Goal: Task Accomplishment & Management: Use online tool/utility

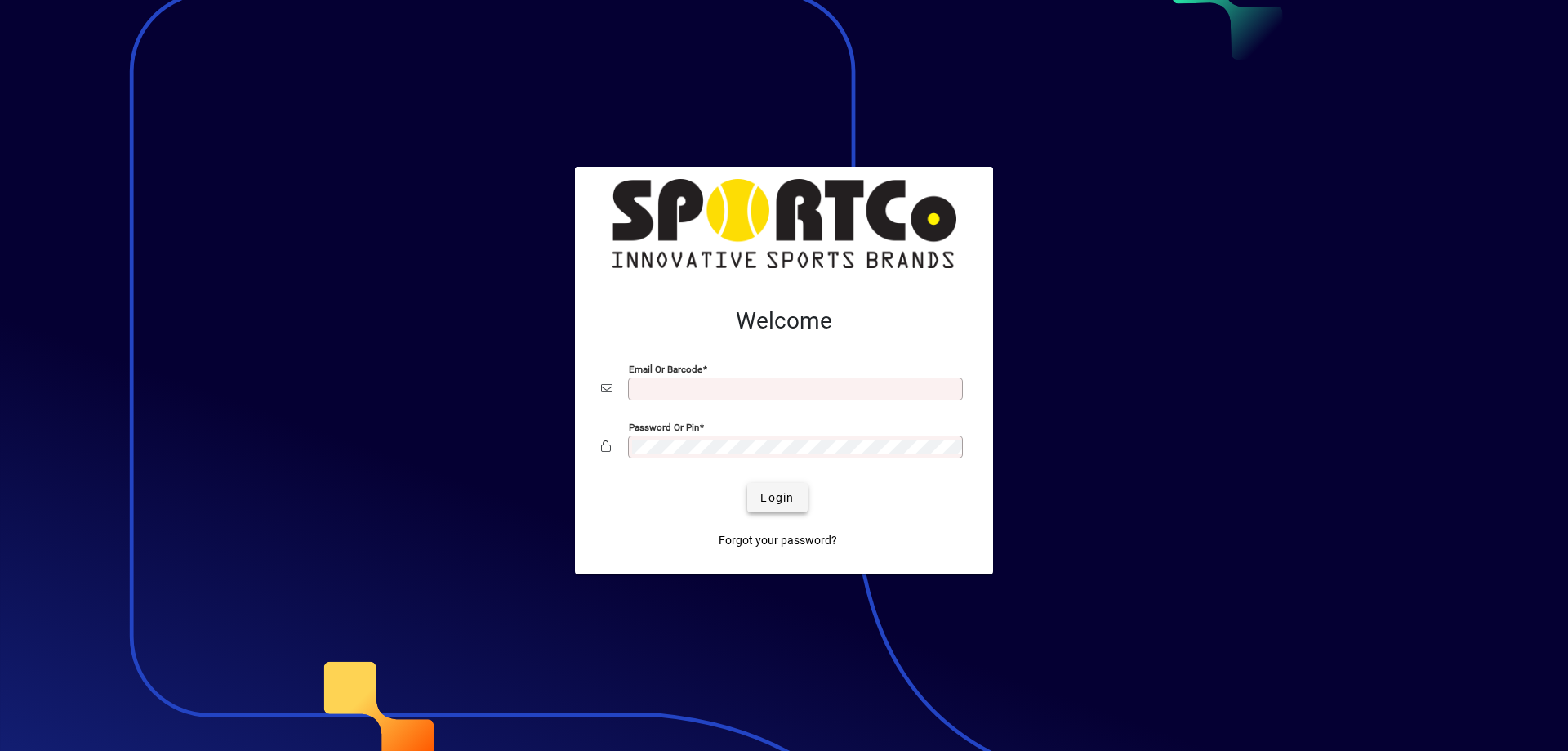
type input "**********"
click at [779, 498] on span "Login" at bounding box center [777, 498] width 34 height 17
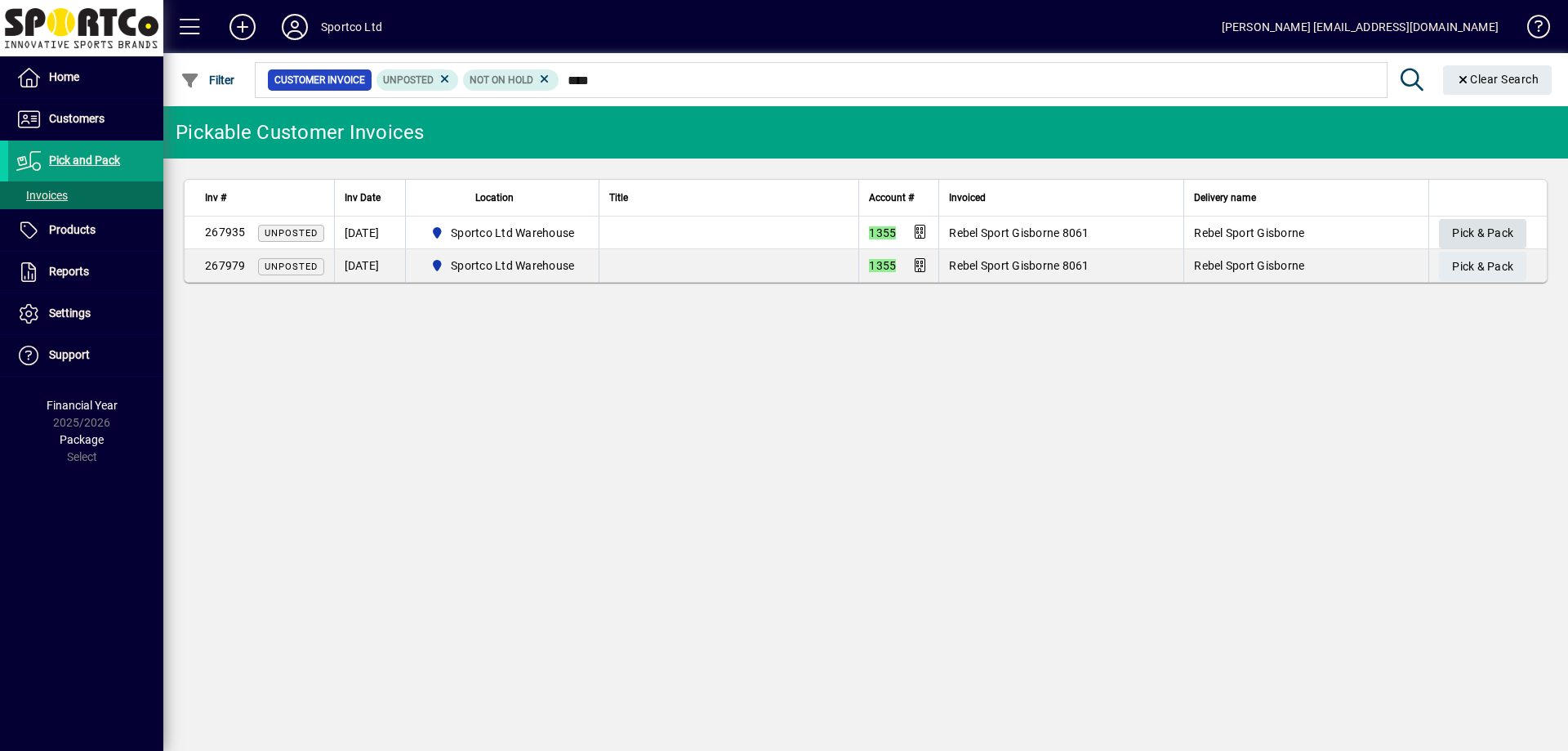
type input "****"
click at [1508, 232] on span "Pick & Pack" at bounding box center [1482, 233] width 61 height 27
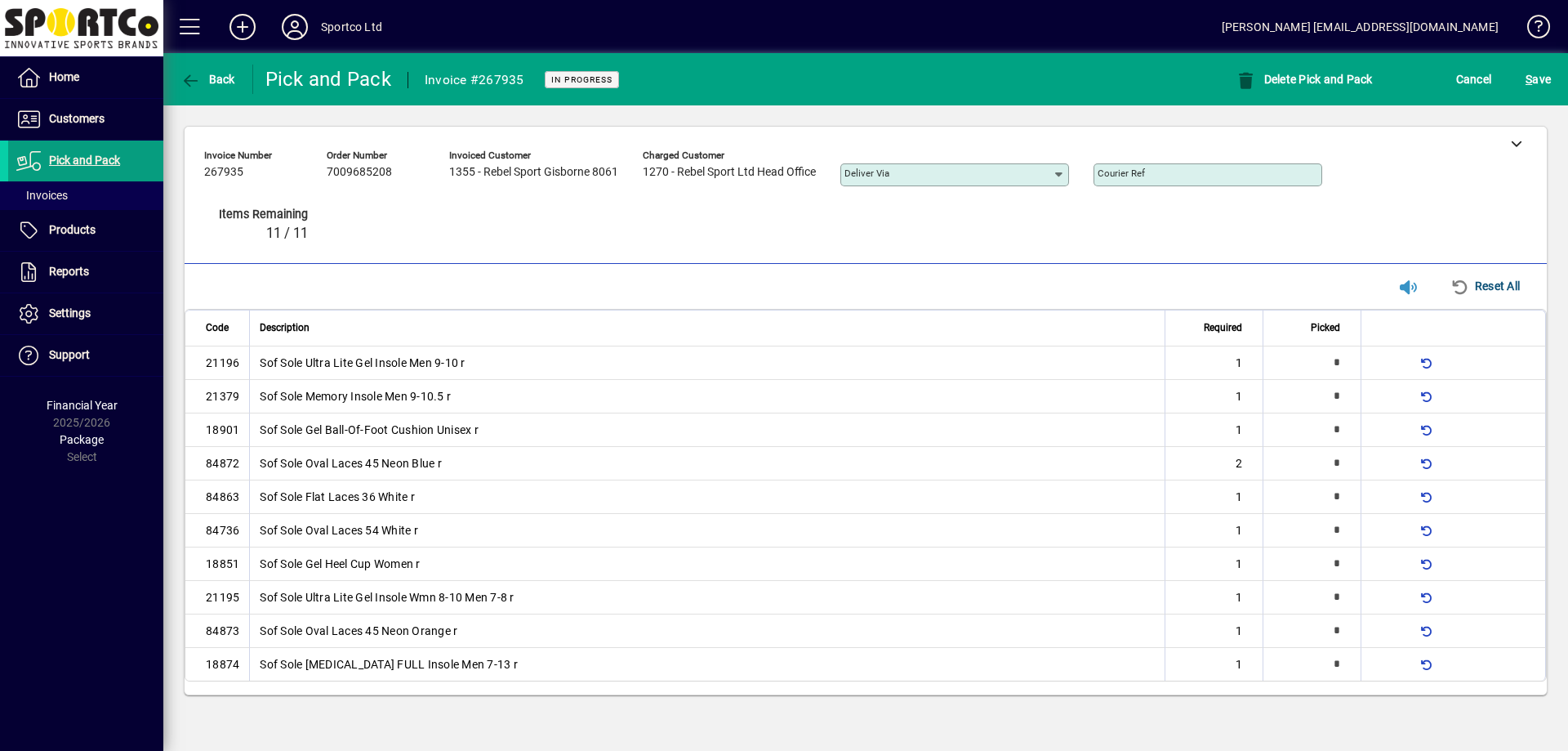
type input "*"
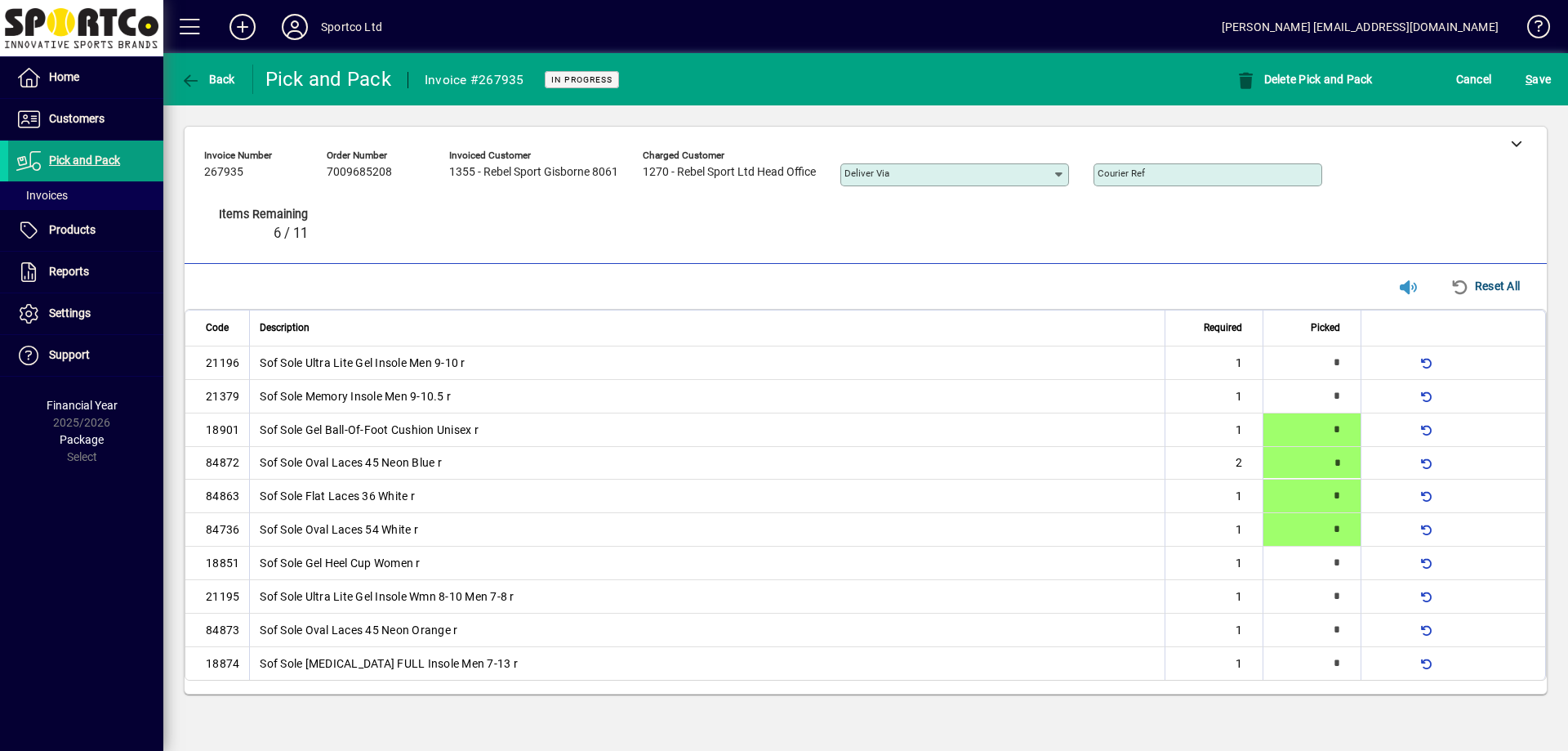
type input "*"
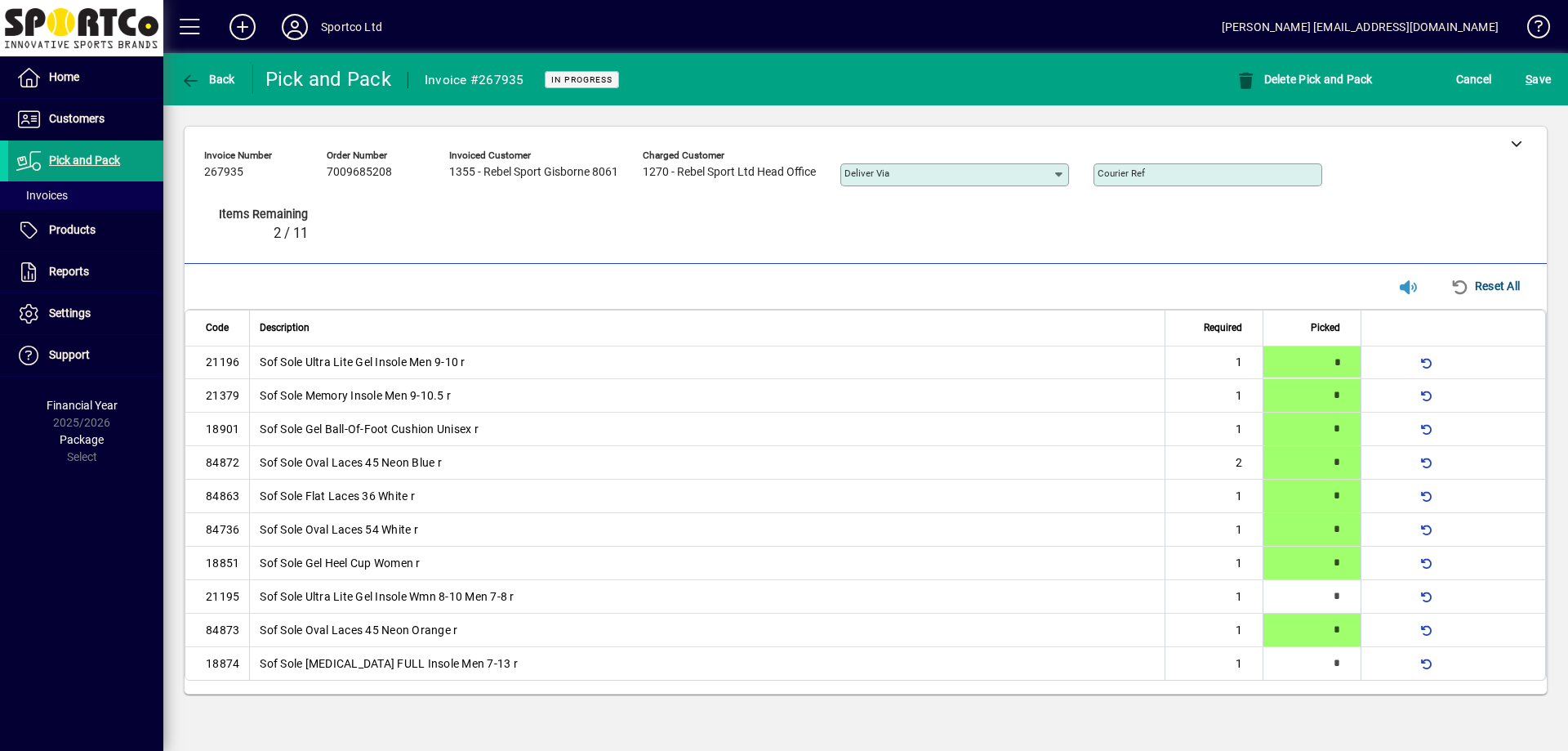
type input "*"
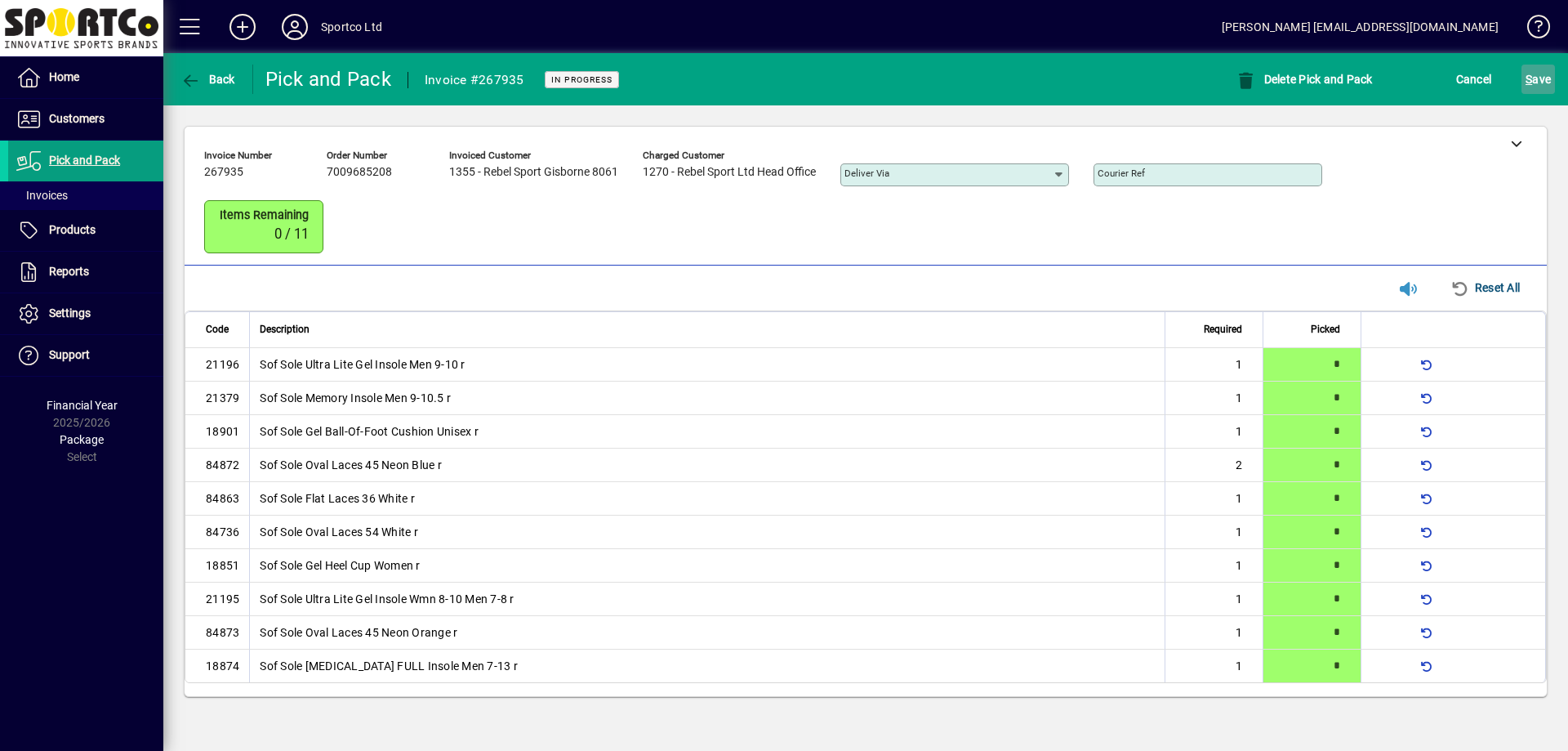
click at [1525, 66] on span "submit" at bounding box center [1538, 79] width 34 height 40
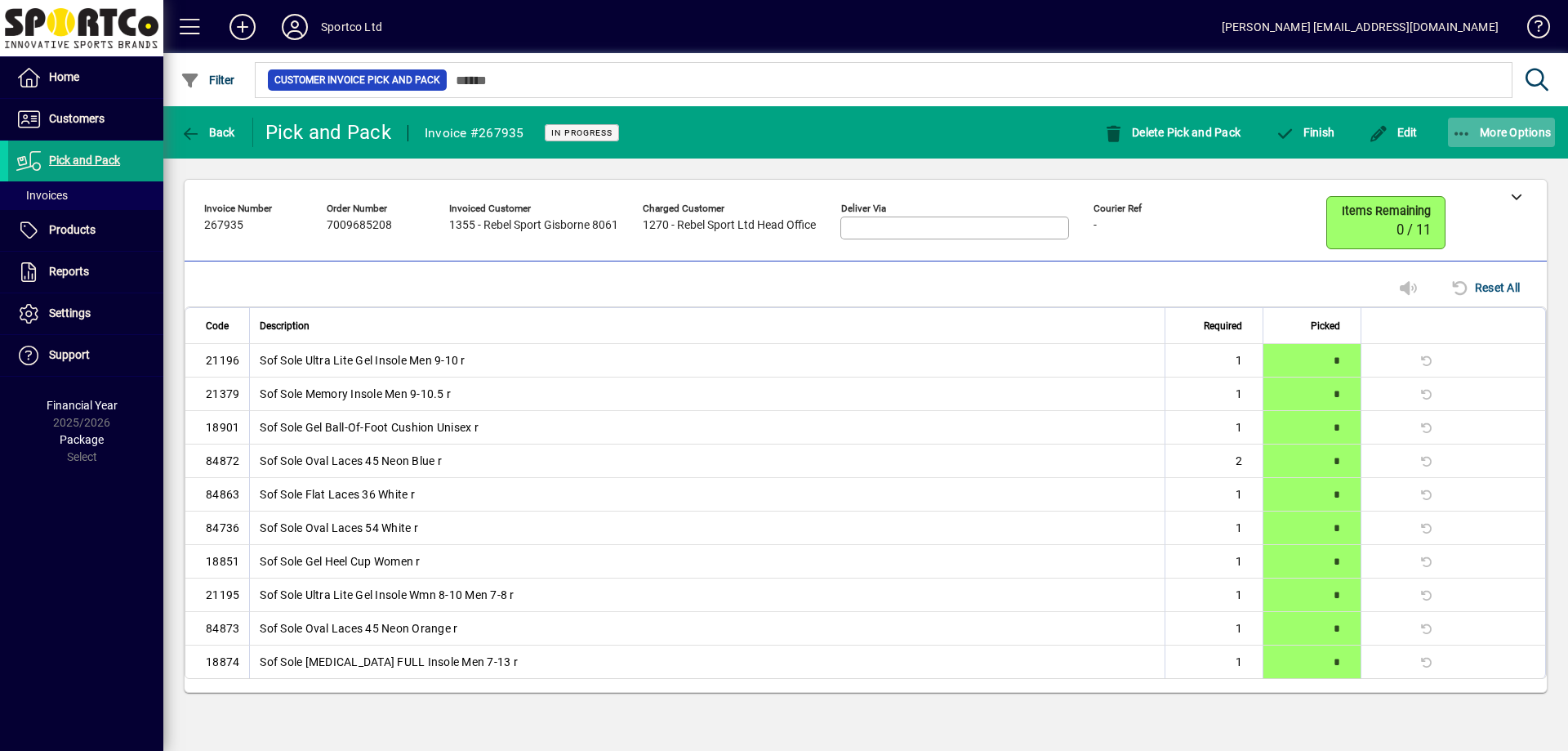
click at [1449, 142] on span "button" at bounding box center [1502, 133] width 108 height 40
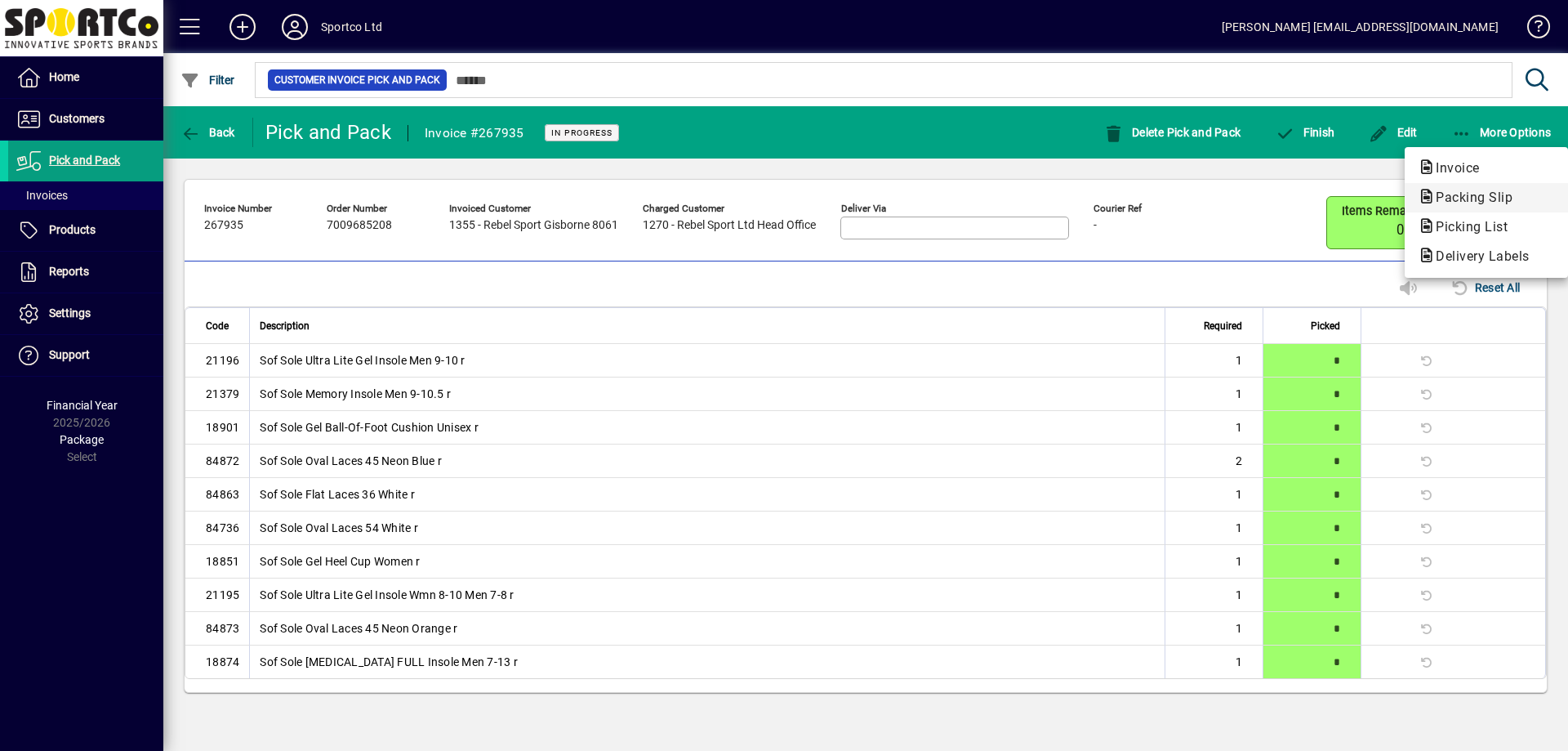
click at [1451, 202] on span "Packing Slip" at bounding box center [1469, 197] width 103 height 16
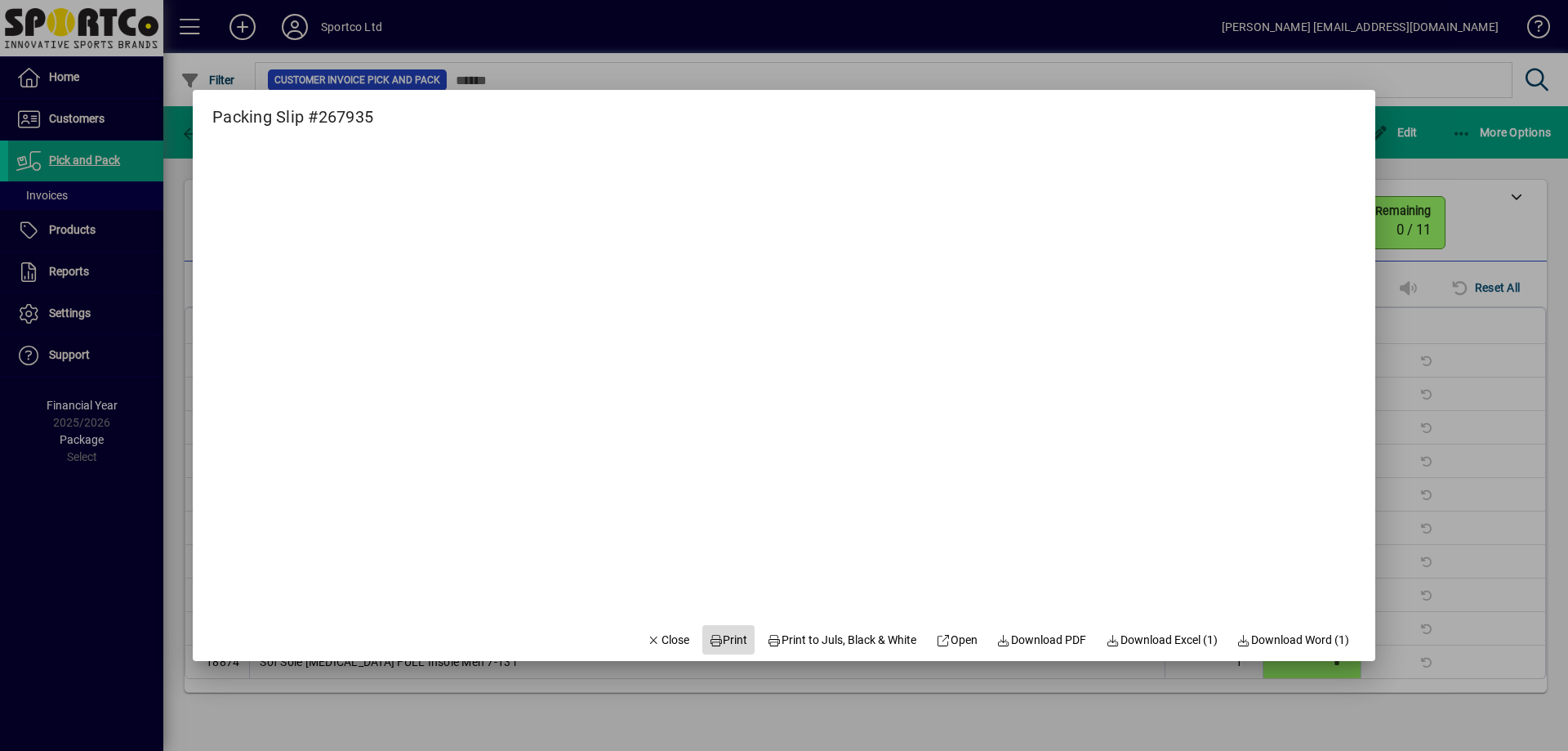
click at [735, 633] on span at bounding box center [728, 640] width 53 height 40
drag, startPoint x: 629, startPoint y: 637, endPoint x: 639, endPoint y: 639, distance: 10.2
click at [647, 638] on icon "button" at bounding box center [654, 640] width 15 height 11
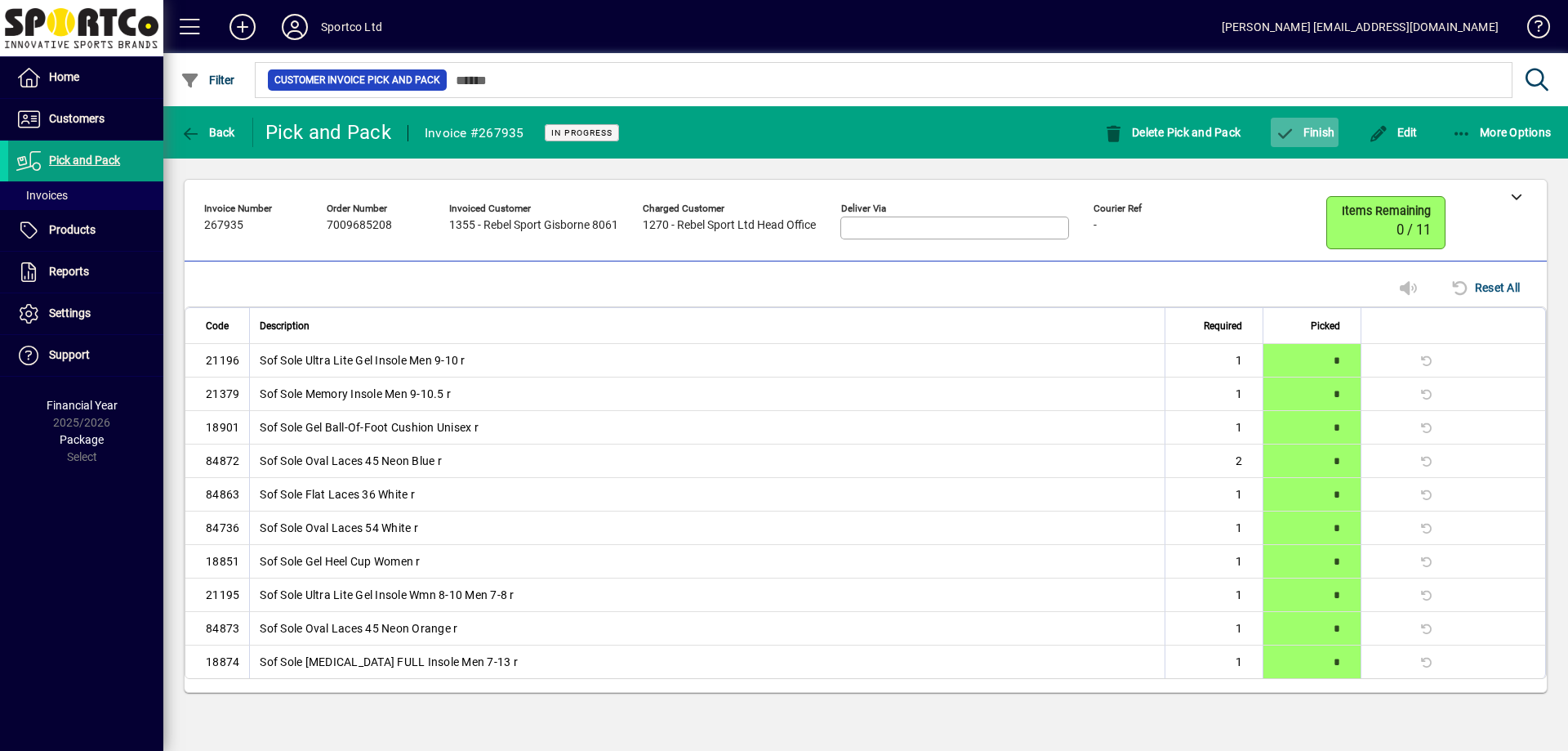
click at [1310, 149] on span "button" at bounding box center [1305, 133] width 68 height 40
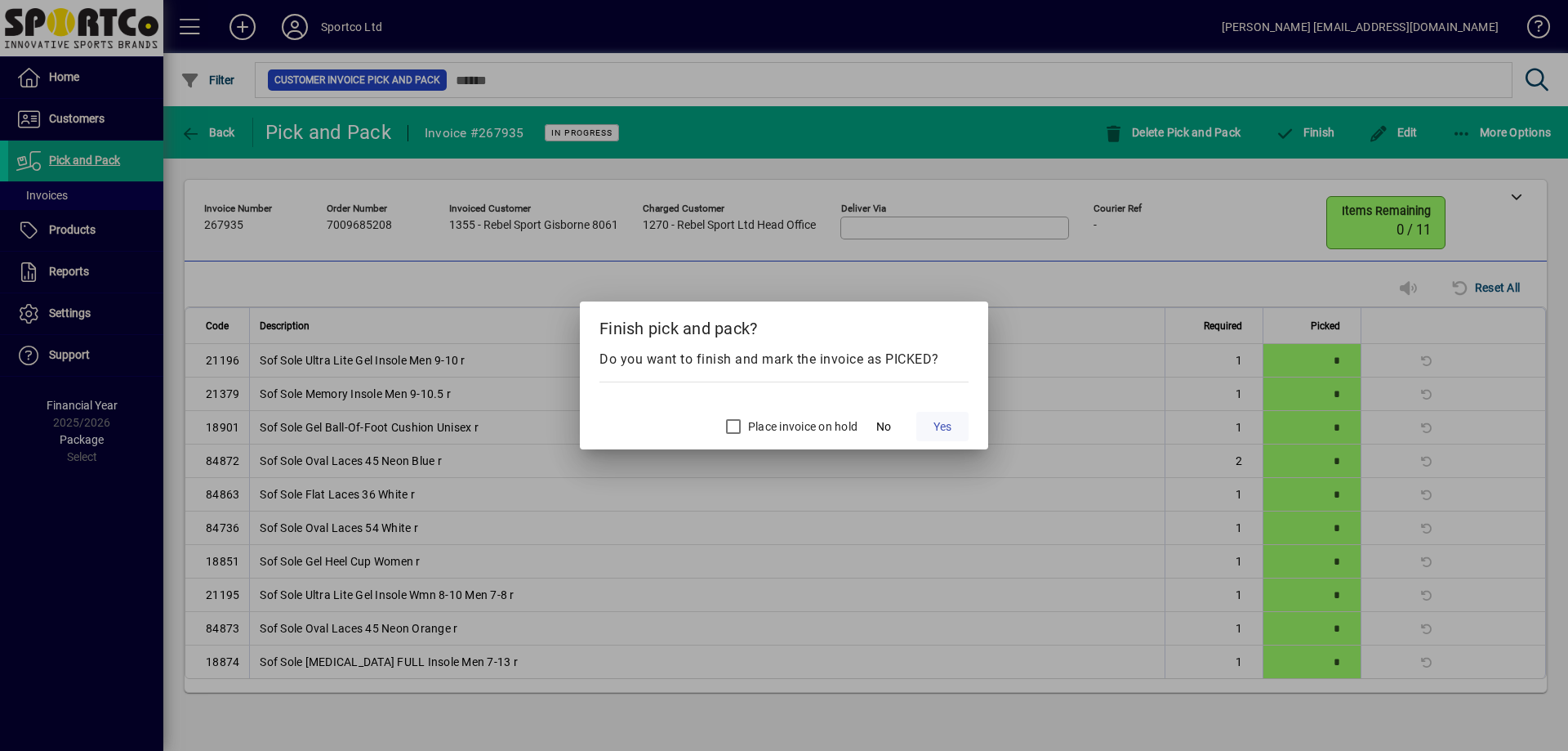
click at [940, 425] on span "Yes" at bounding box center [942, 427] width 18 height 17
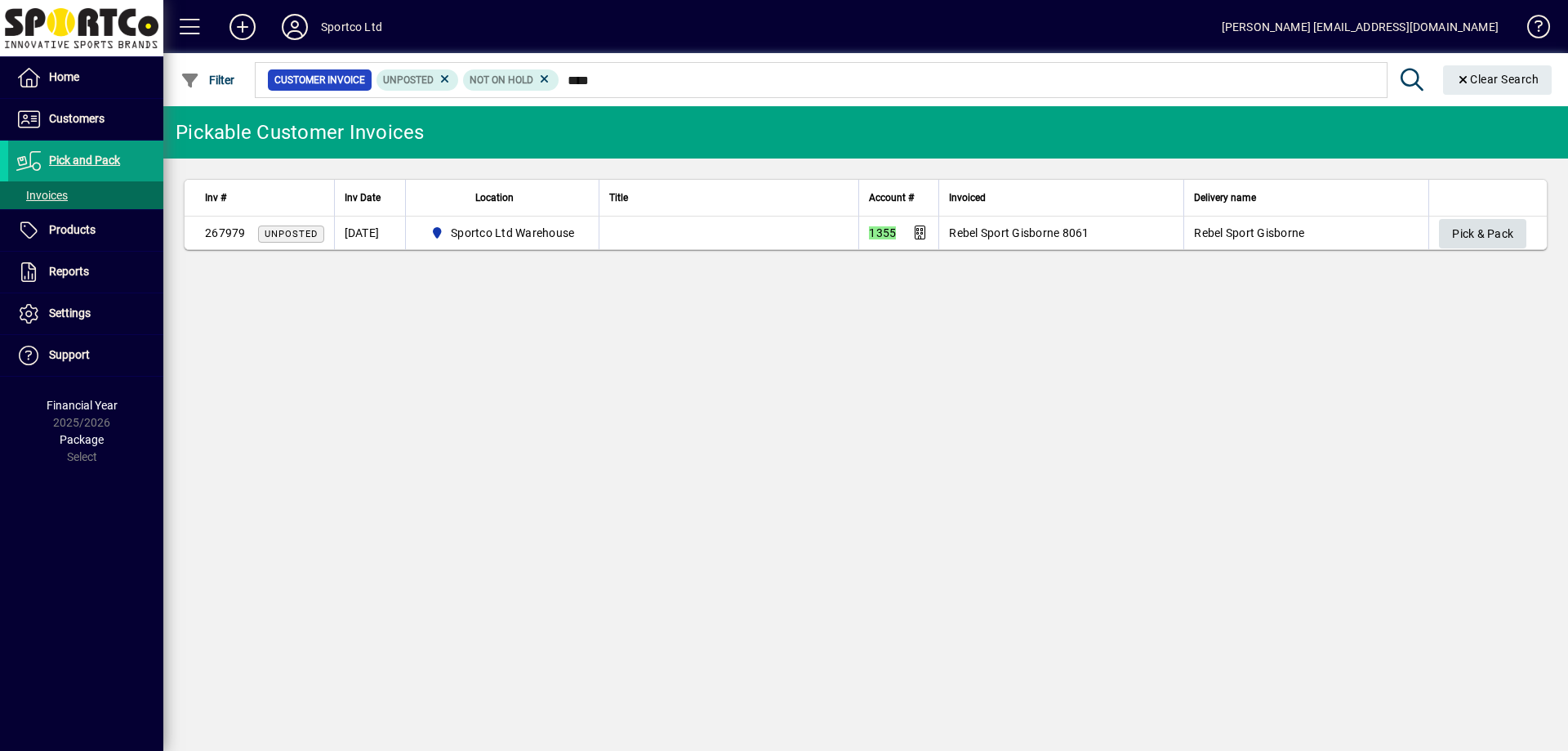
type input "****"
click at [1481, 245] on span "Pick & Pack" at bounding box center [1482, 233] width 61 height 27
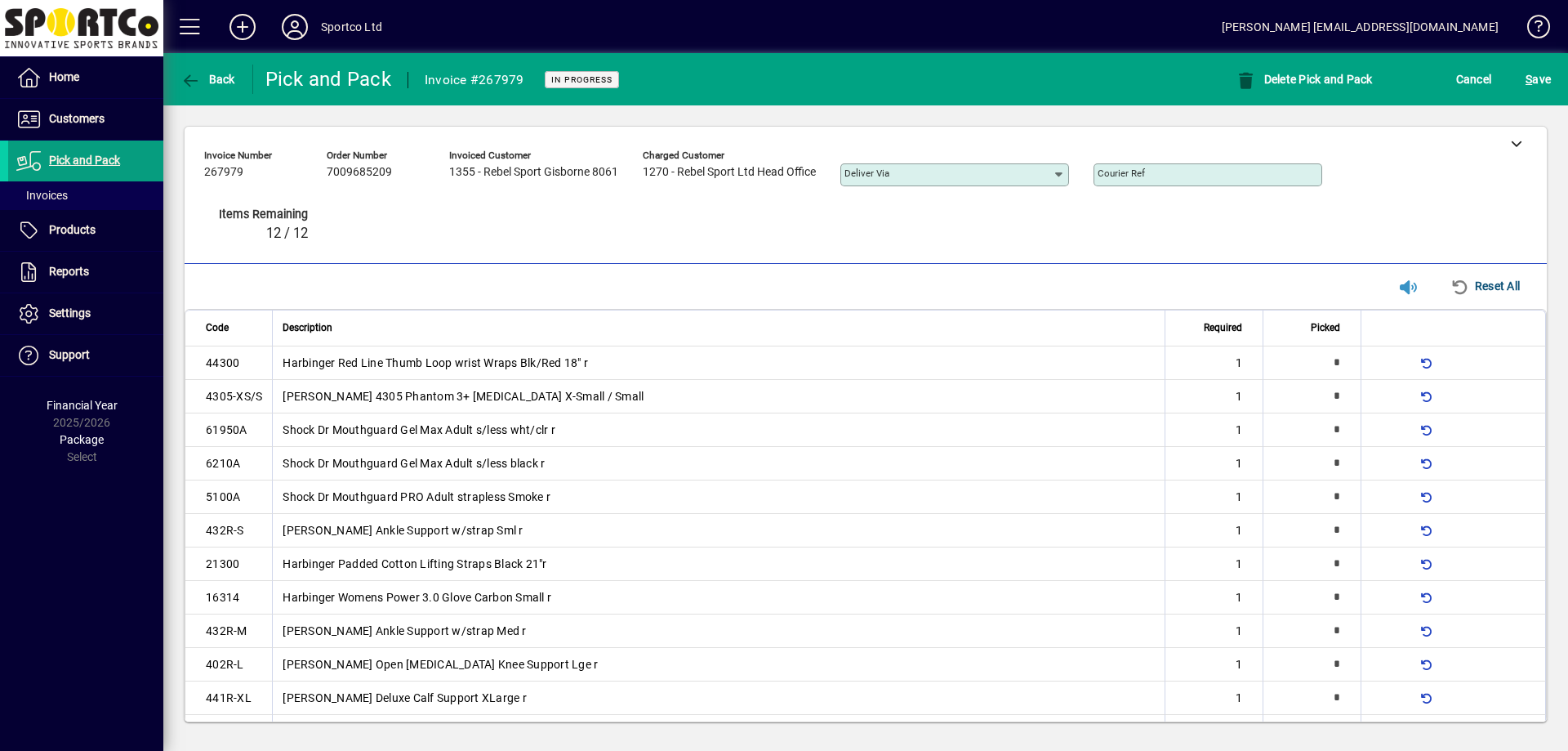
type input "*"
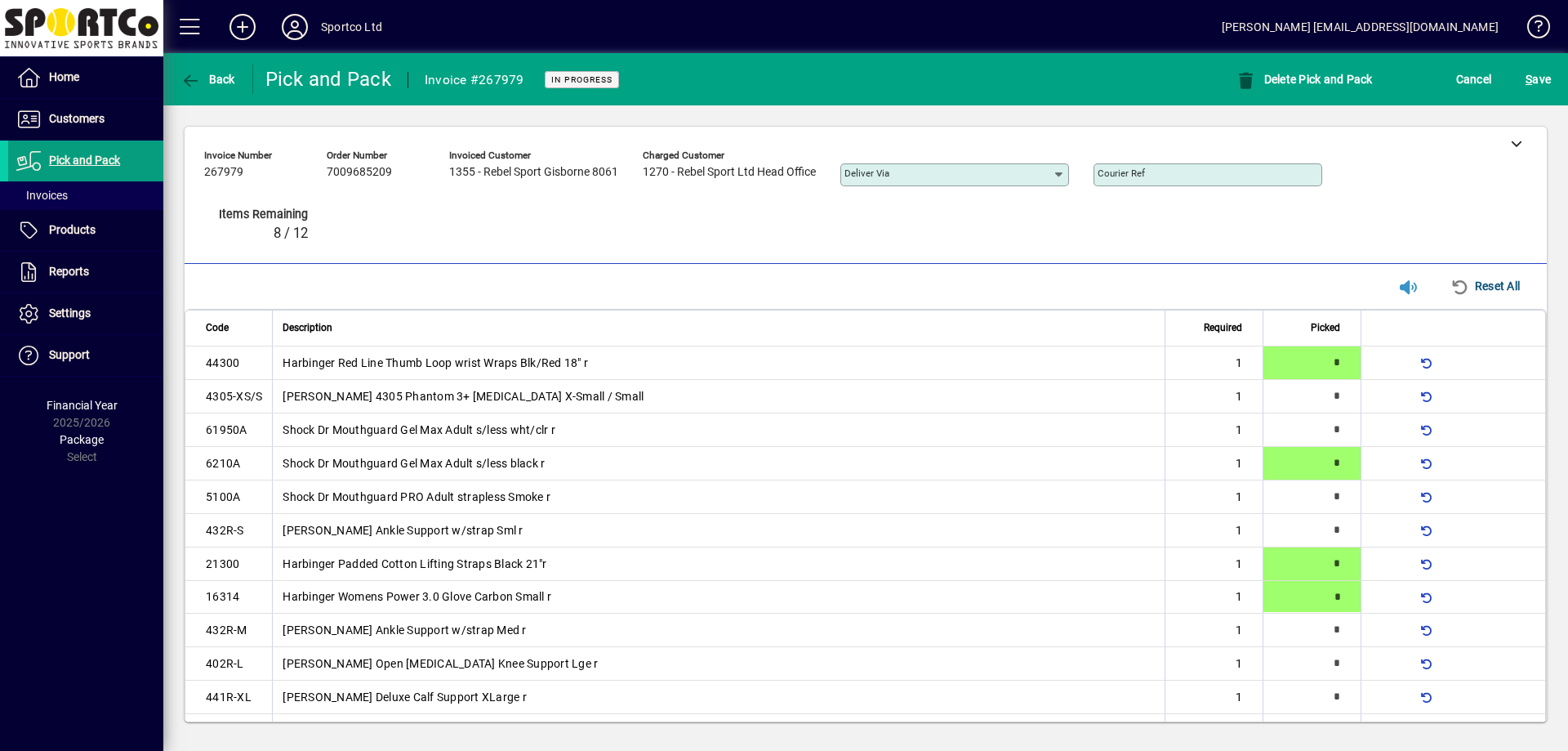
type input "*"
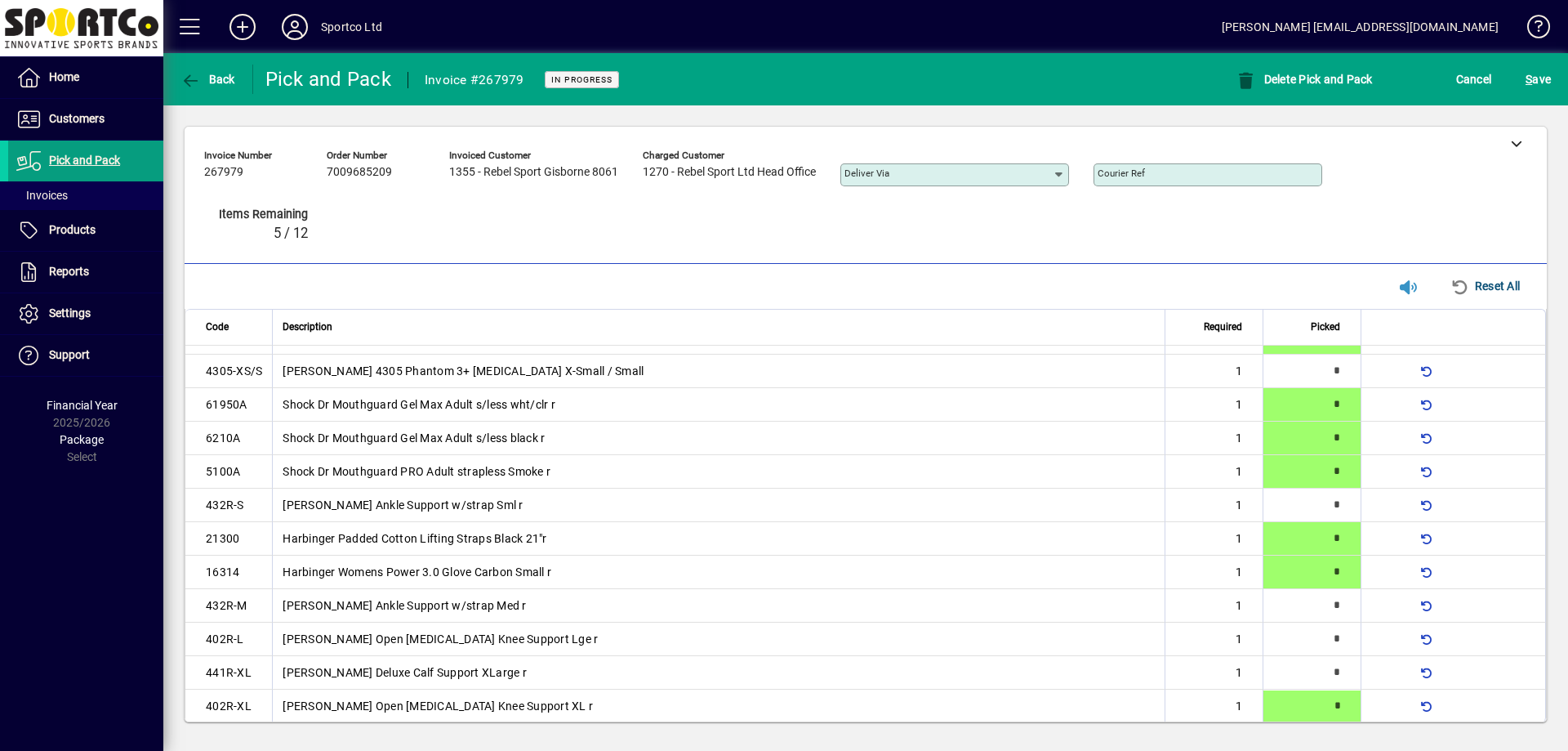
type input "*"
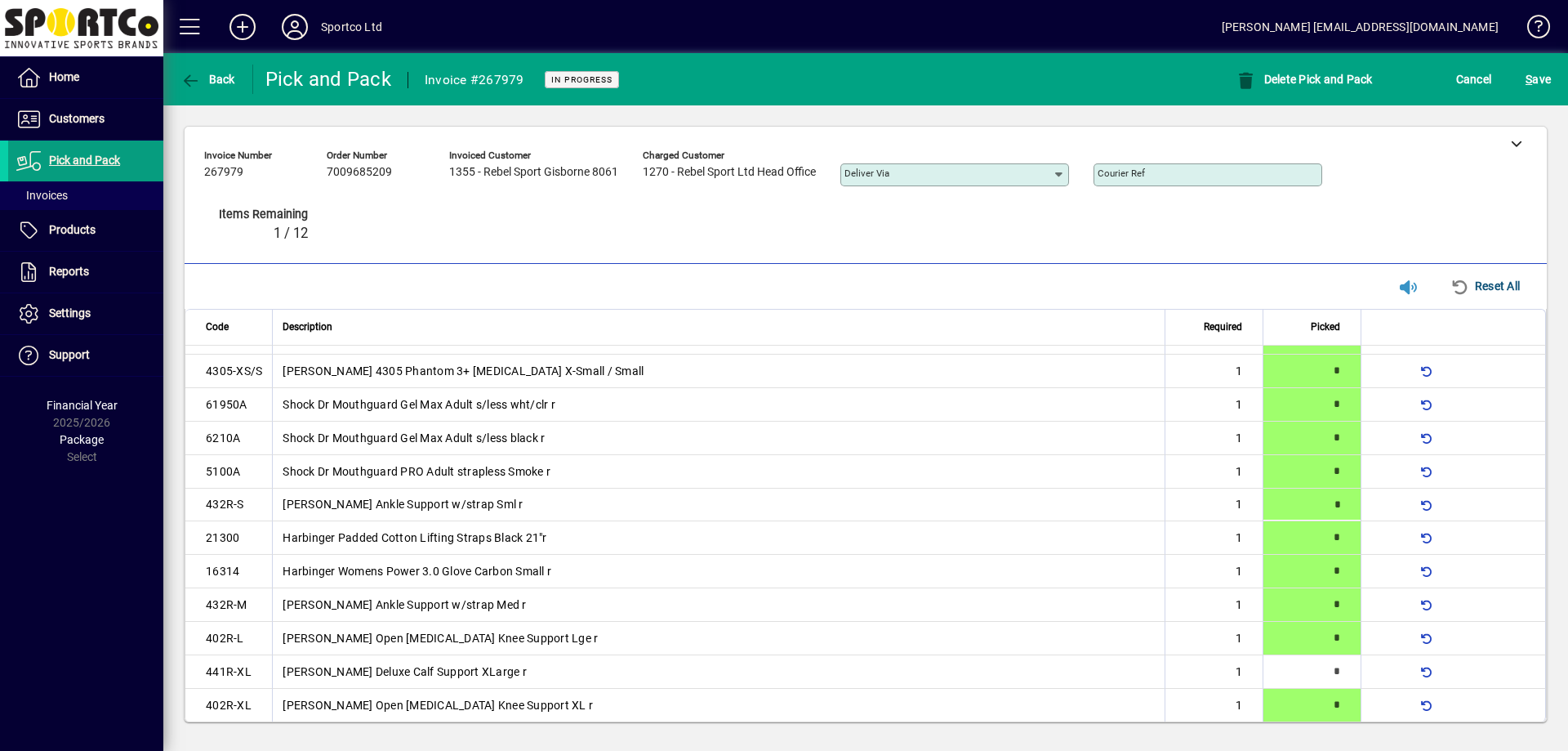
type input "*"
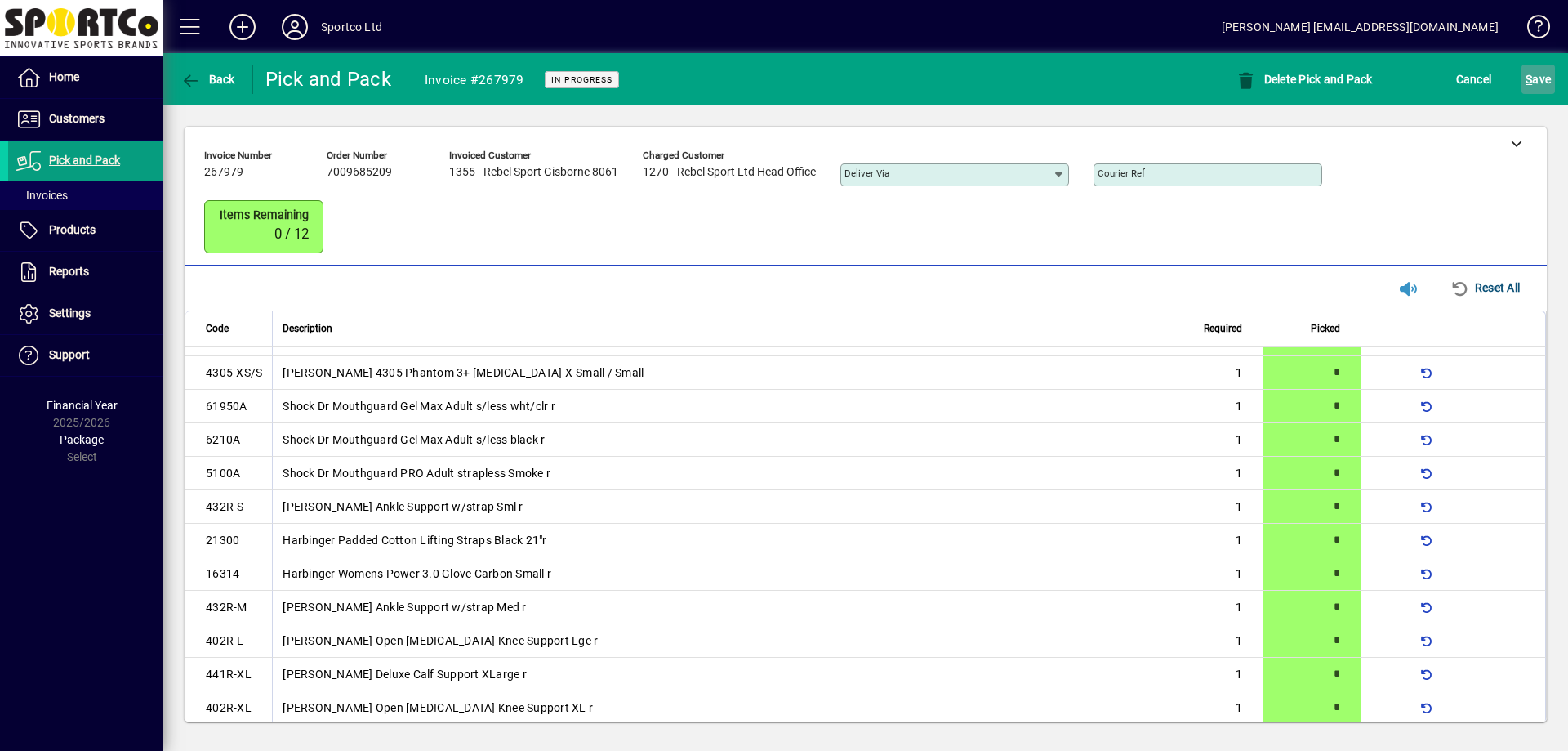
click at [1546, 92] on span "submit" at bounding box center [1538, 79] width 34 height 40
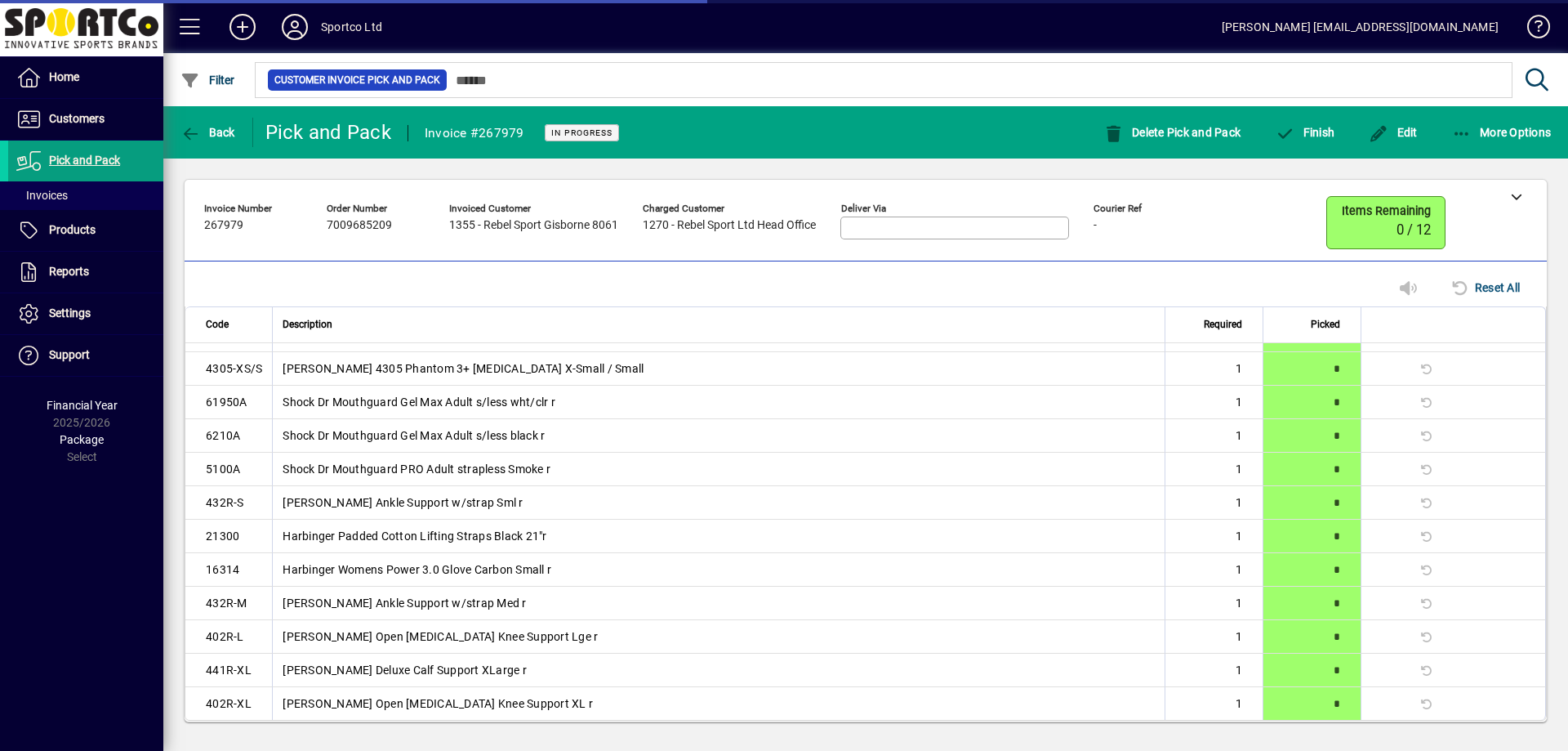
scroll to position [0, 0]
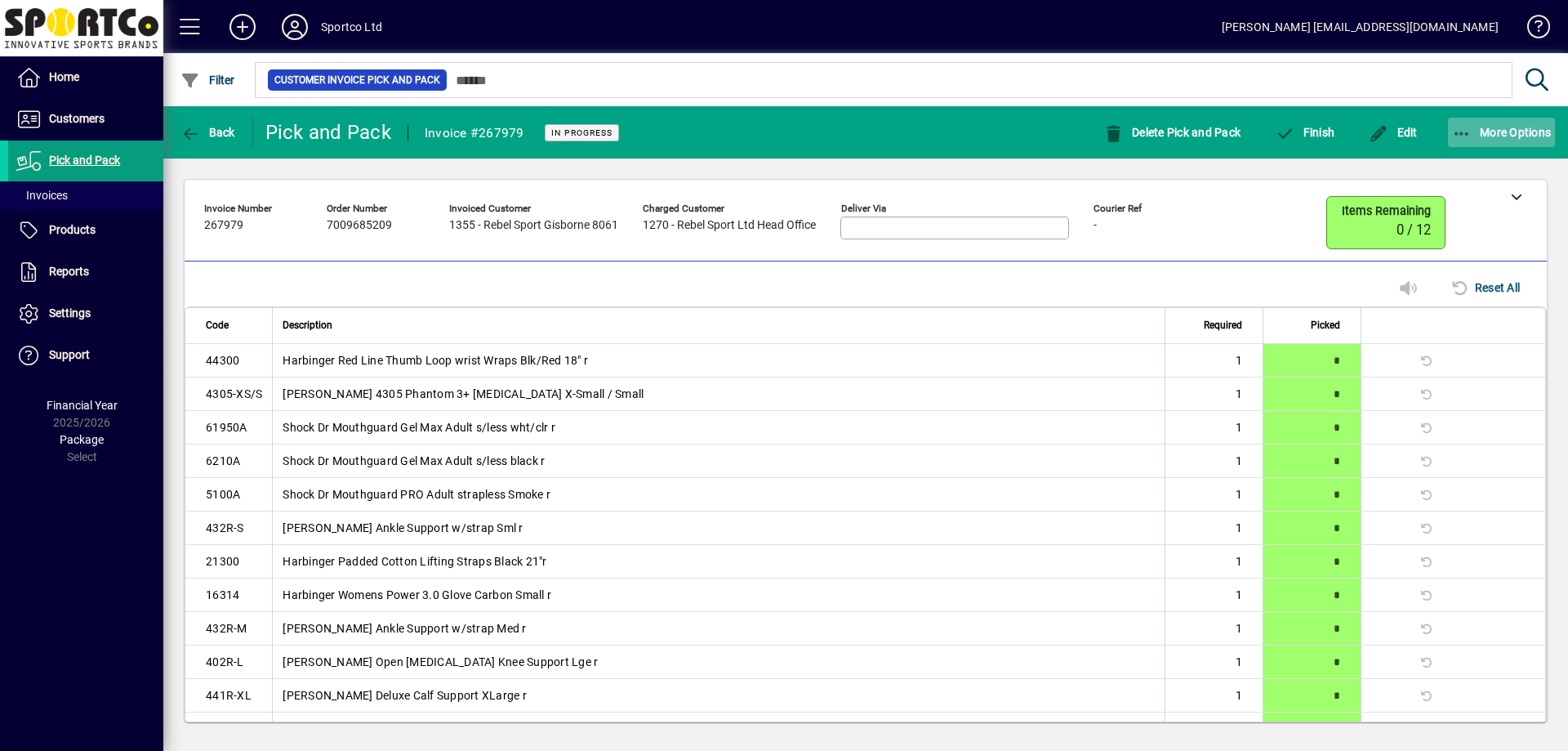
click at [1477, 128] on span "More Options" at bounding box center [1502, 132] width 100 height 13
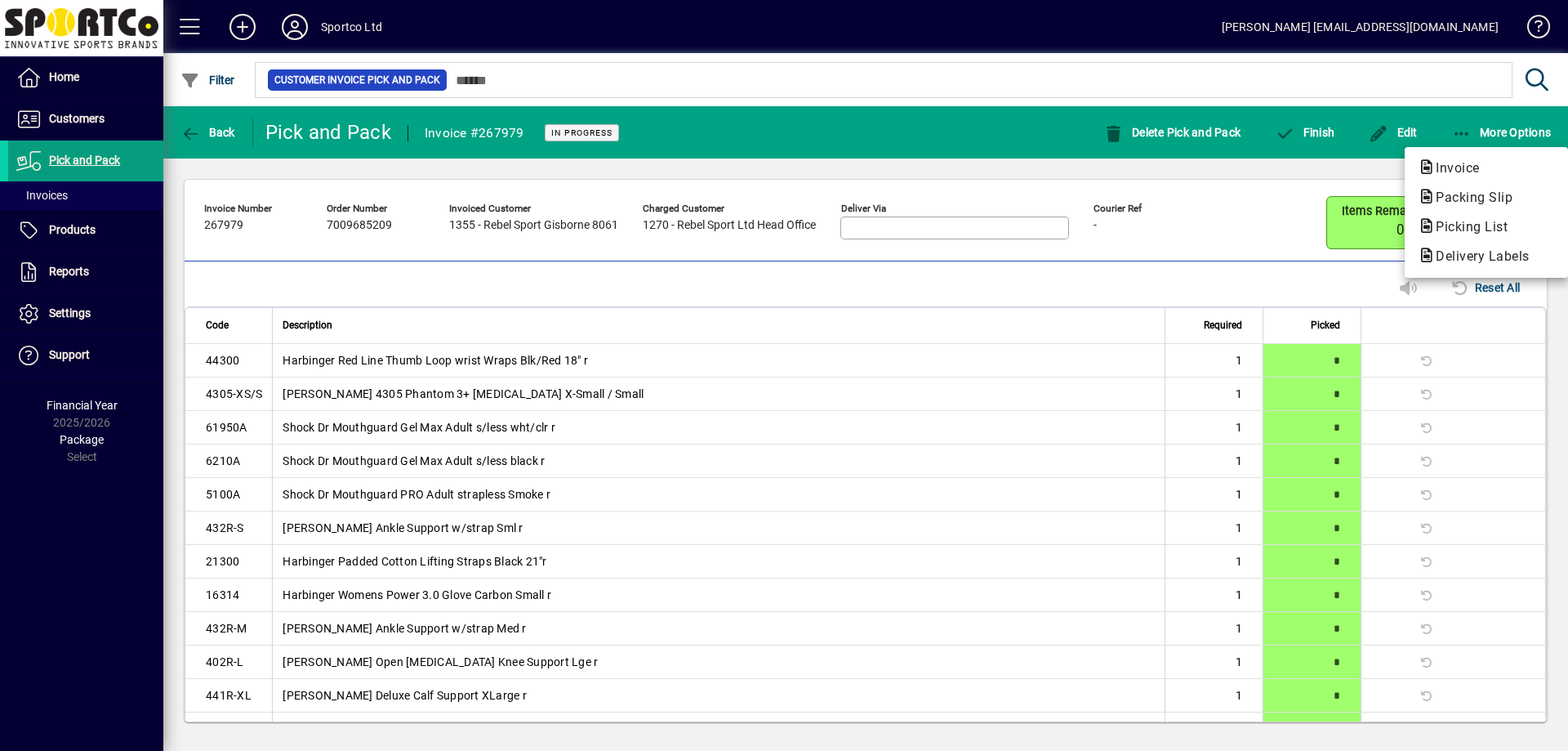
click at [1435, 196] on span "Packing Slip" at bounding box center [1469, 197] width 103 height 16
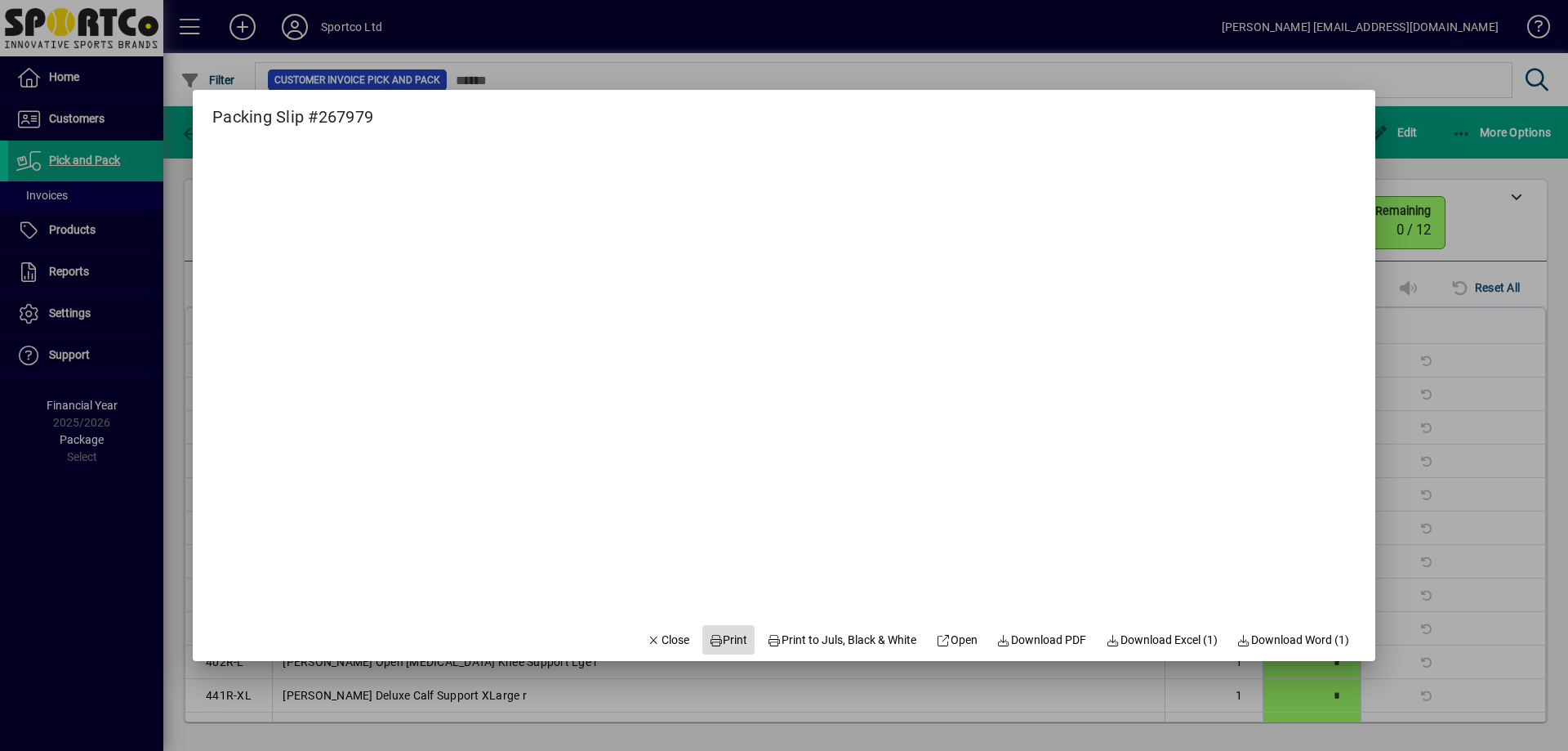
click at [709, 643] on span "Print" at bounding box center [728, 640] width 40 height 17
click at [670, 635] on span "Close" at bounding box center [667, 640] width 42 height 17
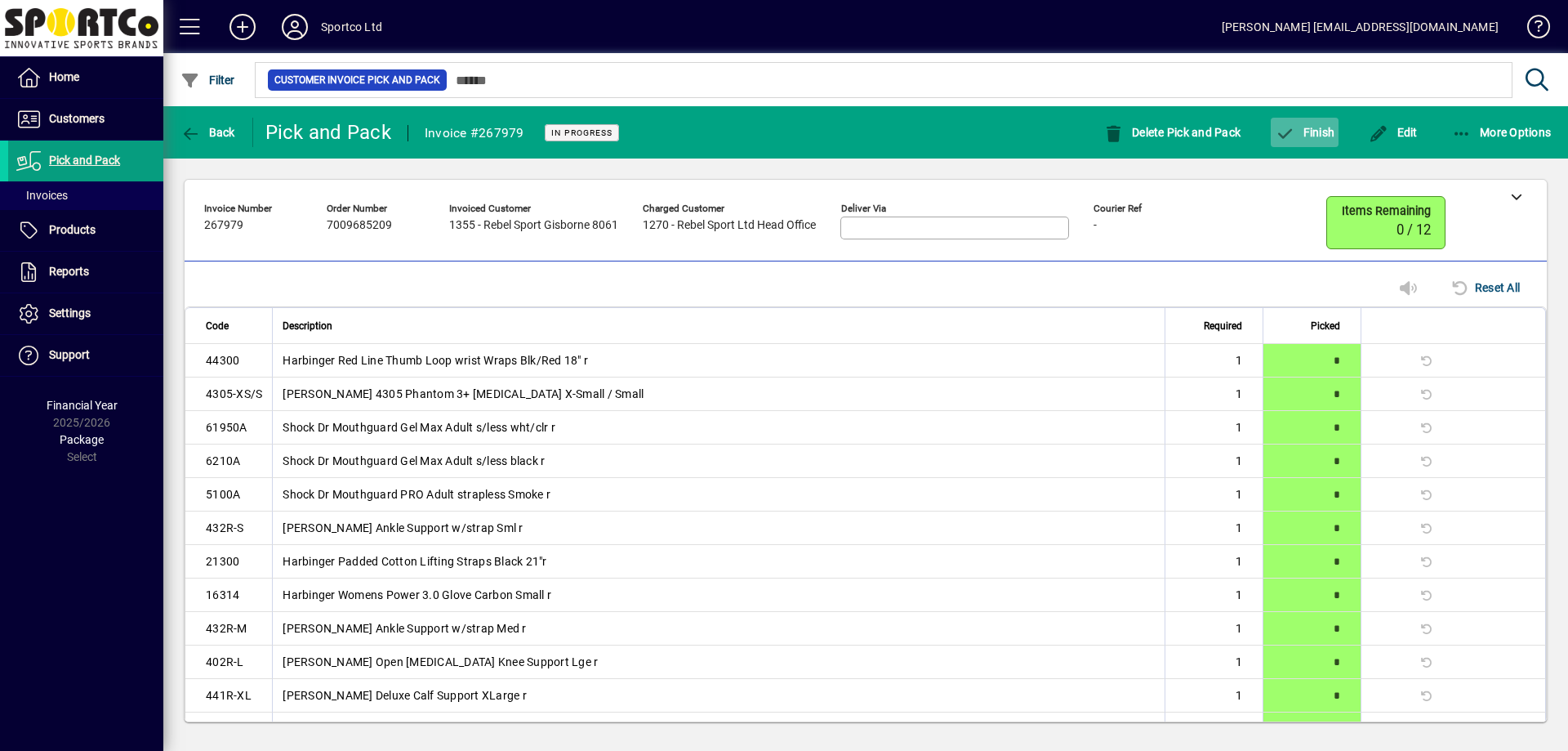
click at [1307, 142] on span "button" at bounding box center [1305, 133] width 68 height 40
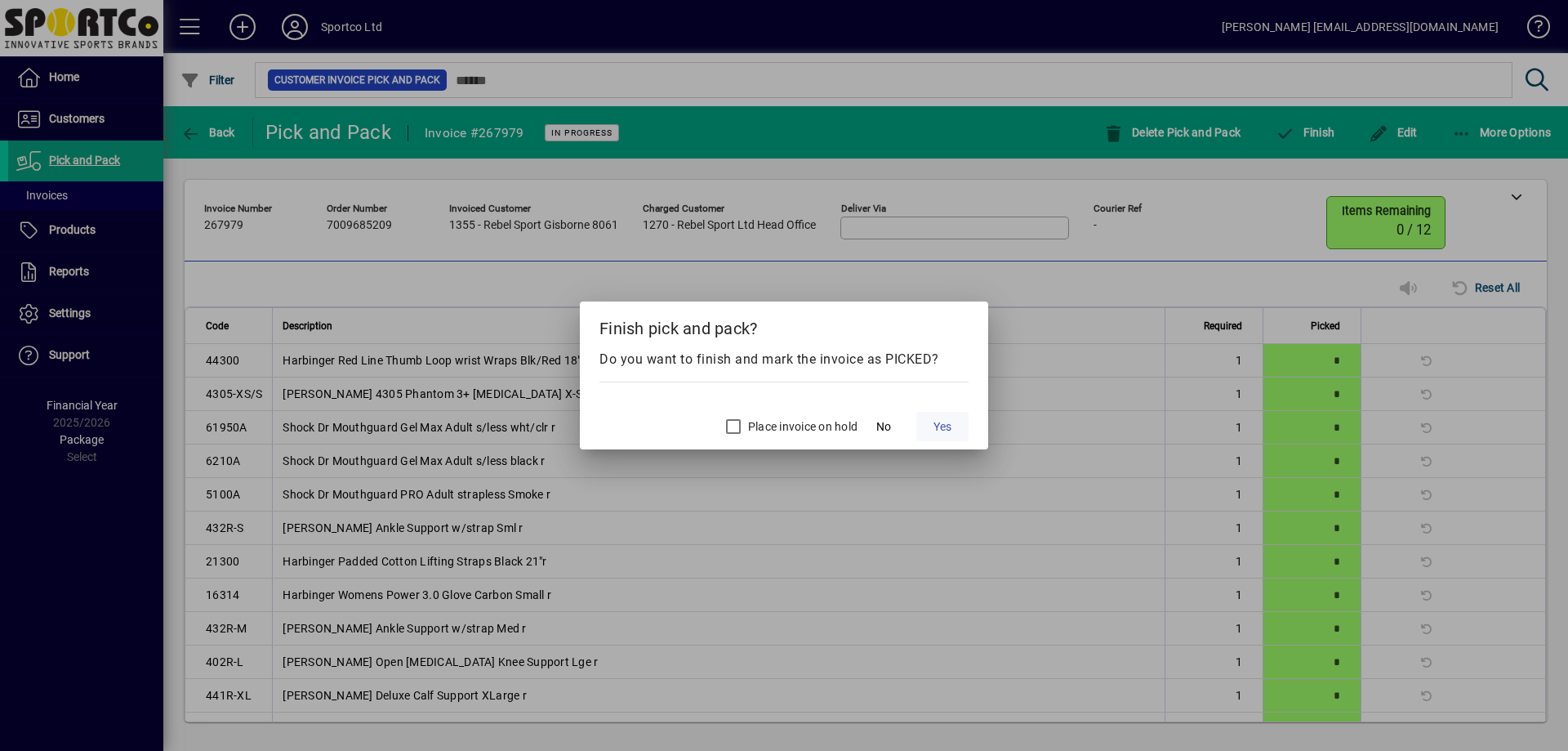
click at [941, 434] on span "Yes" at bounding box center [942, 427] width 18 height 17
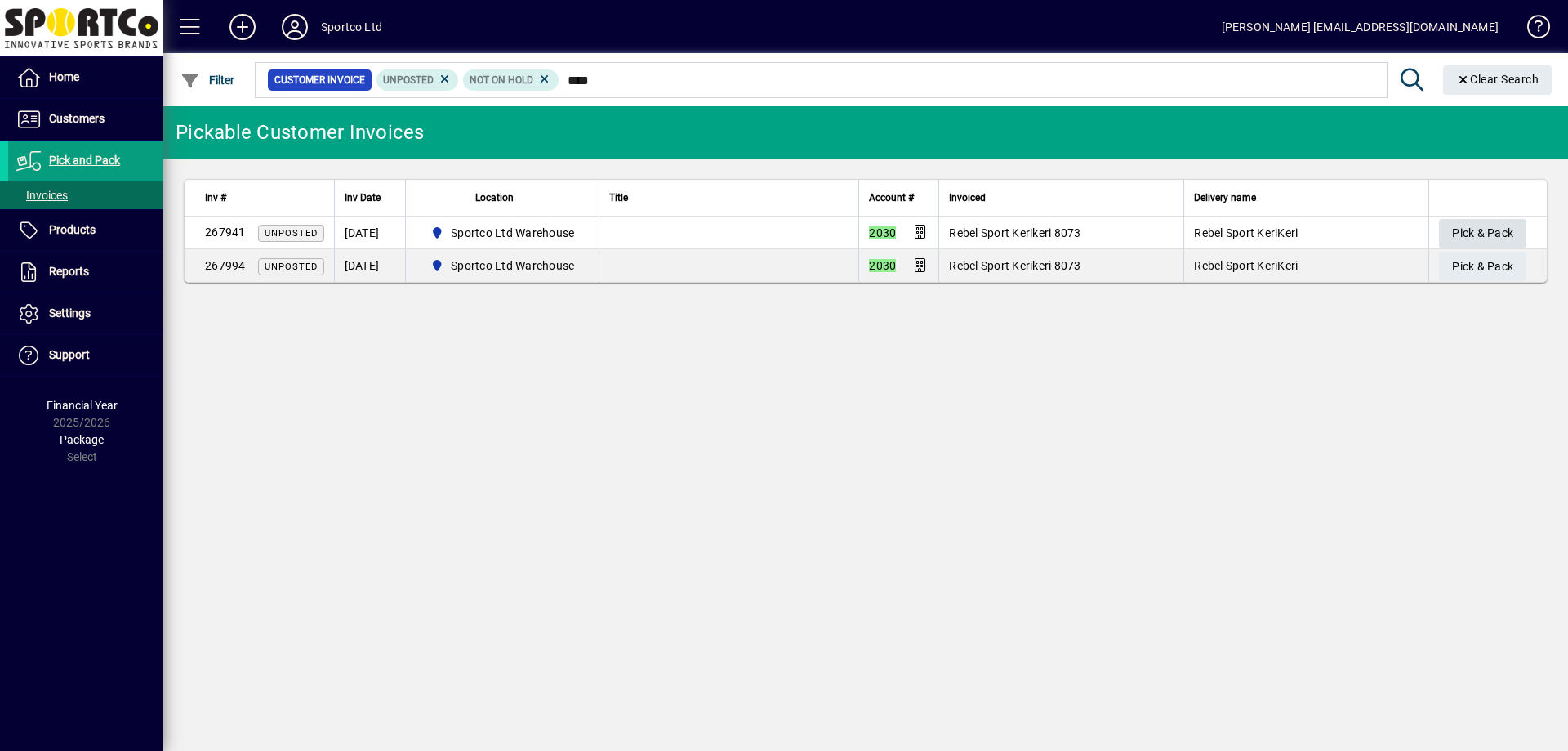
type input "****"
click at [1466, 224] on span "Pick & Pack" at bounding box center [1482, 233] width 61 height 27
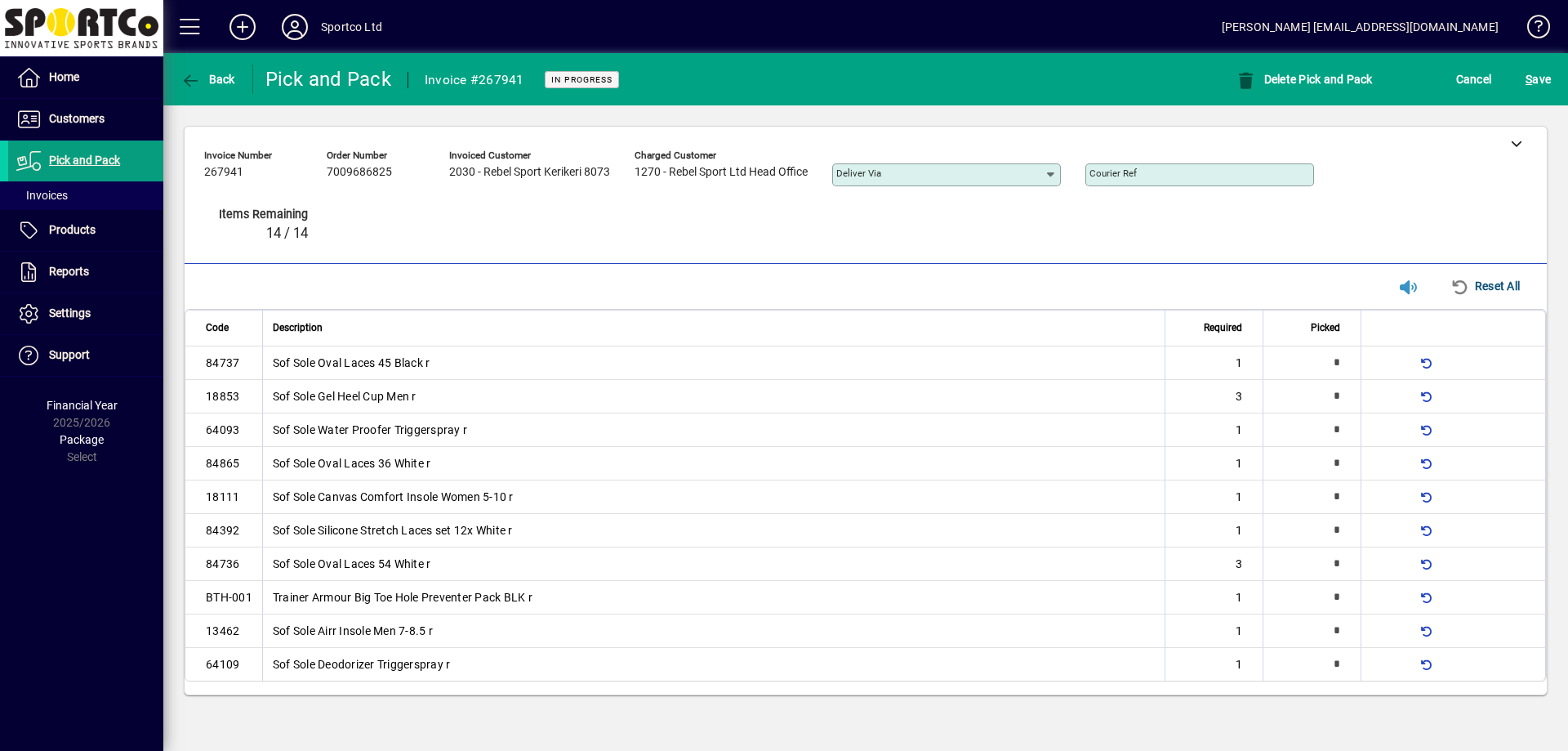
type input "*"
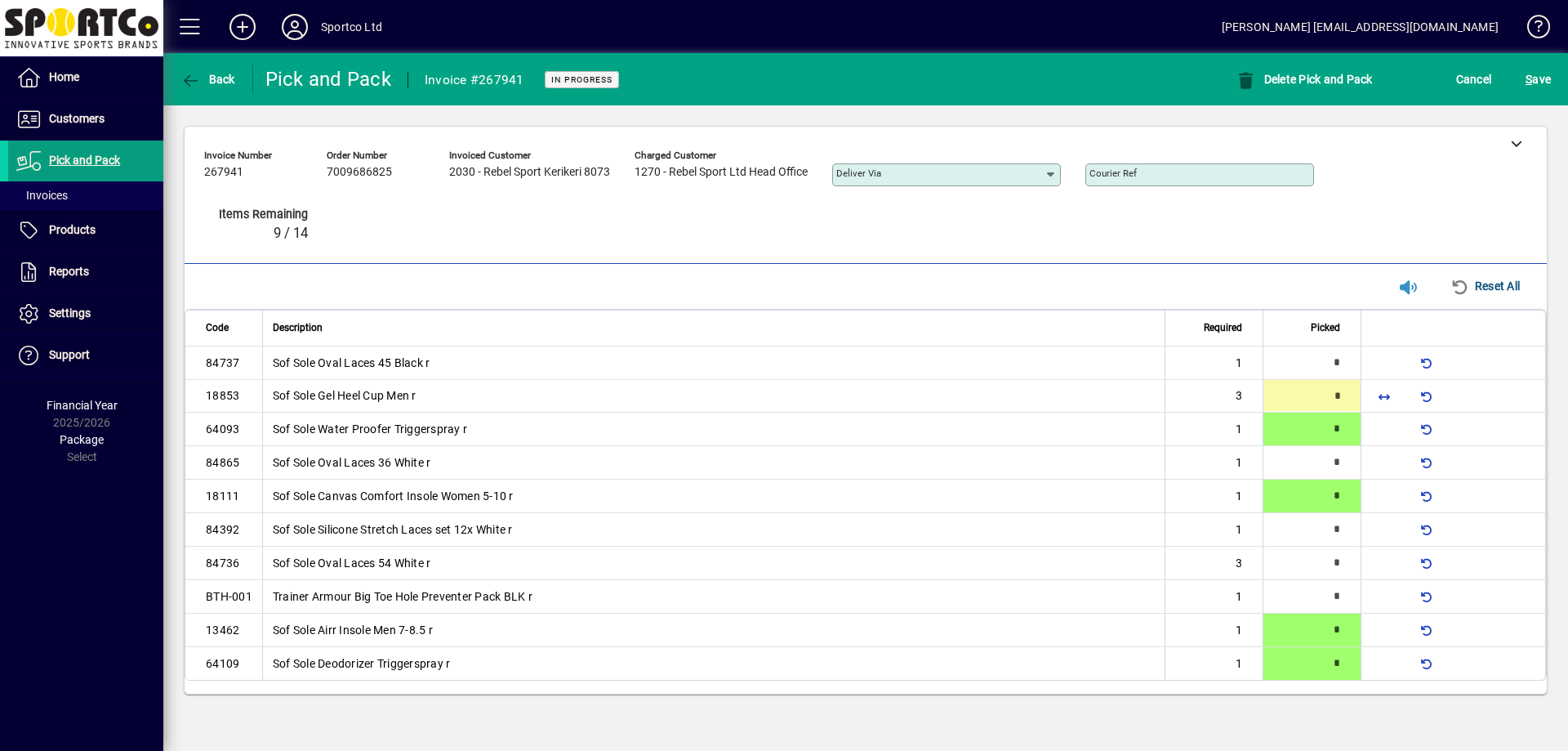
type input "*"
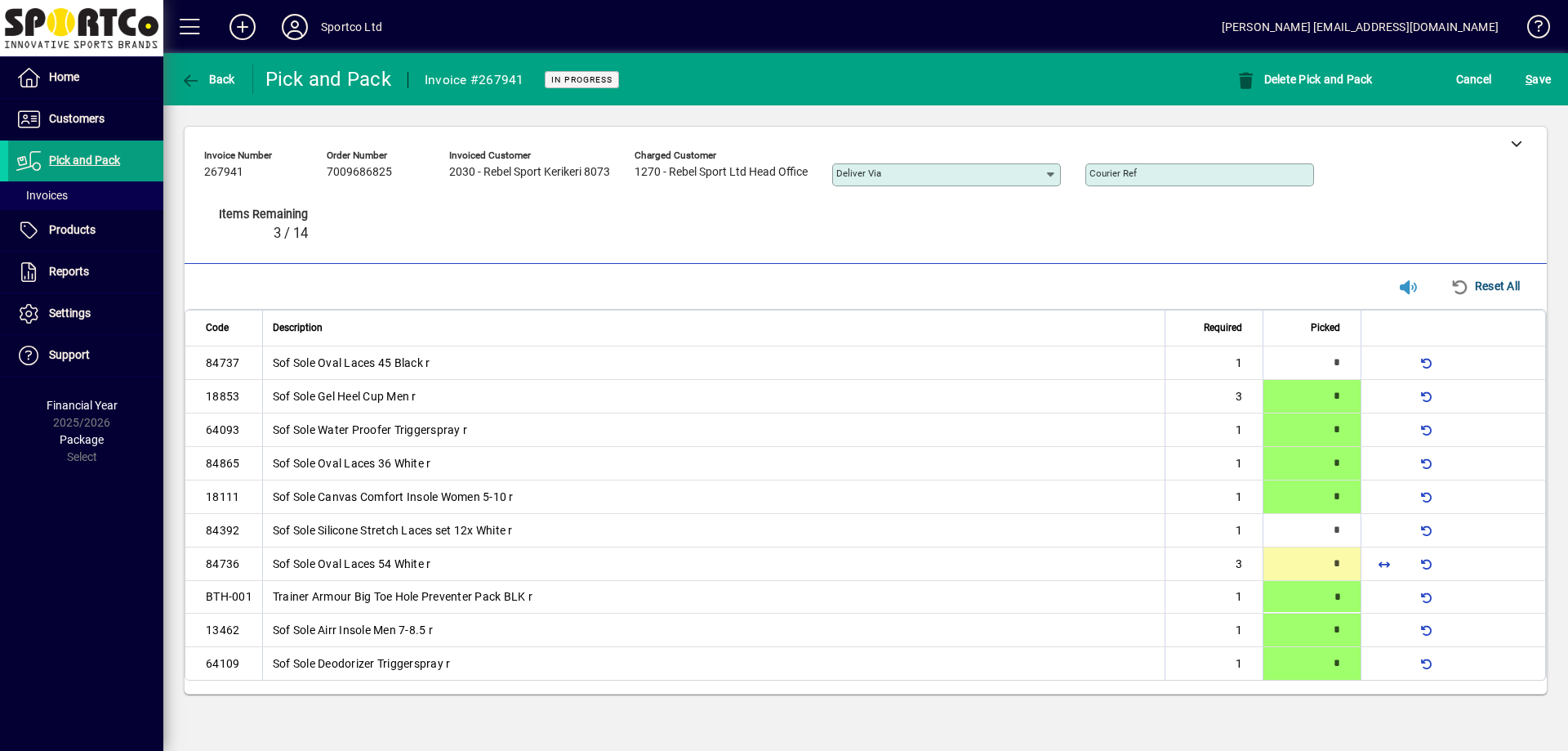
type input "*"
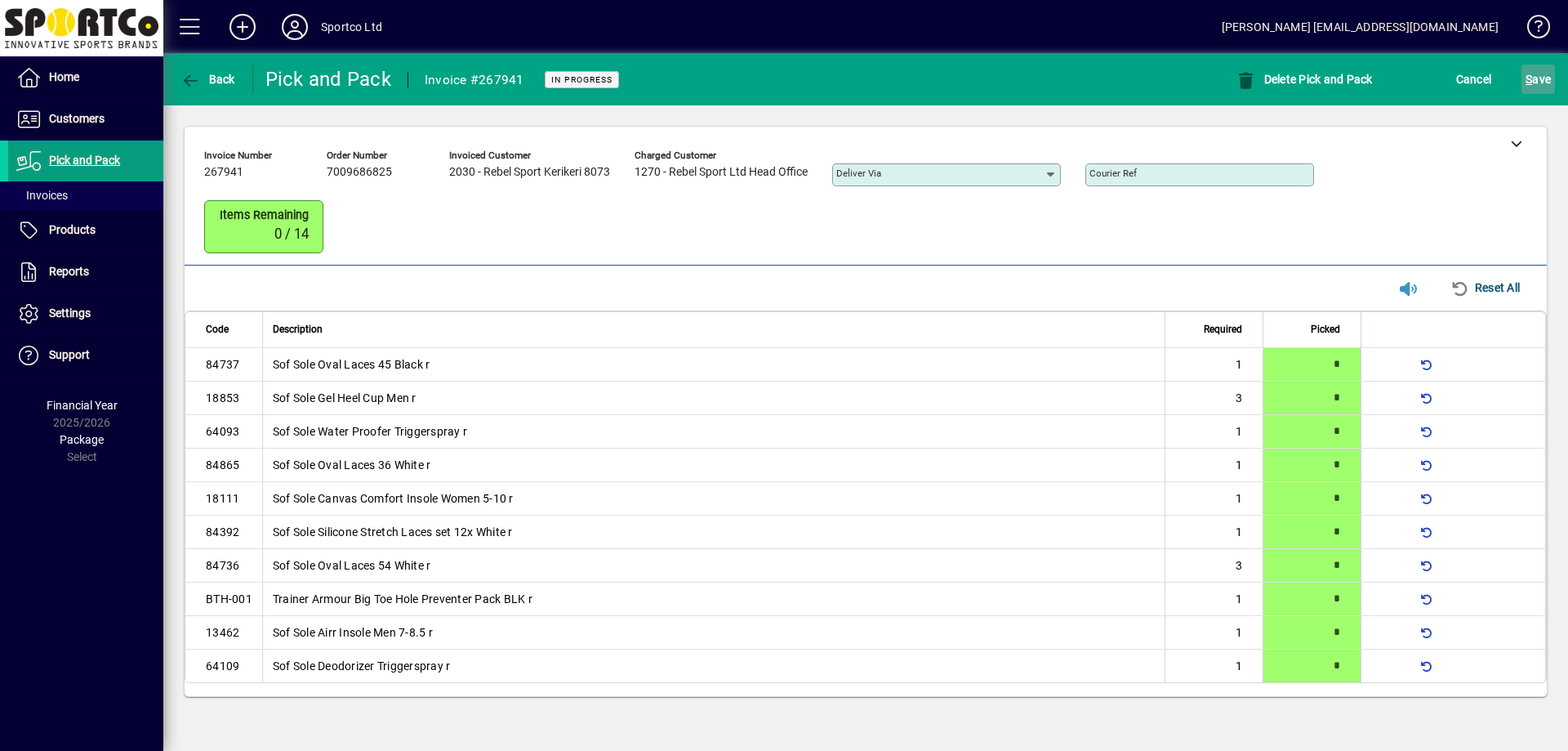
click at [1522, 71] on span "submit" at bounding box center [1538, 79] width 34 height 40
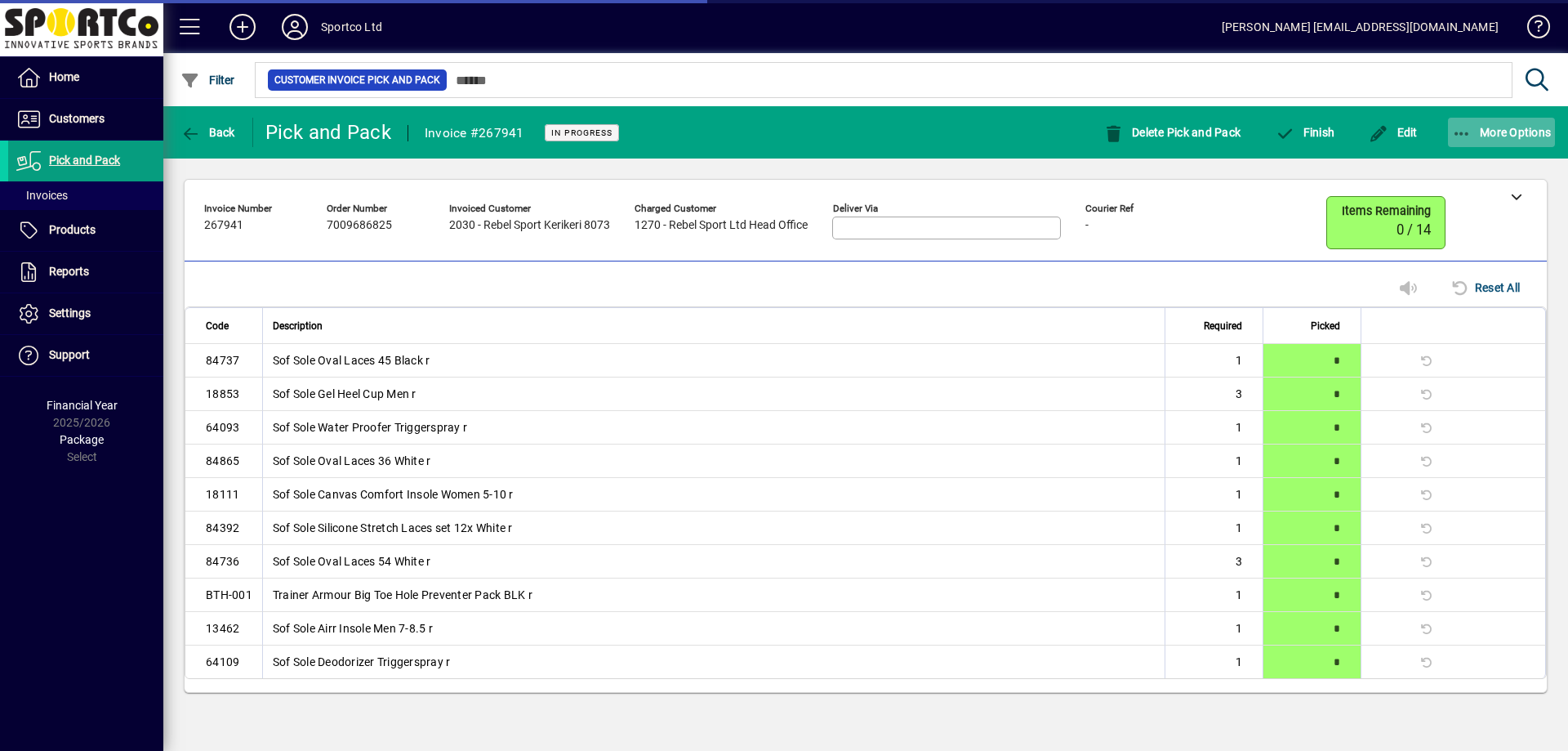
click at [1472, 135] on span "More Options" at bounding box center [1502, 132] width 100 height 13
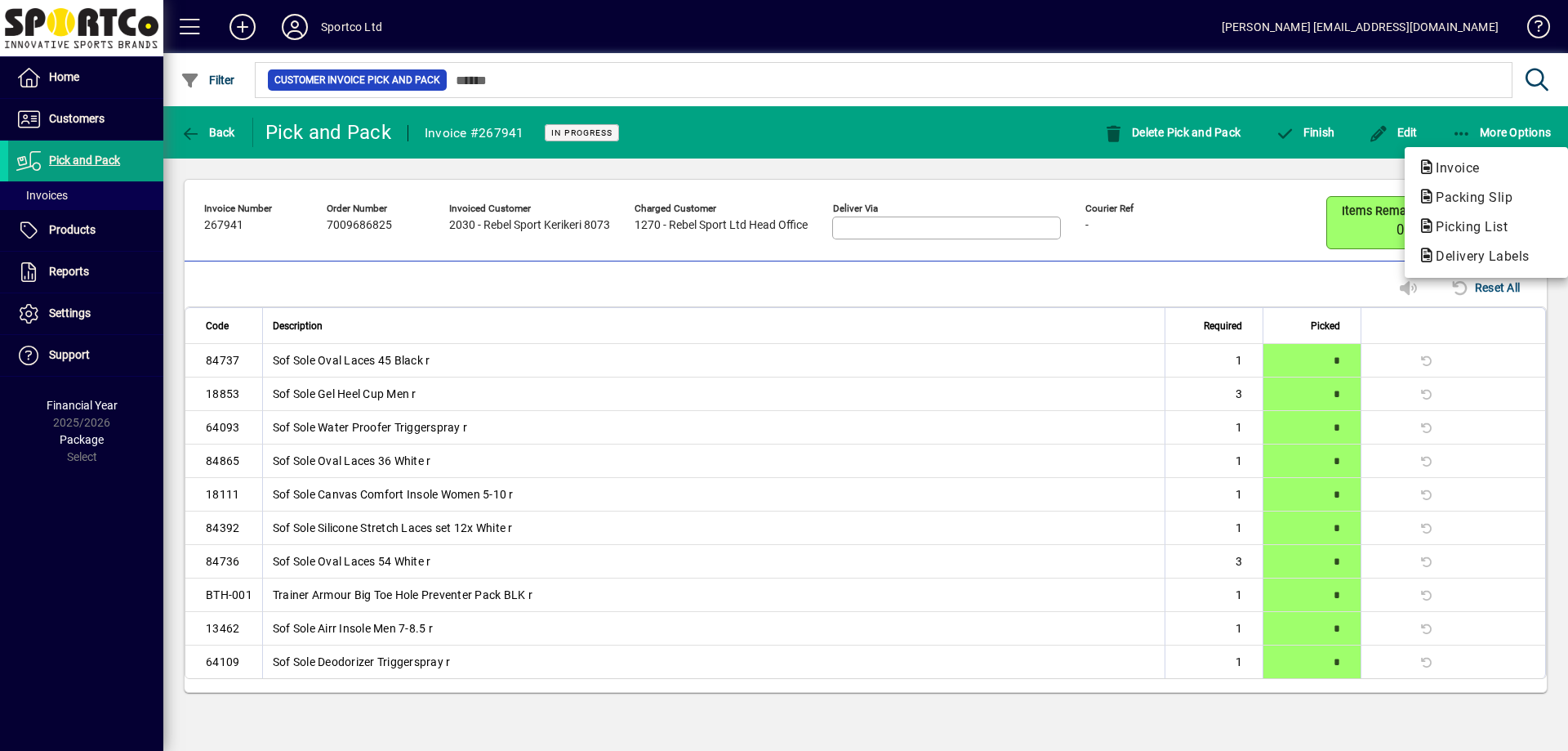
click at [1466, 187] on button "Packing Slip" at bounding box center [1486, 197] width 164 height 29
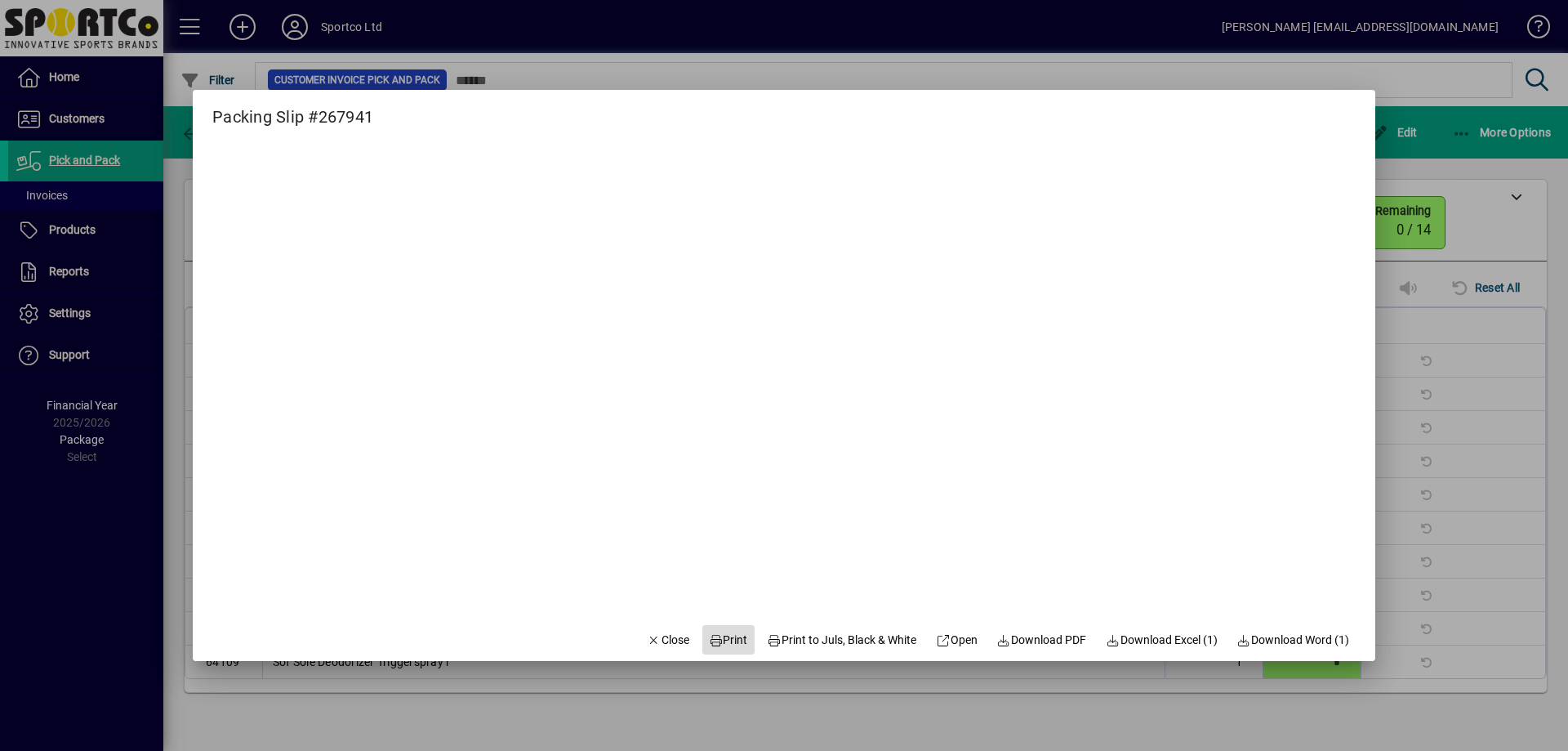
click at [710, 629] on span at bounding box center [728, 640] width 53 height 40
click at [667, 642] on span "Close" at bounding box center [667, 640] width 42 height 17
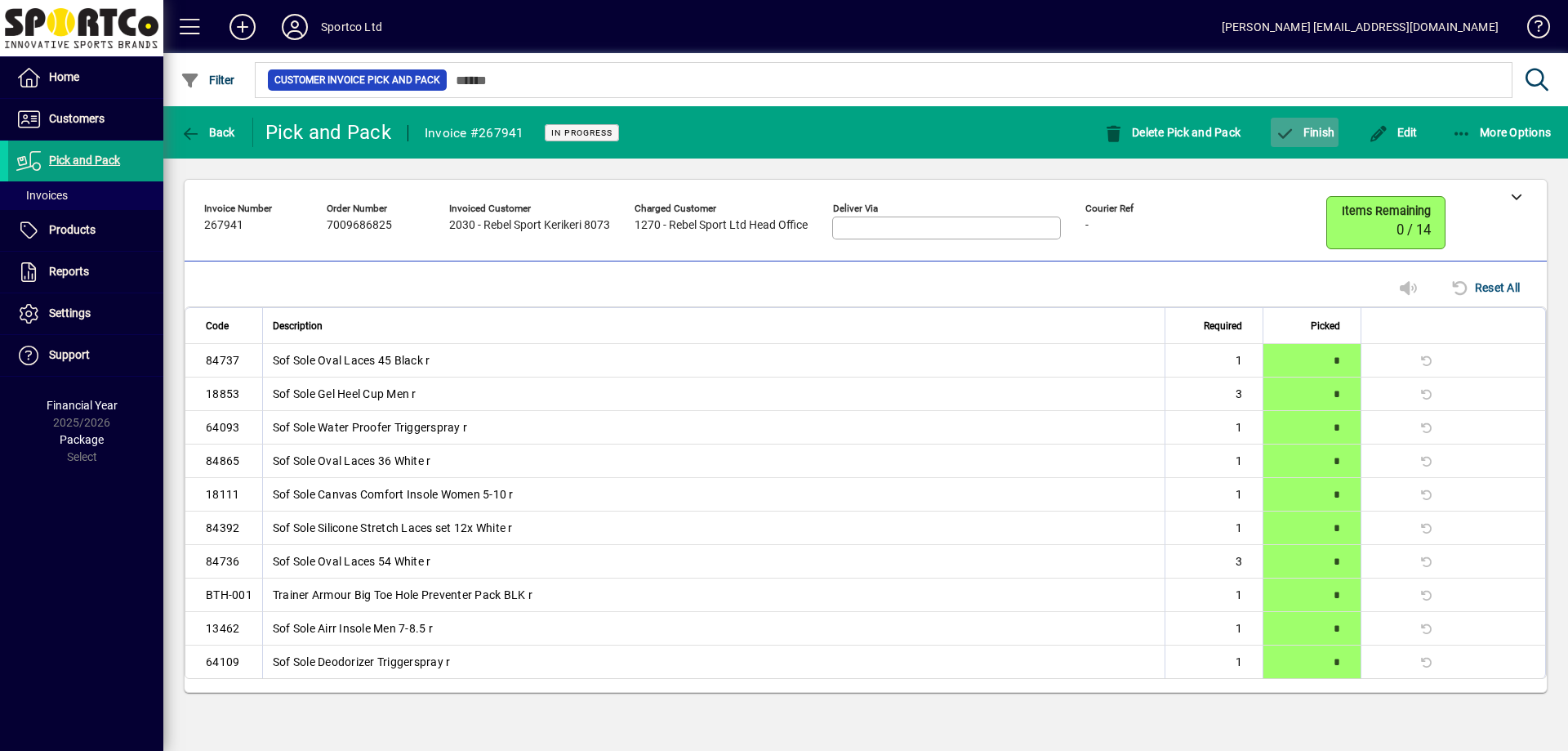
click at [1298, 139] on span "button" at bounding box center [1305, 133] width 68 height 40
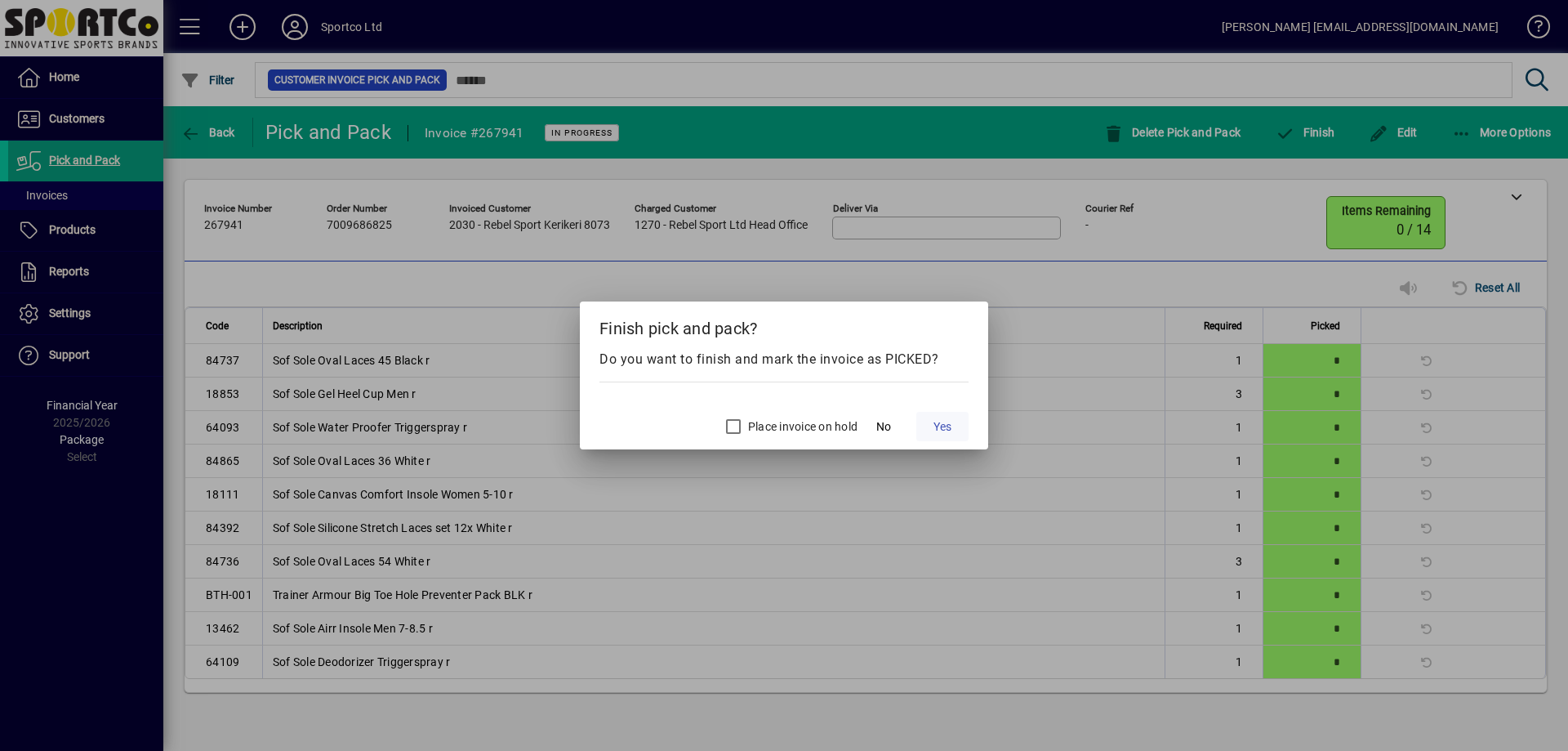
click at [939, 430] on span "Yes" at bounding box center [942, 427] width 18 height 17
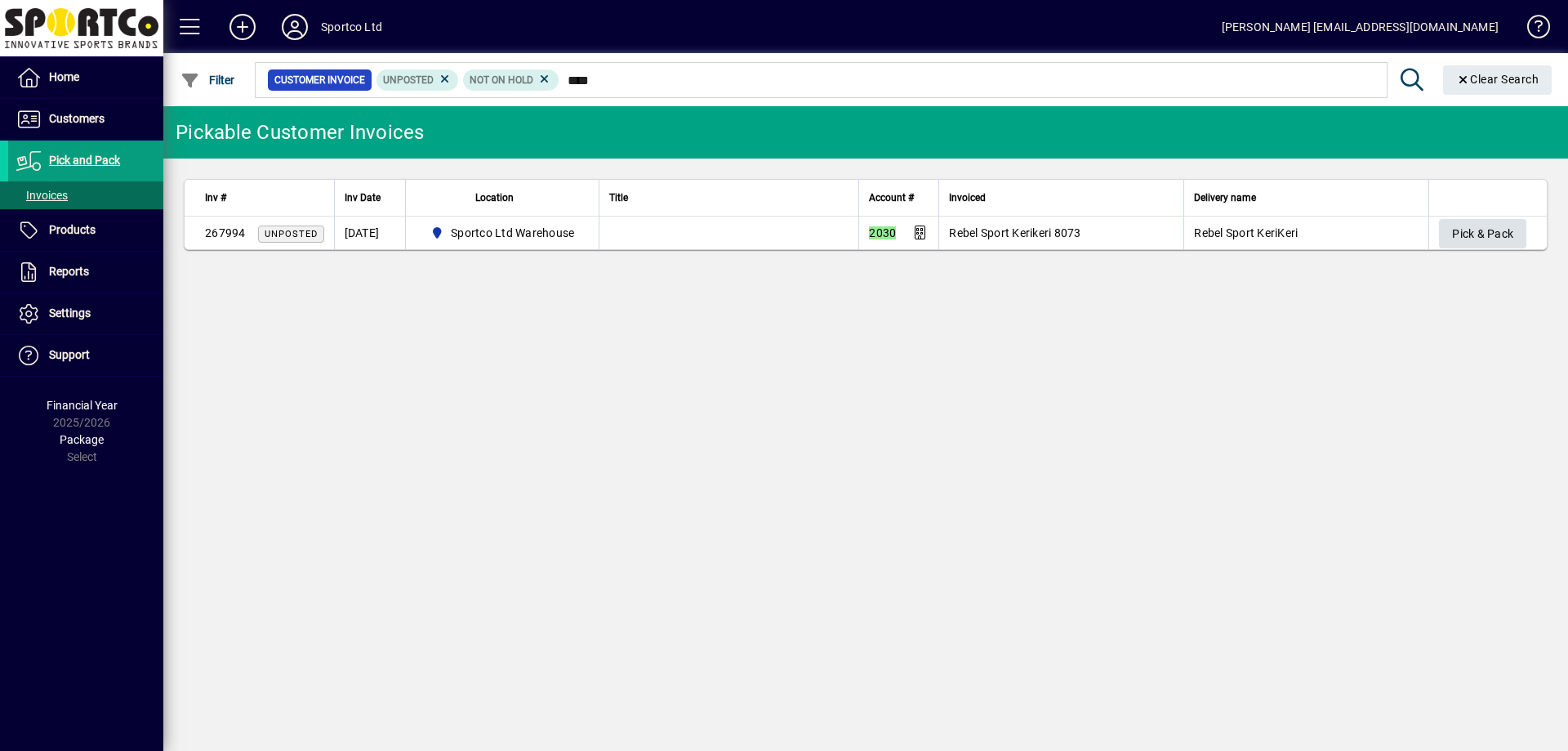
type input "****"
click at [1488, 231] on span "Pick & Pack" at bounding box center [1482, 233] width 61 height 27
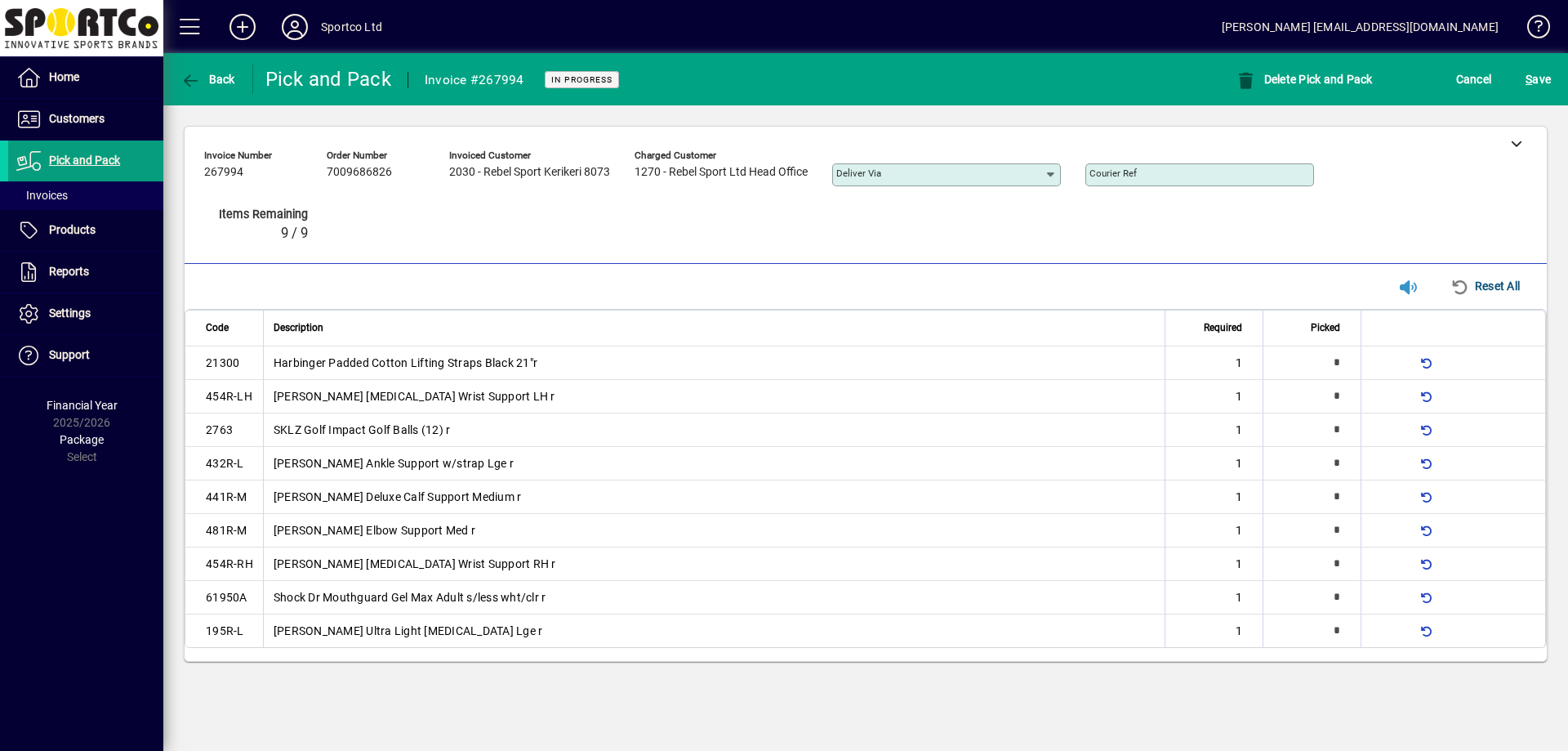
type input "*"
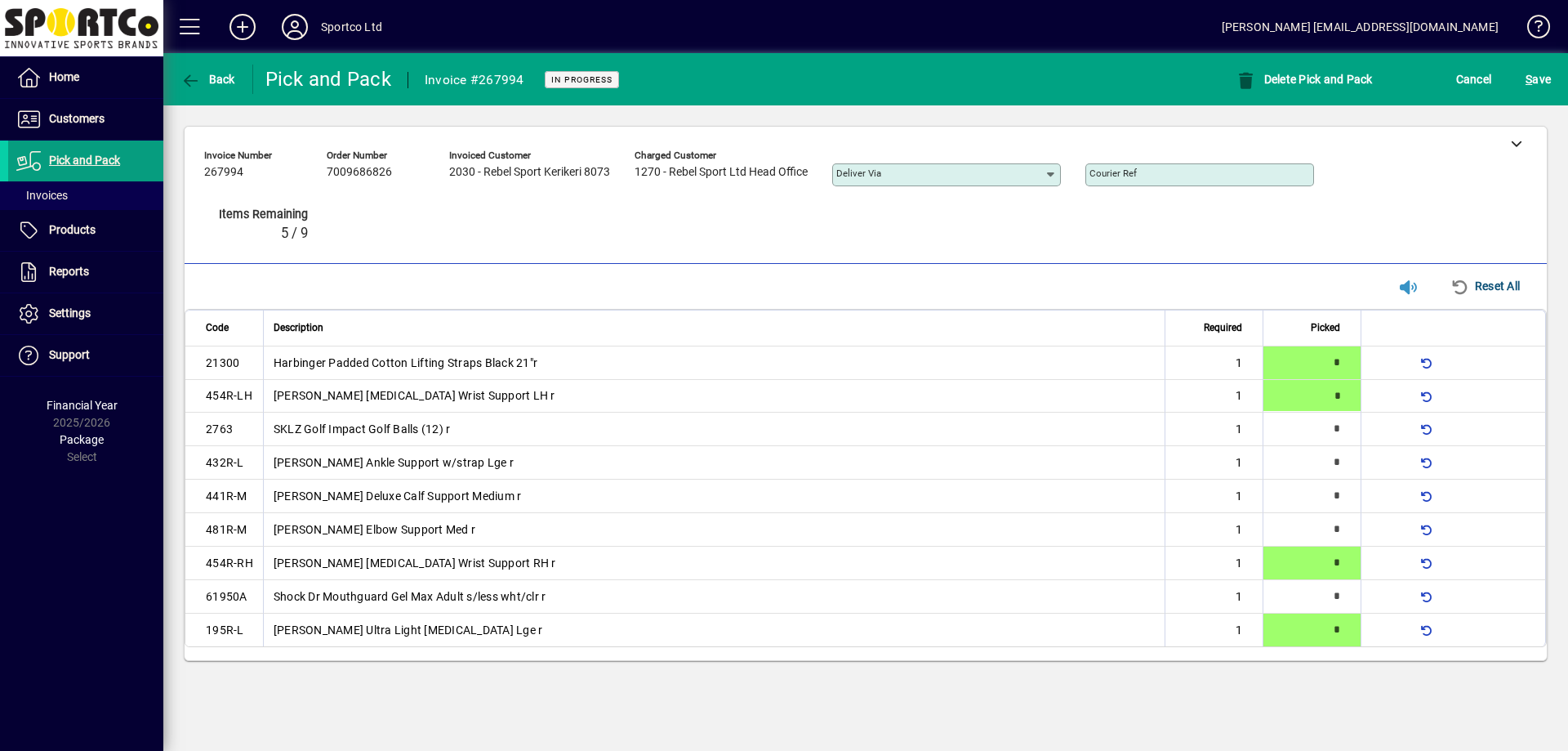
type input "*"
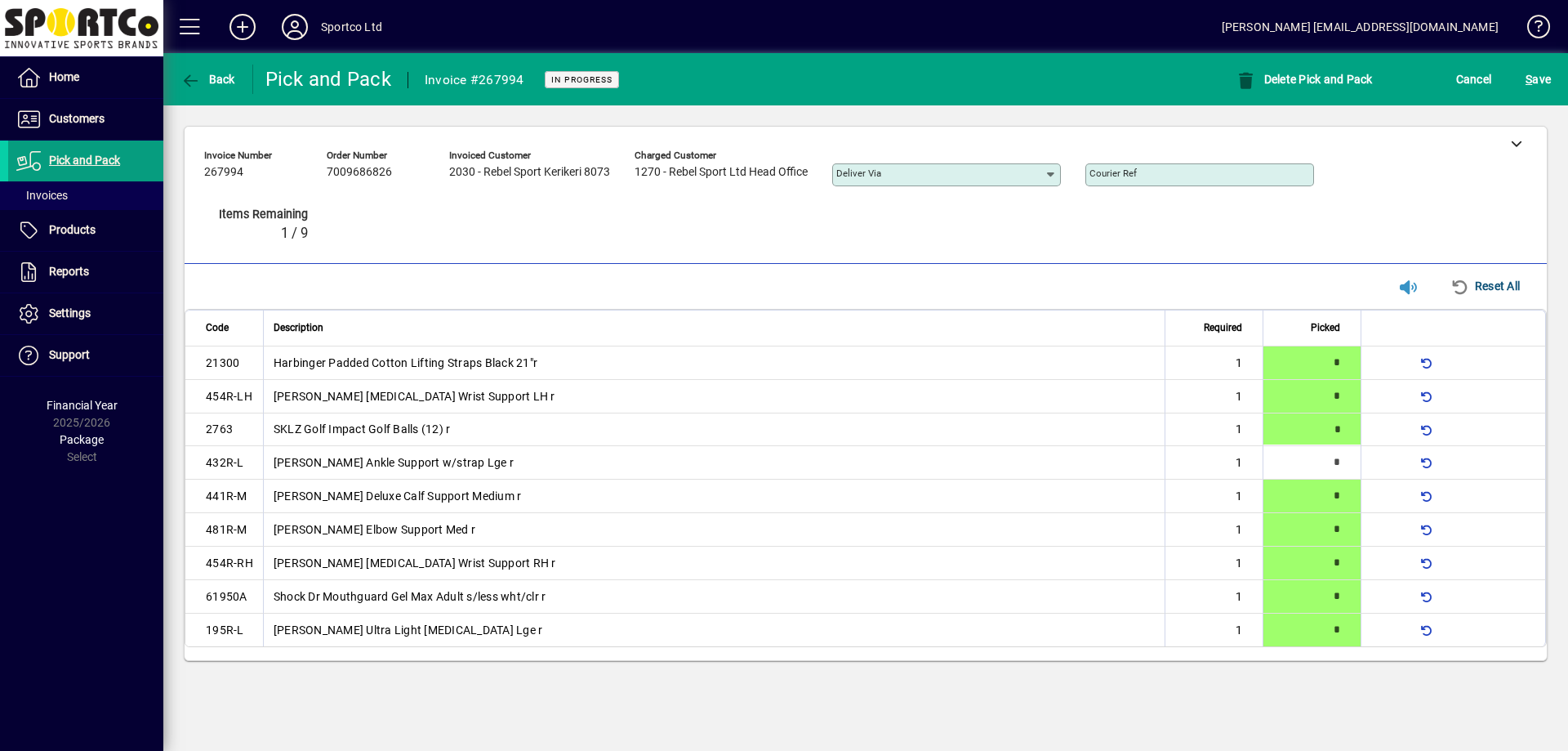
type input "*"
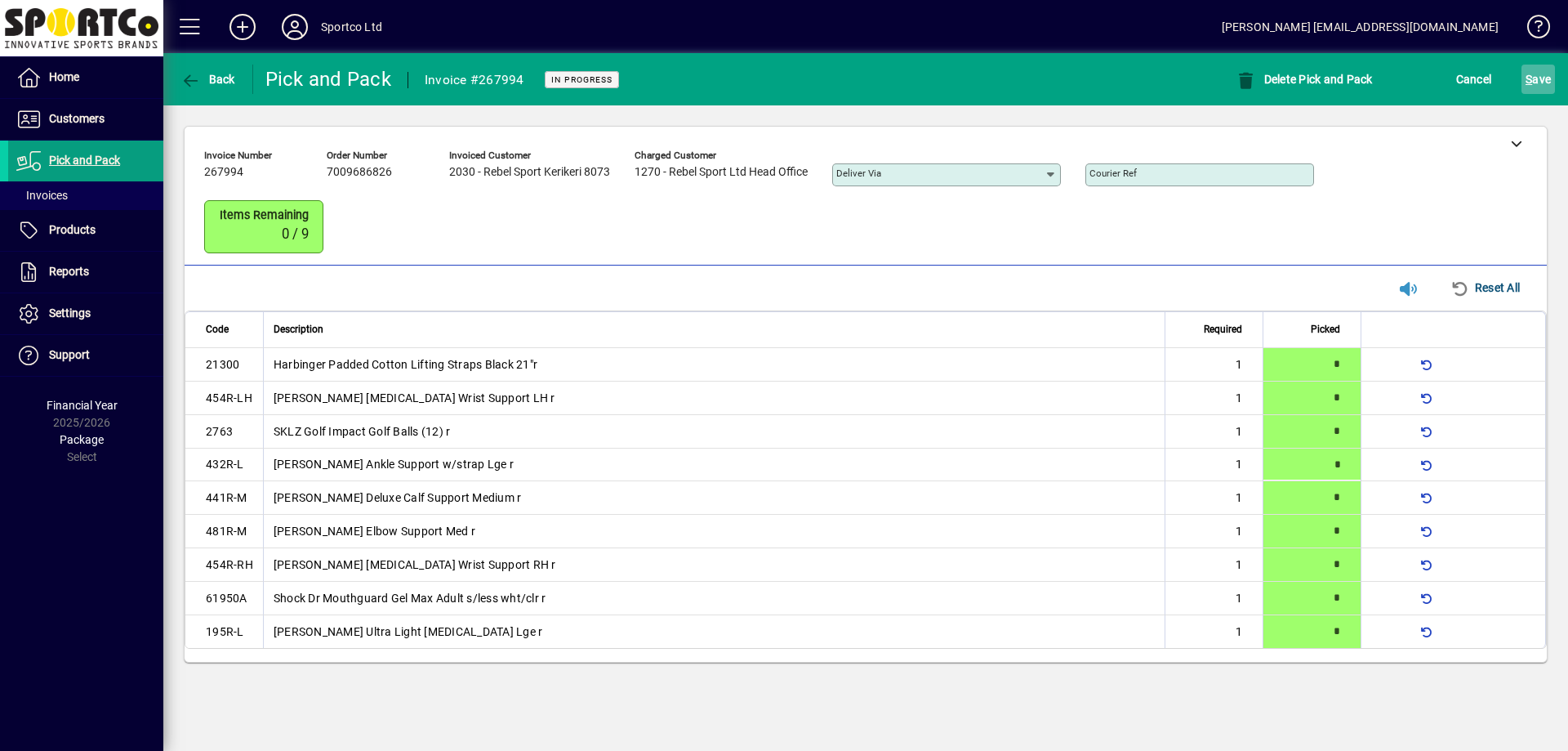
click at [1526, 81] on span "S" at bounding box center [1529, 78] width 7 height 13
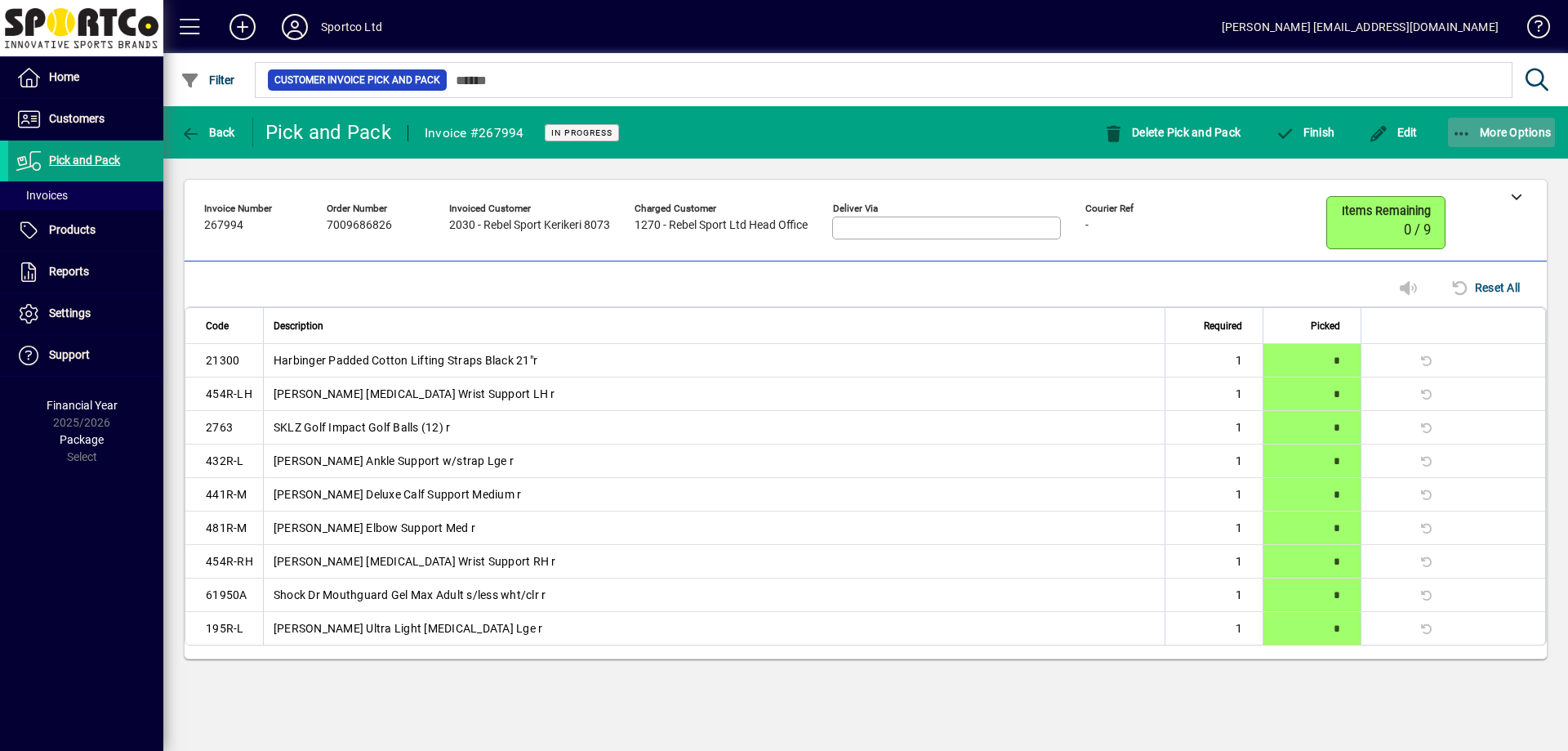
click at [1459, 140] on icon "button" at bounding box center [1462, 133] width 21 height 16
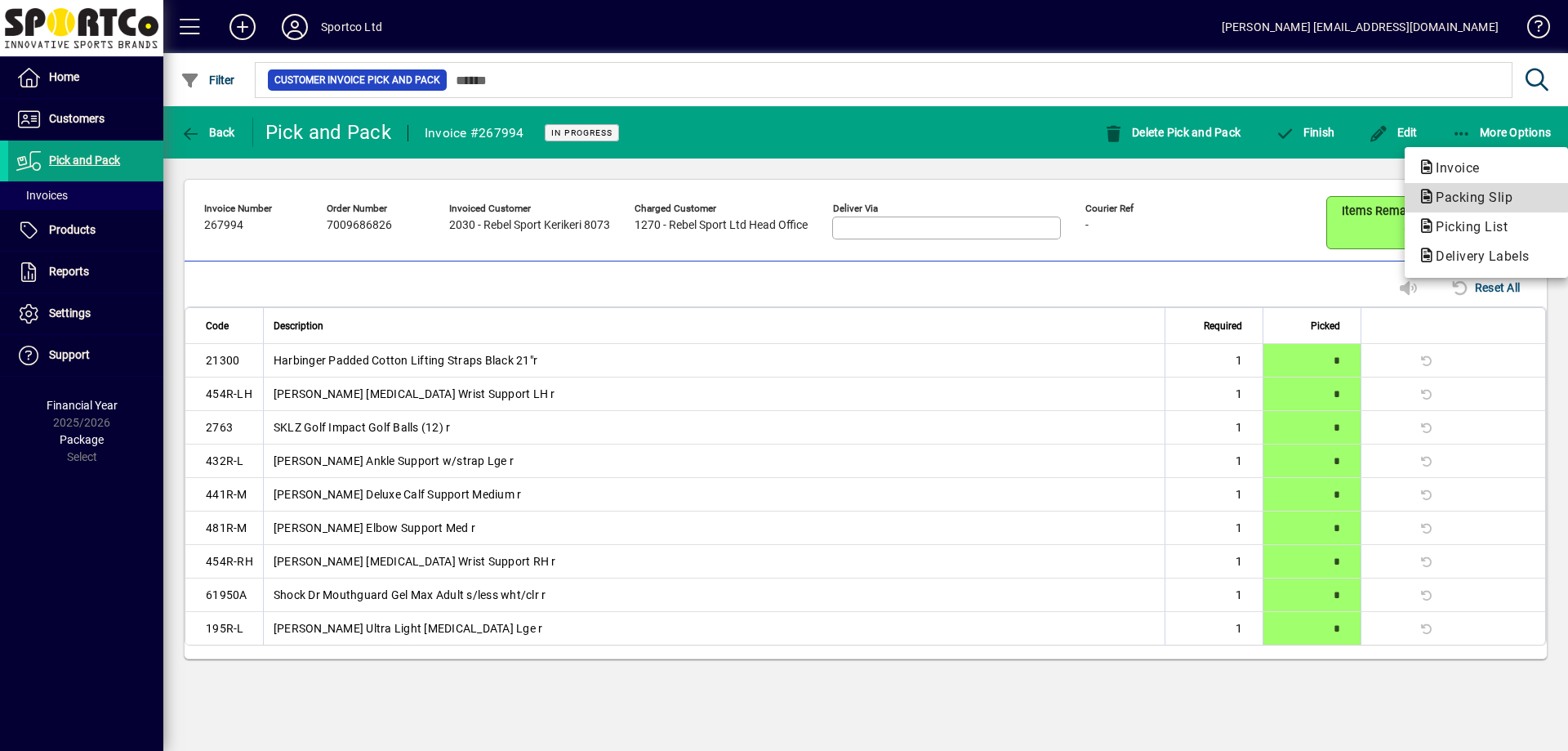
click at [1454, 192] on span "Packing Slip" at bounding box center [1469, 197] width 103 height 16
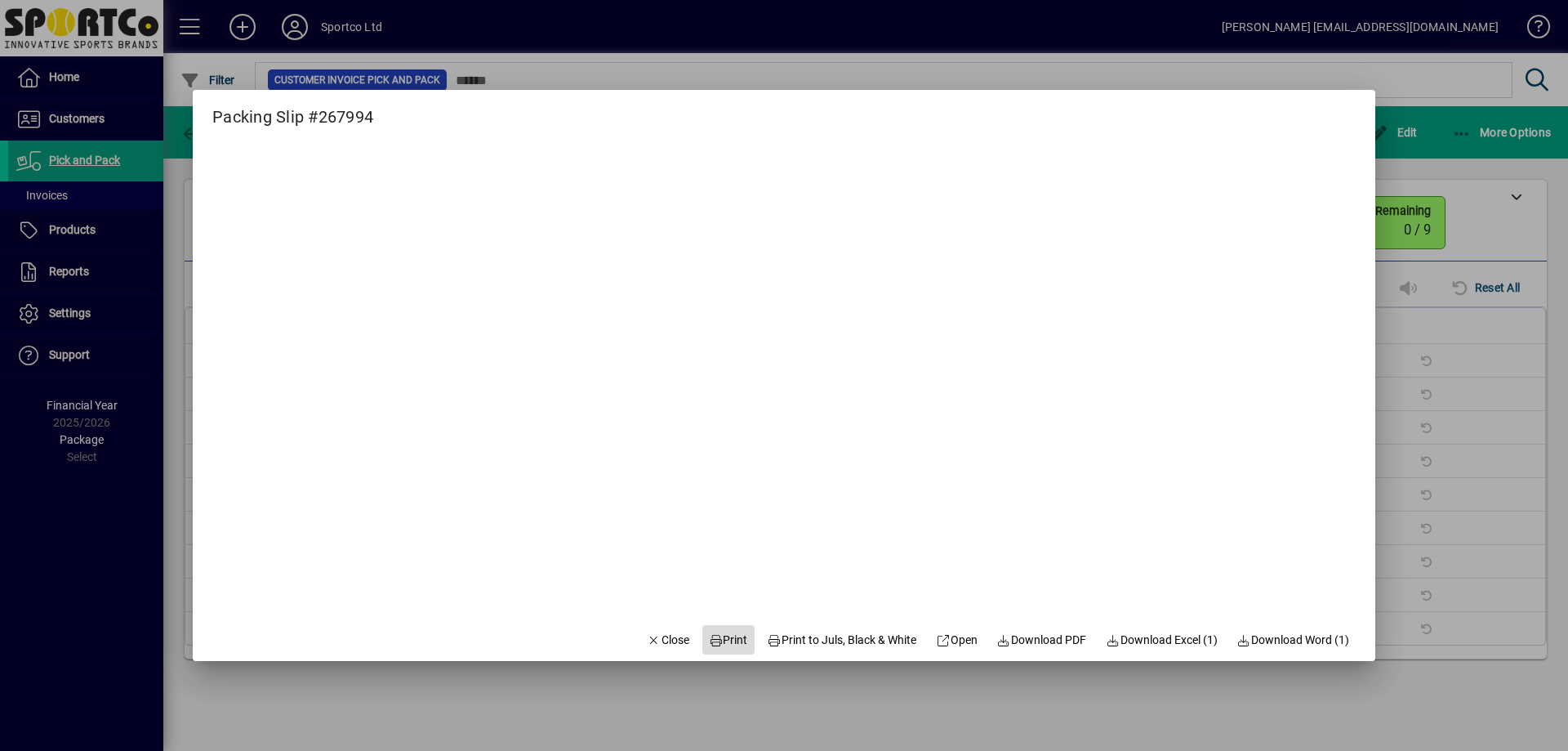
click at [731, 642] on span "Print" at bounding box center [728, 640] width 40 height 17
click at [664, 632] on span "Close" at bounding box center [667, 640] width 42 height 17
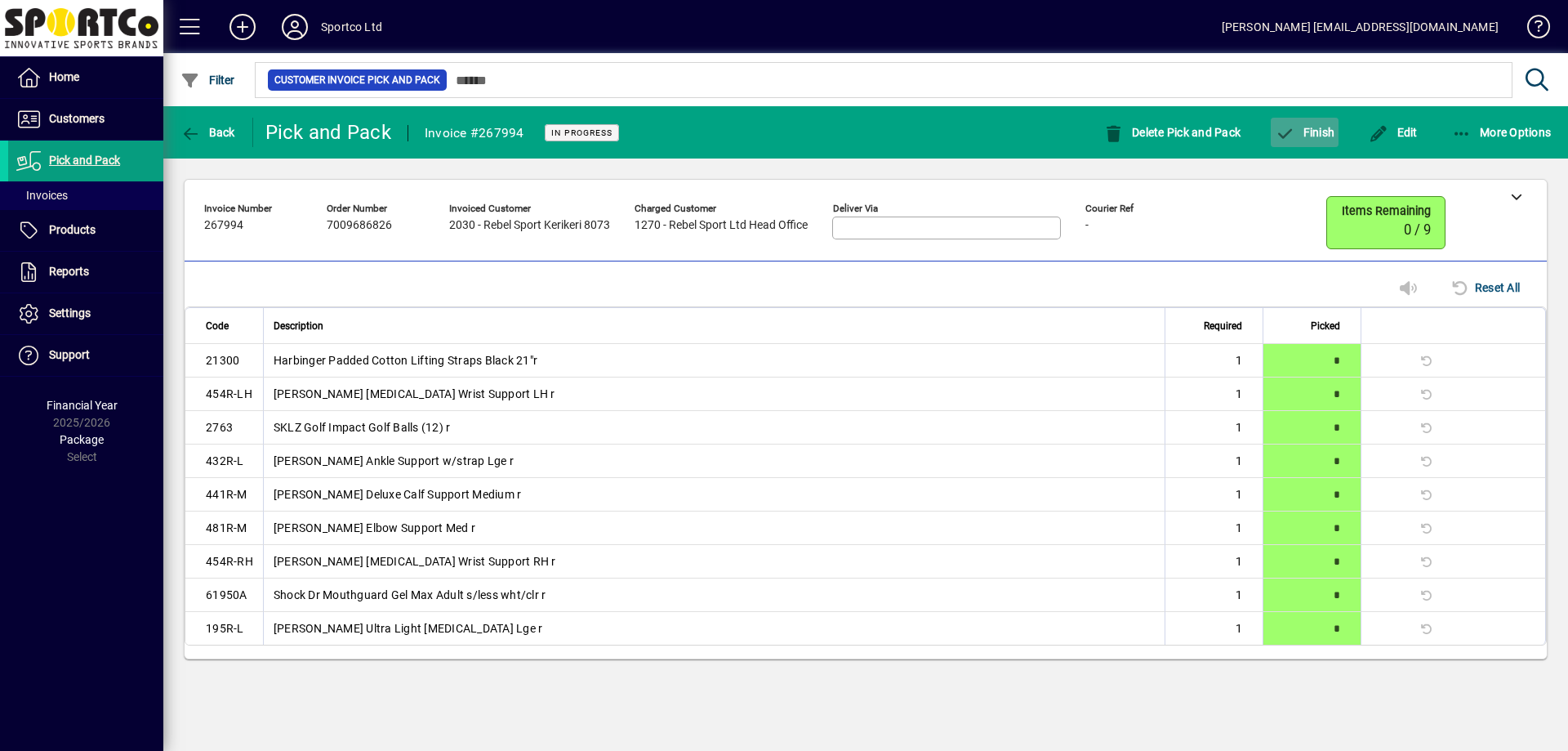
click at [1337, 120] on span "button" at bounding box center [1305, 133] width 68 height 40
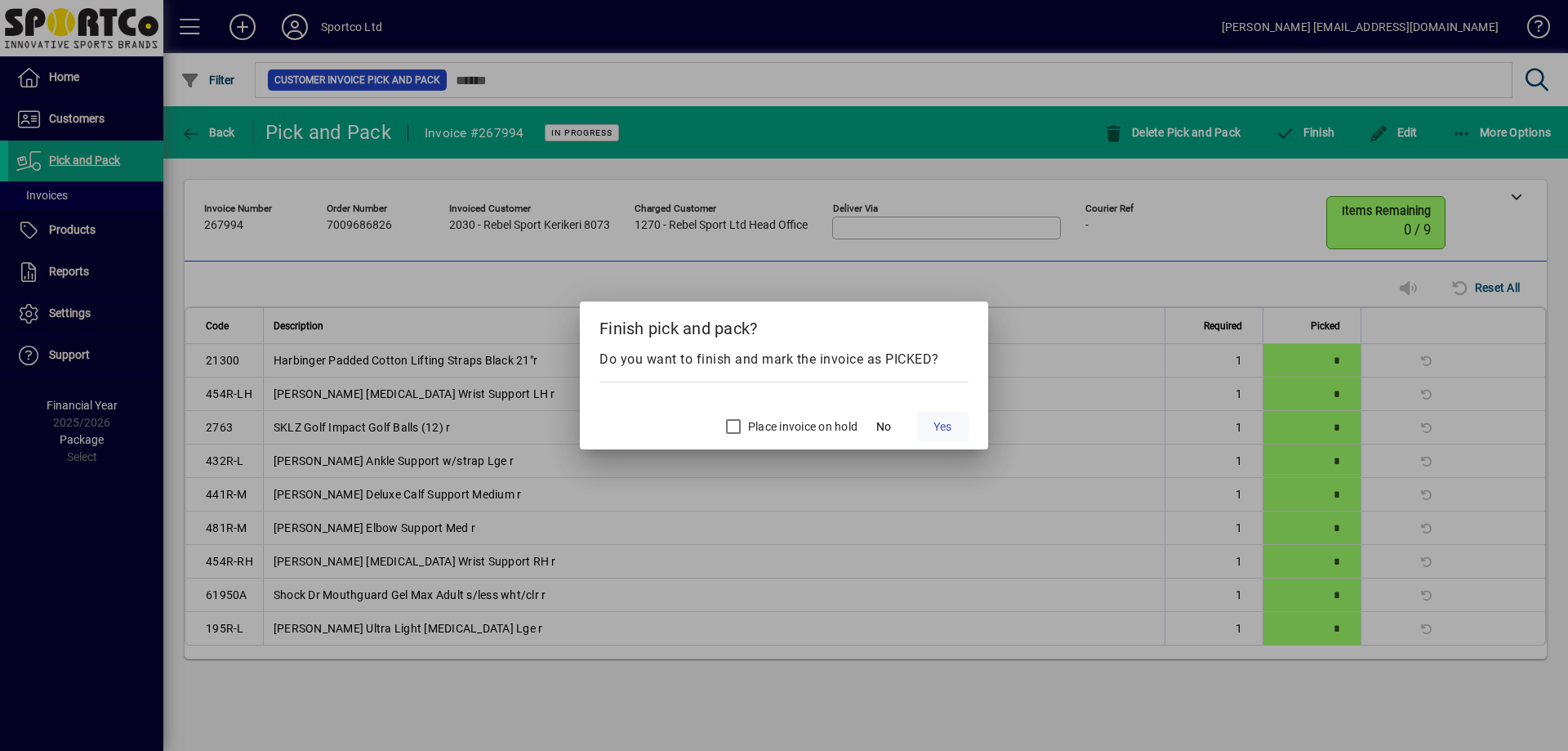
click at [939, 429] on span "Yes" at bounding box center [942, 427] width 18 height 17
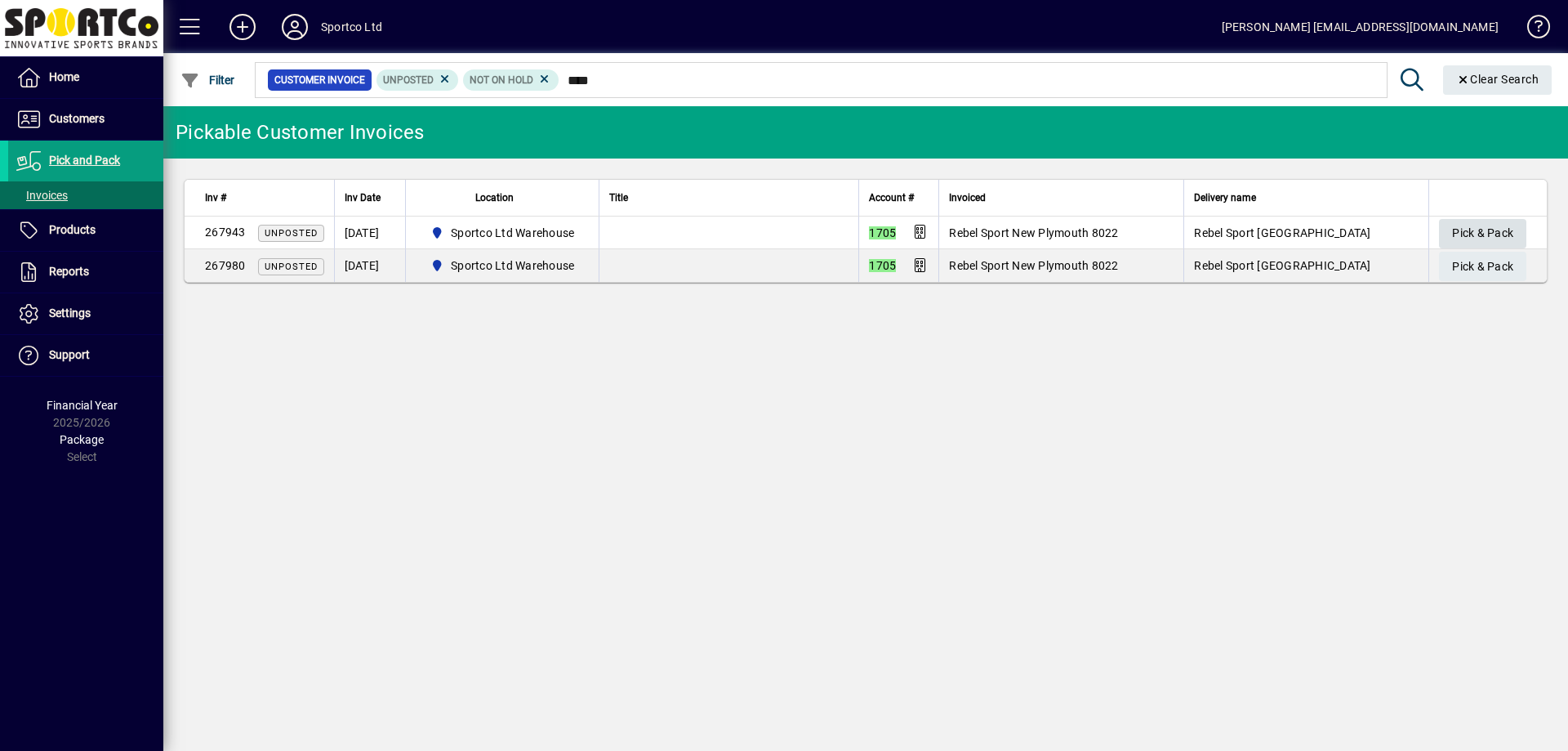
type input "****"
click at [1485, 231] on span "Pick & Pack" at bounding box center [1482, 233] width 61 height 27
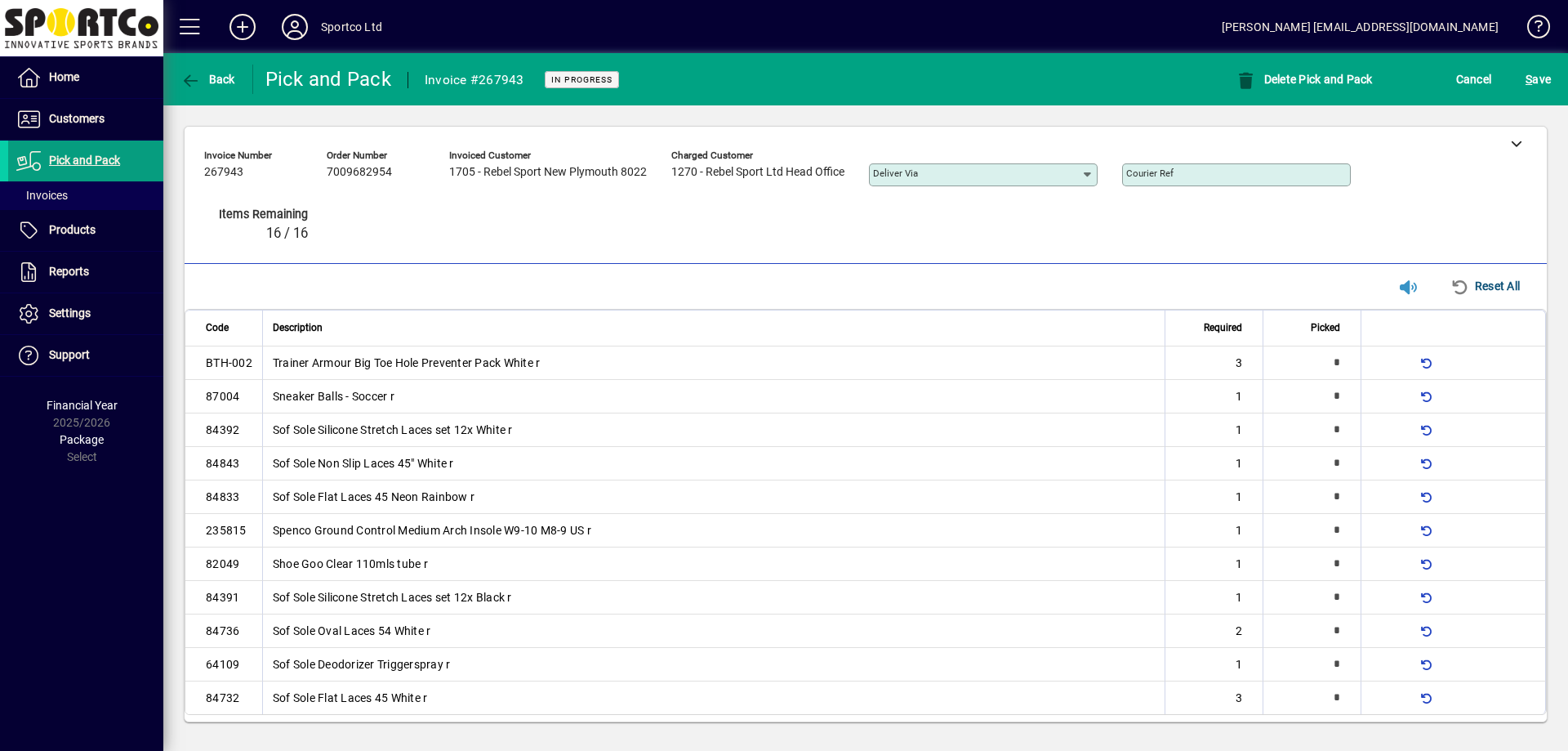
type input "*"
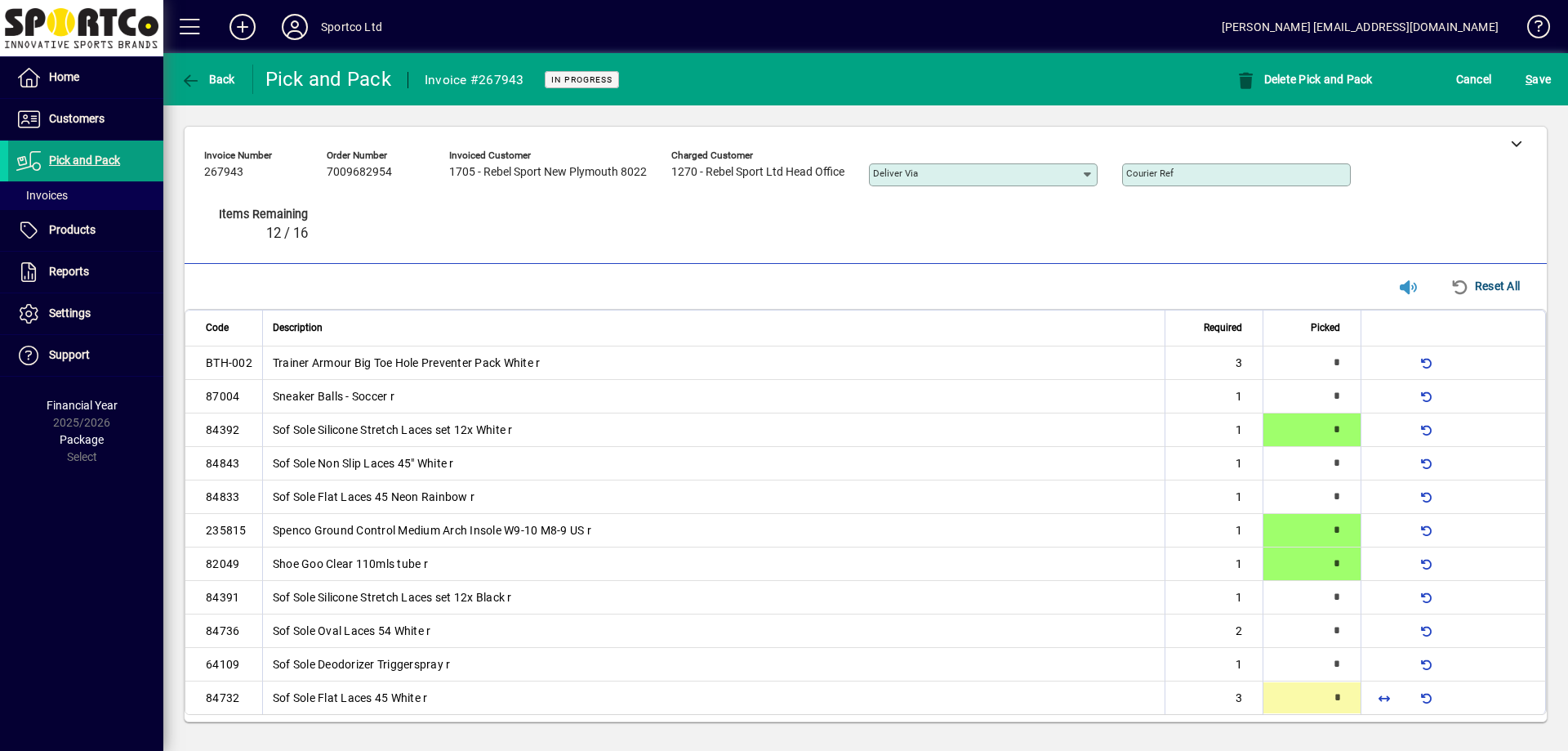
type input "*"
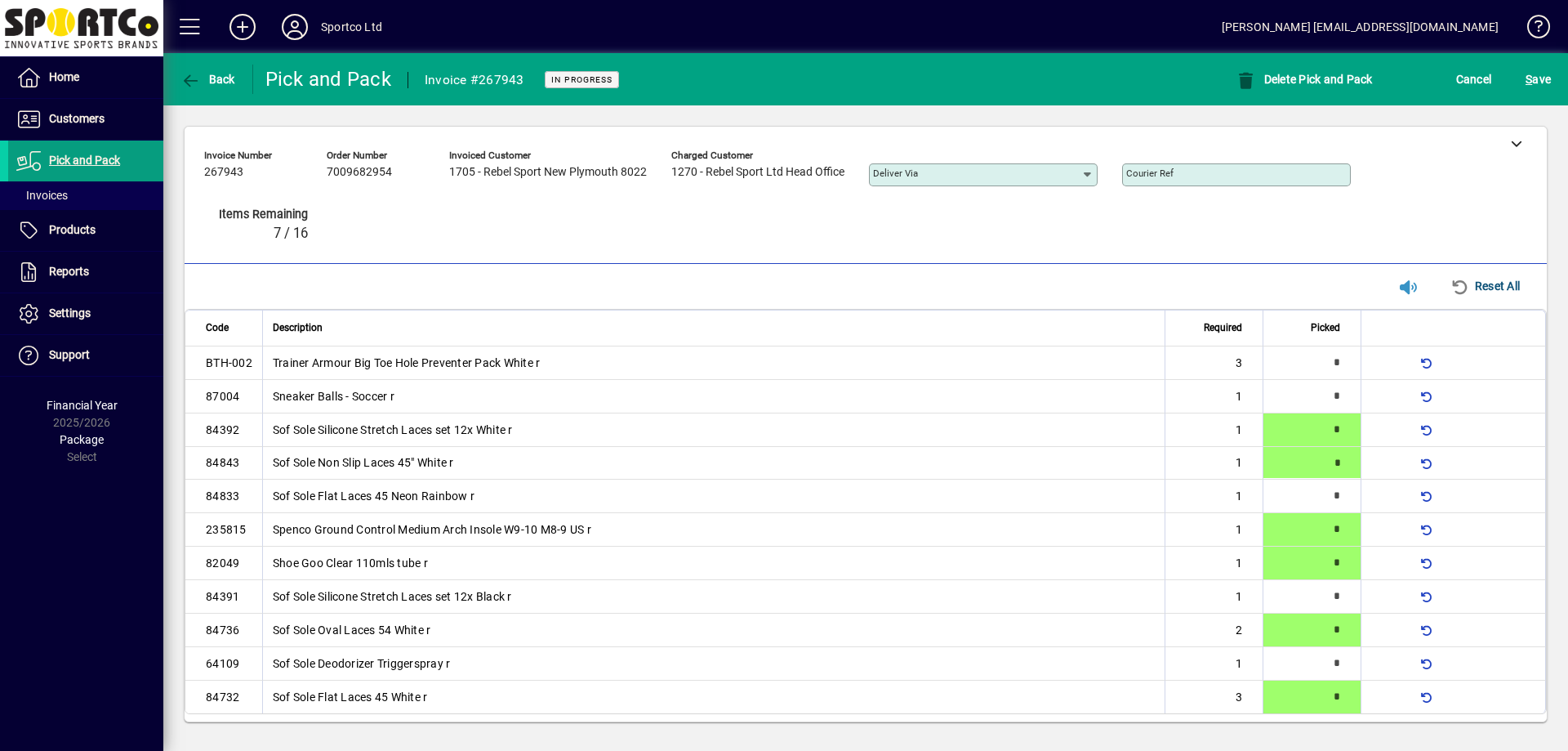
type input "*"
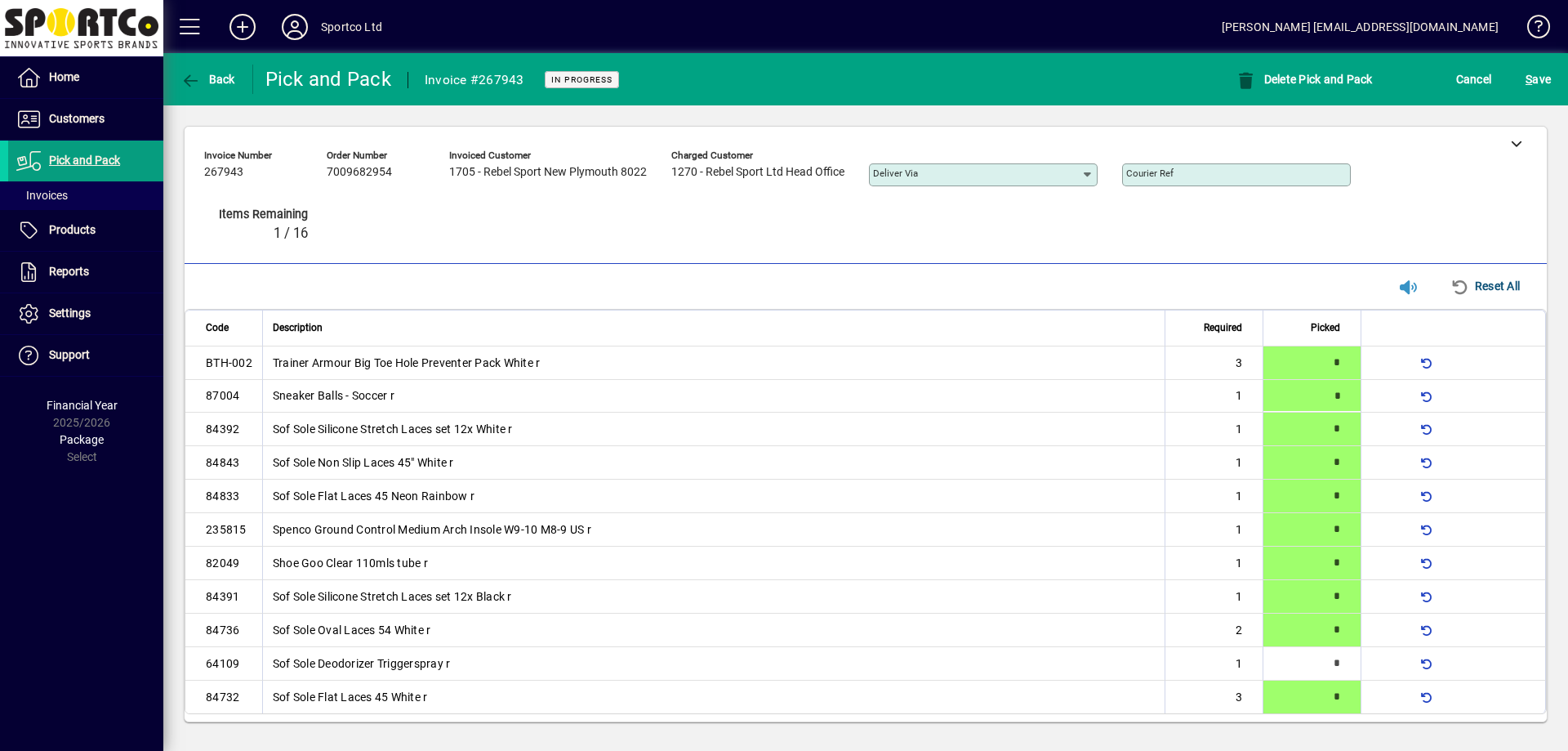
type input "*"
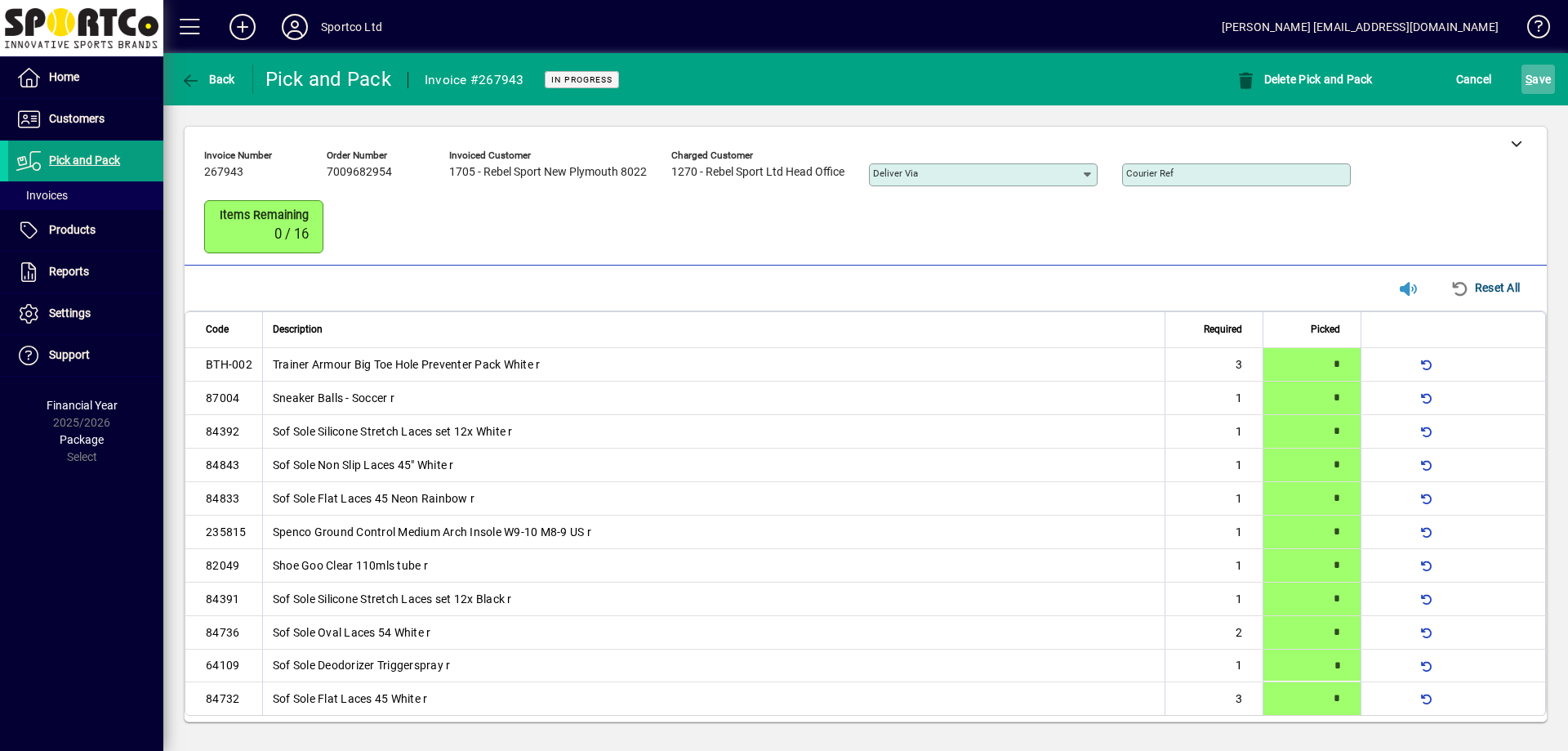
click at [1529, 70] on span "S ave" at bounding box center [1538, 79] width 25 height 26
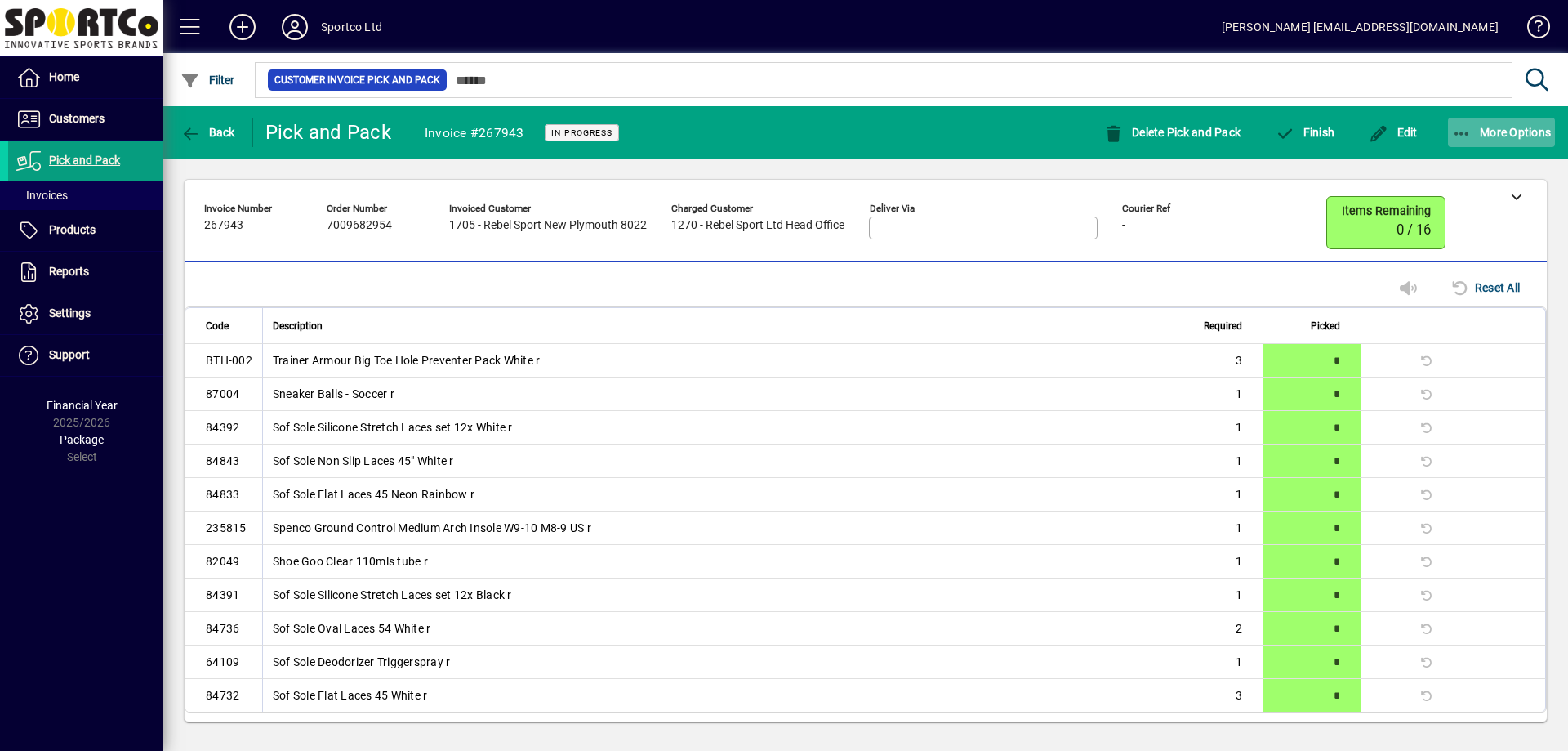
click at [1460, 141] on span "button" at bounding box center [1502, 133] width 108 height 40
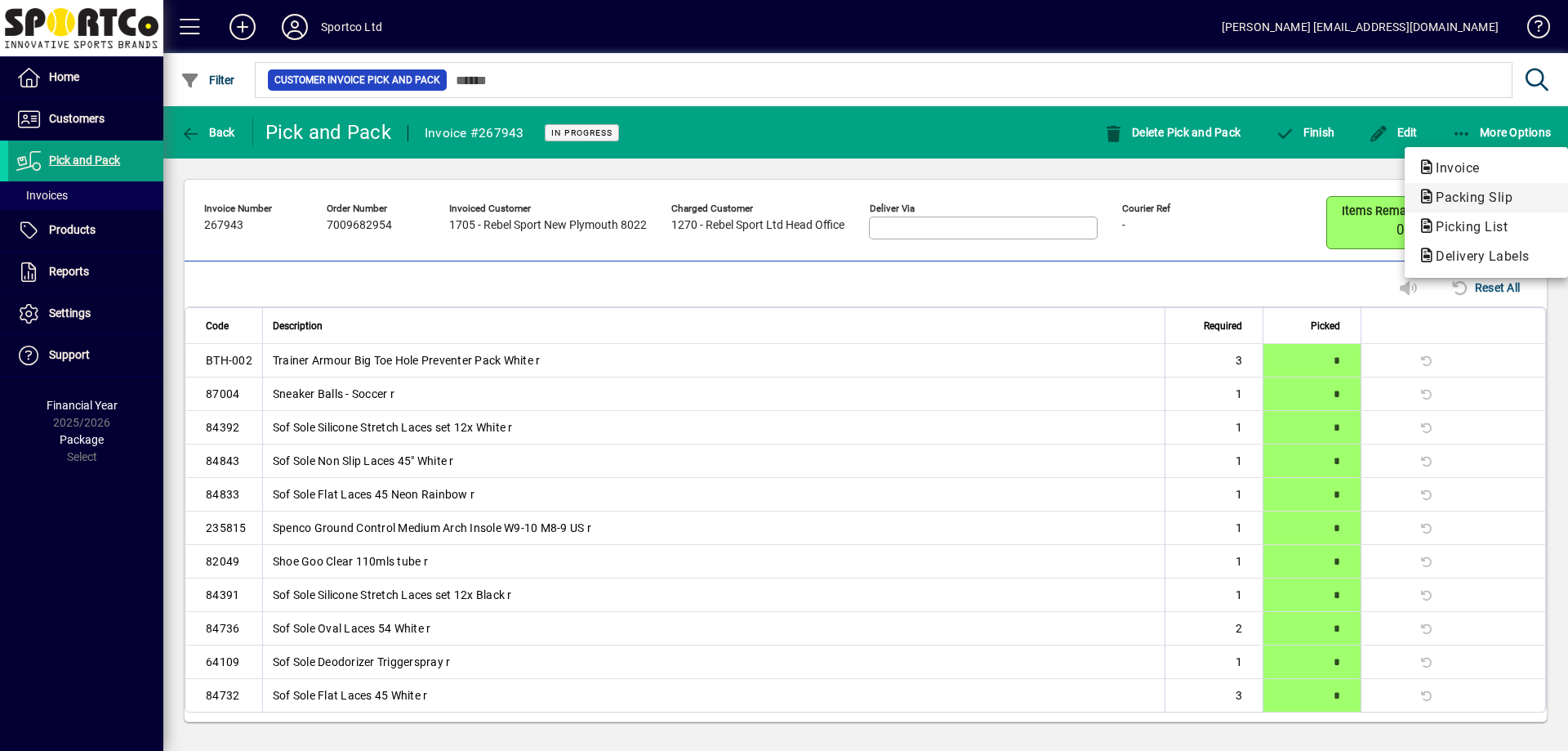
click at [1452, 186] on button "Packing Slip" at bounding box center [1486, 197] width 164 height 29
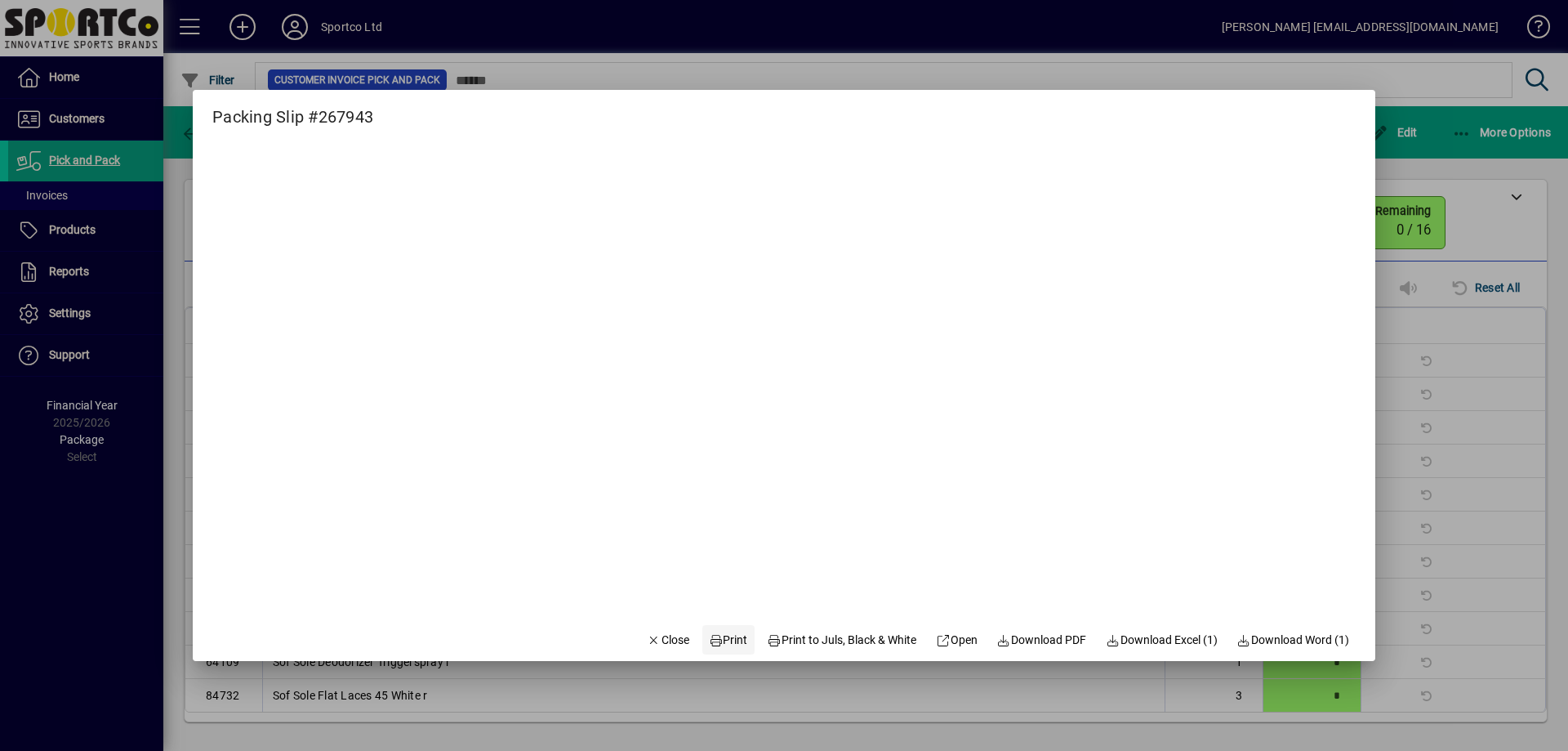
click at [722, 633] on span "Print" at bounding box center [728, 640] width 40 height 17
click at [647, 642] on span "Close" at bounding box center [667, 640] width 42 height 17
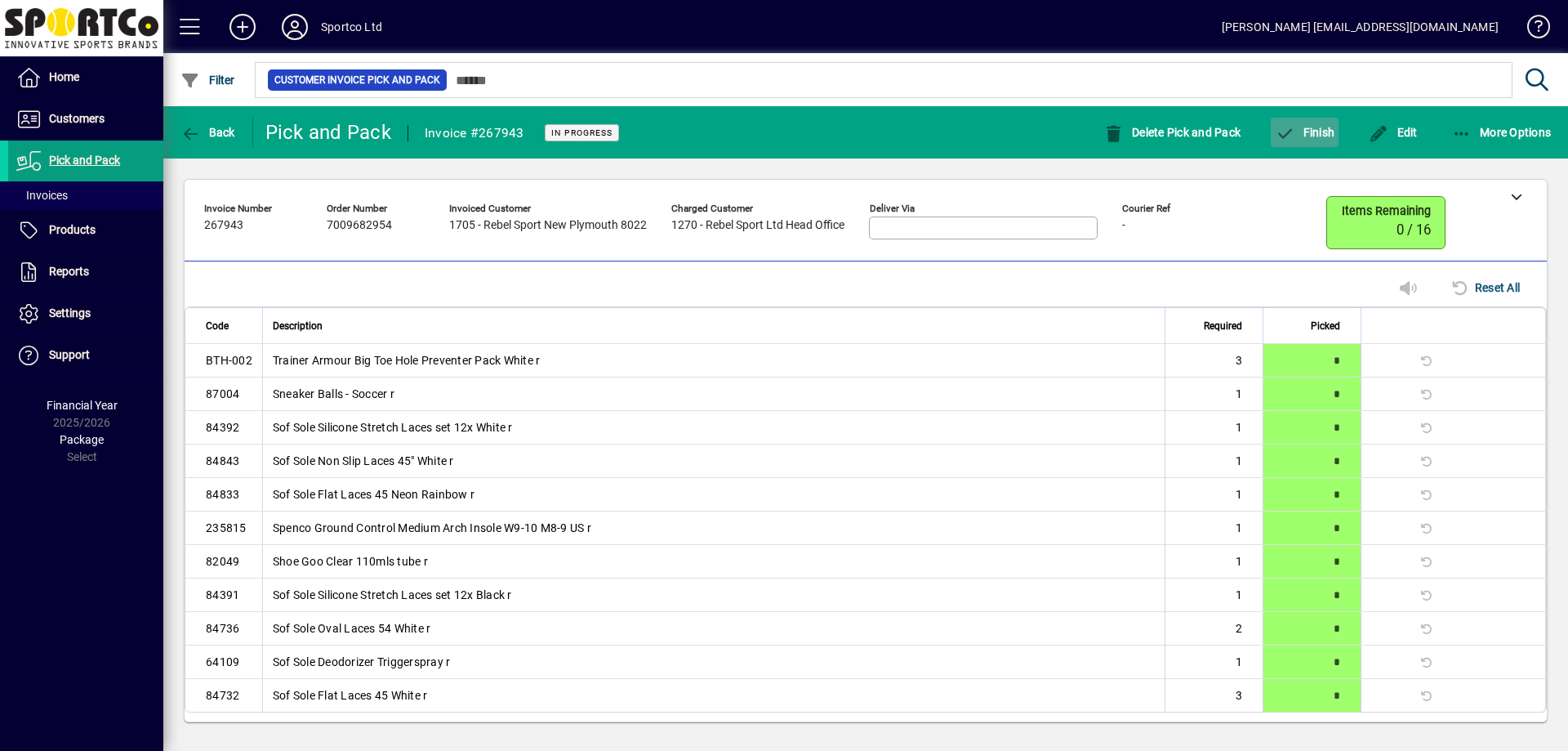
click at [1305, 134] on span "Finish" at bounding box center [1304, 132] width 59 height 13
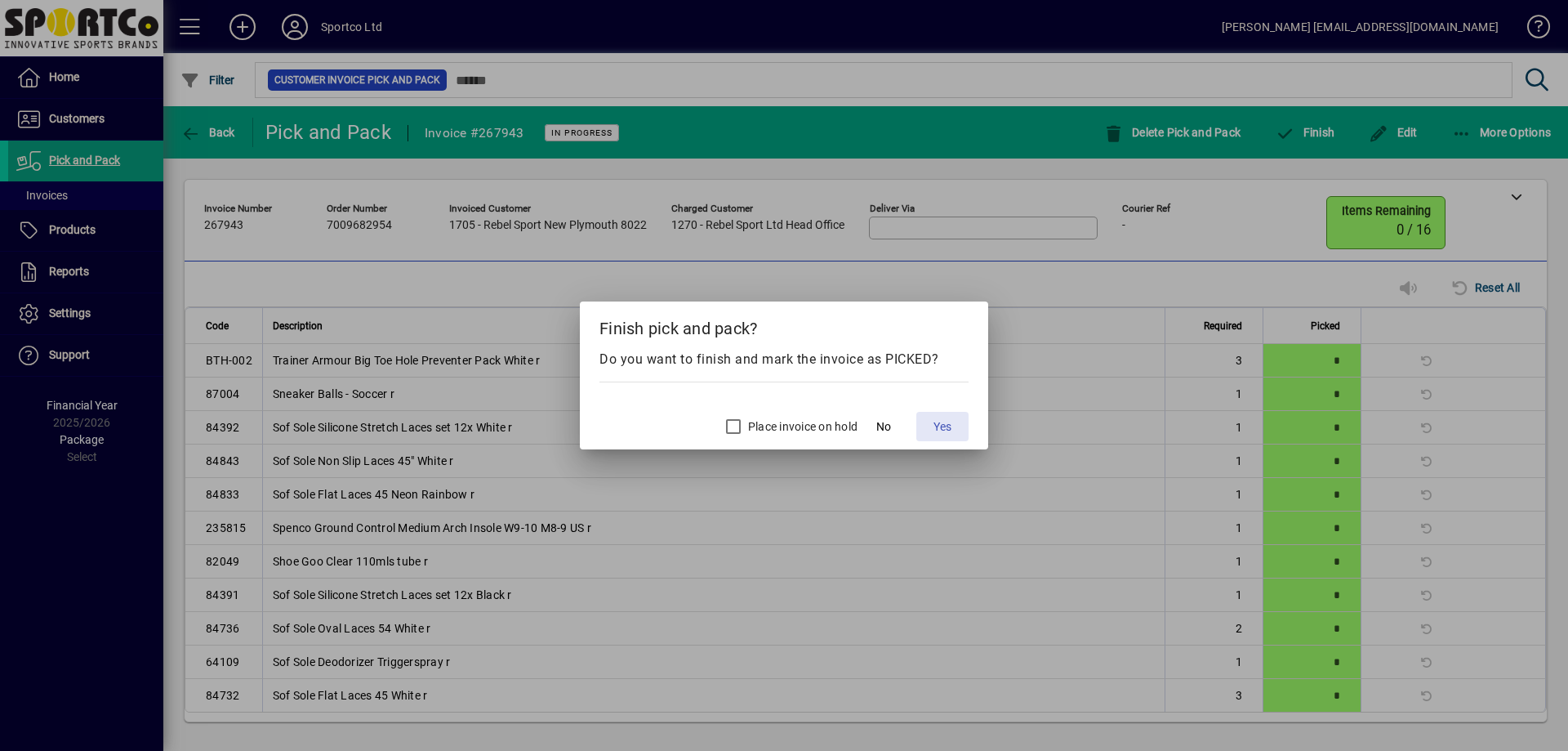
click at [952, 419] on span at bounding box center [942, 426] width 53 height 40
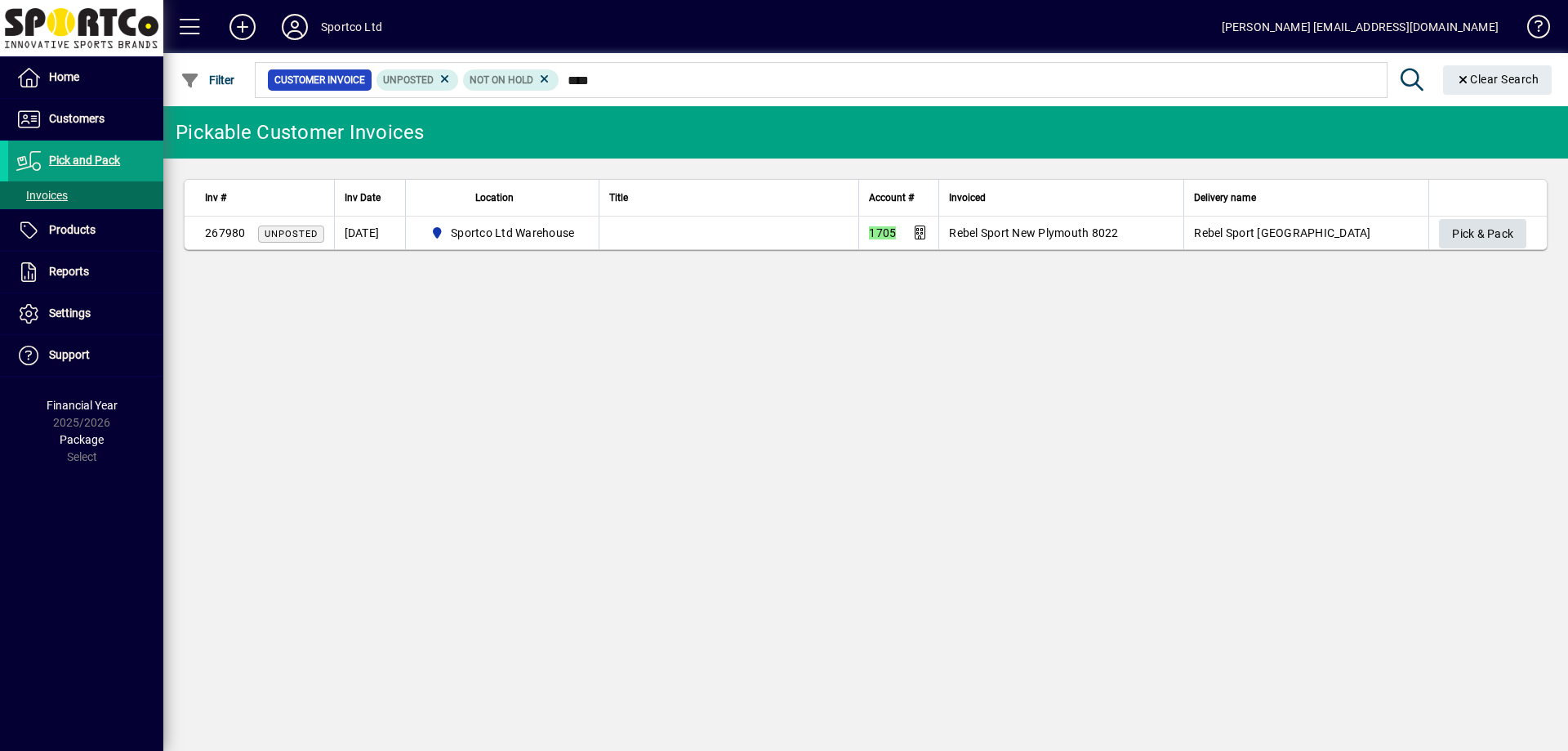
type input "****"
click at [1471, 237] on span "Pick & Pack" at bounding box center [1482, 233] width 61 height 27
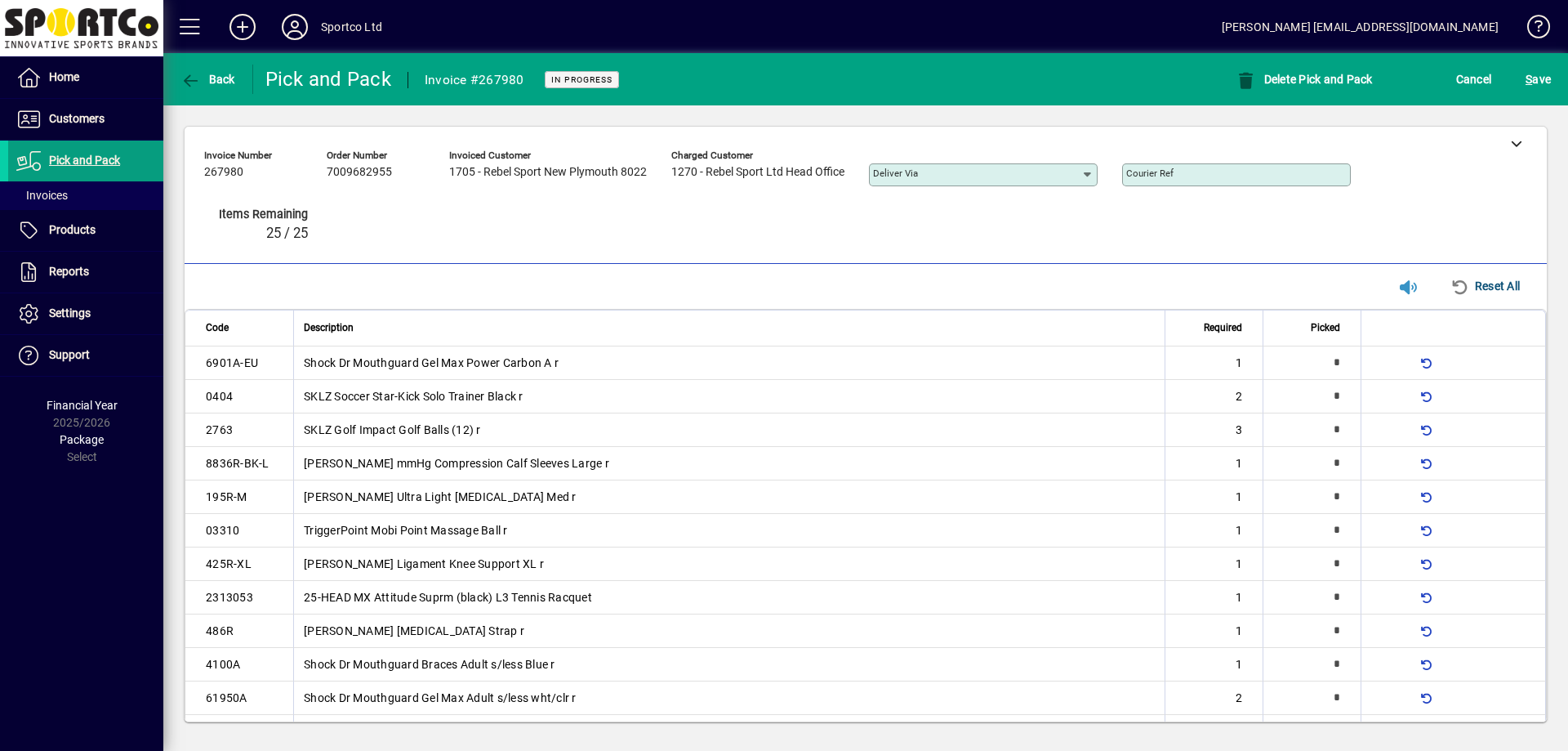
type input "*"
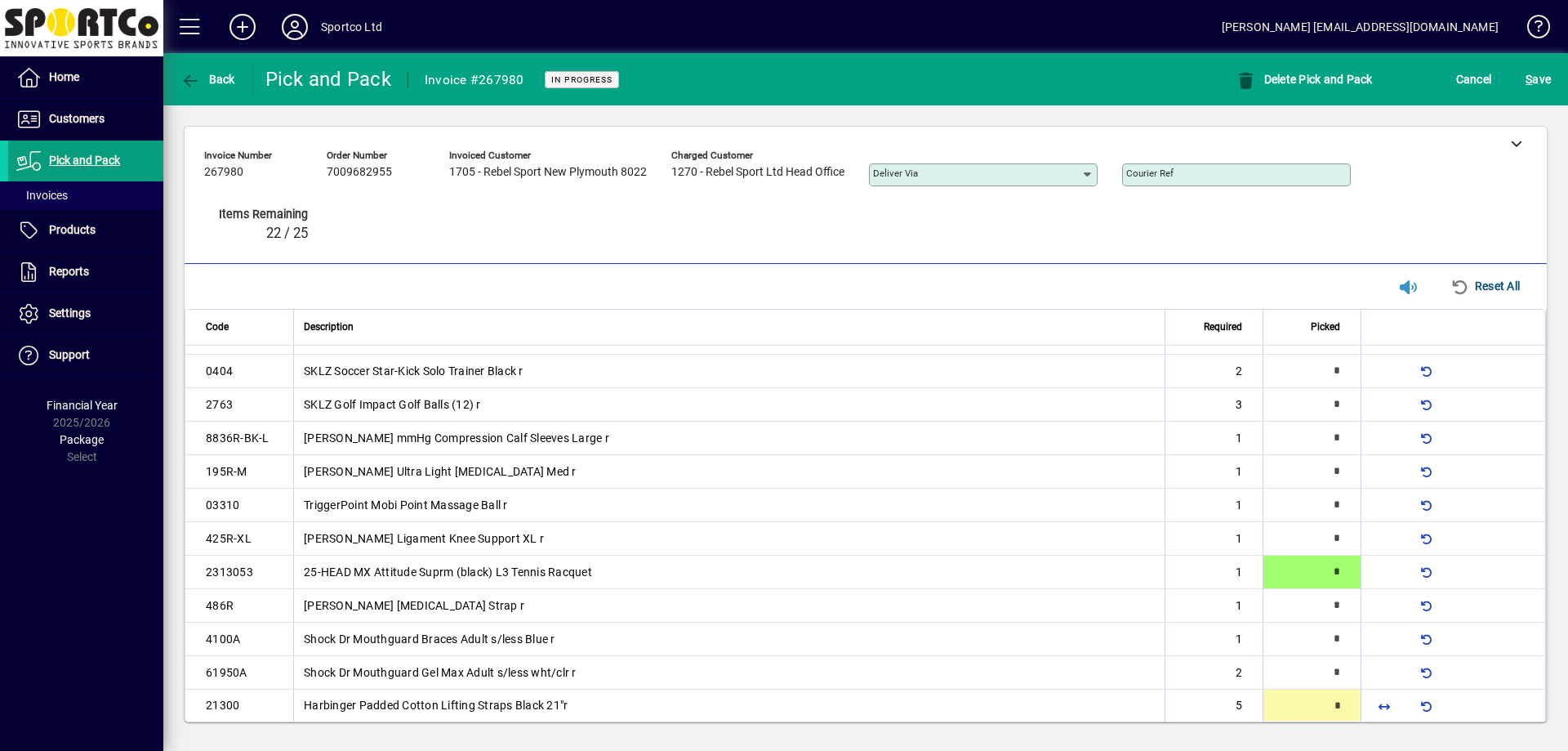
scroll to position [140, 0]
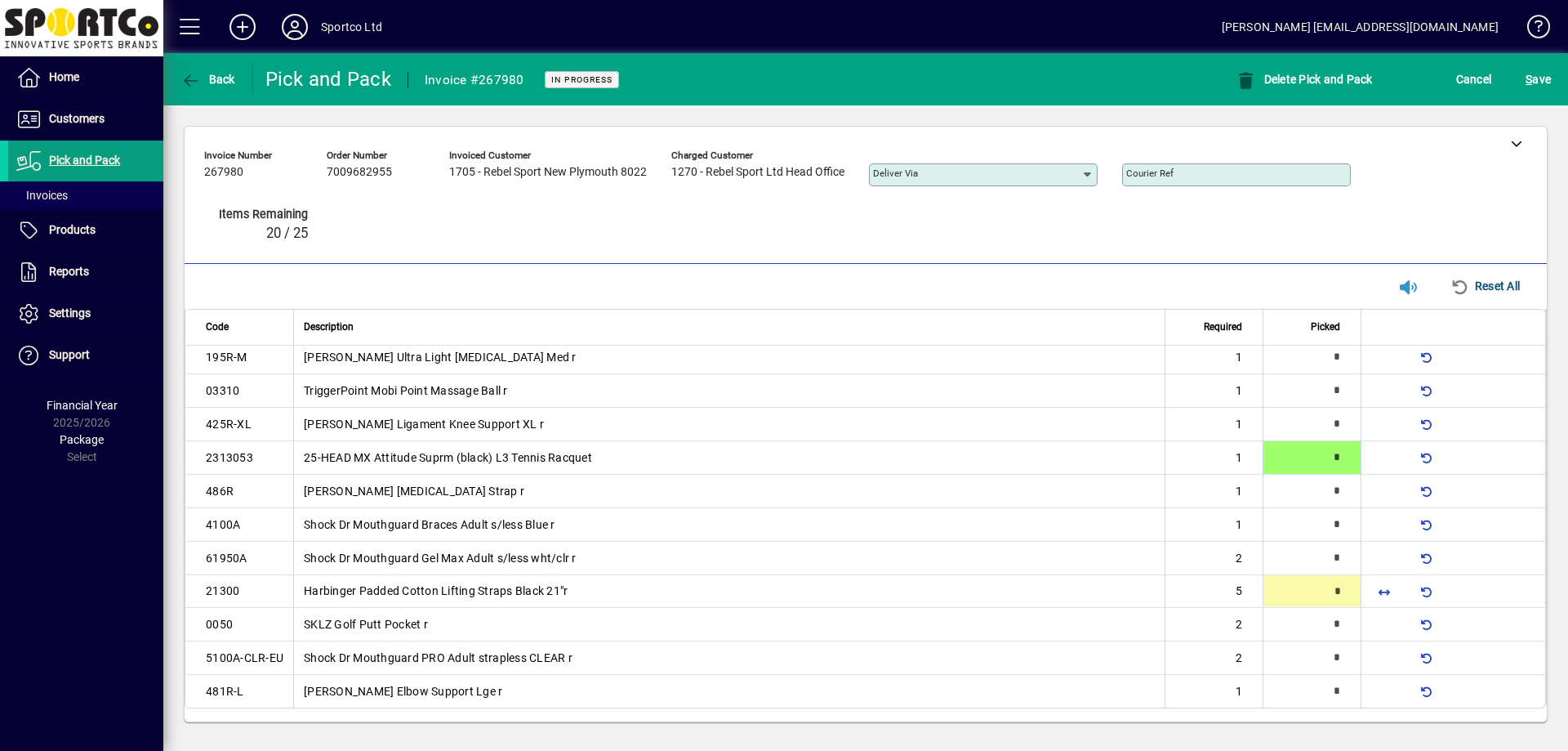
type input "*"
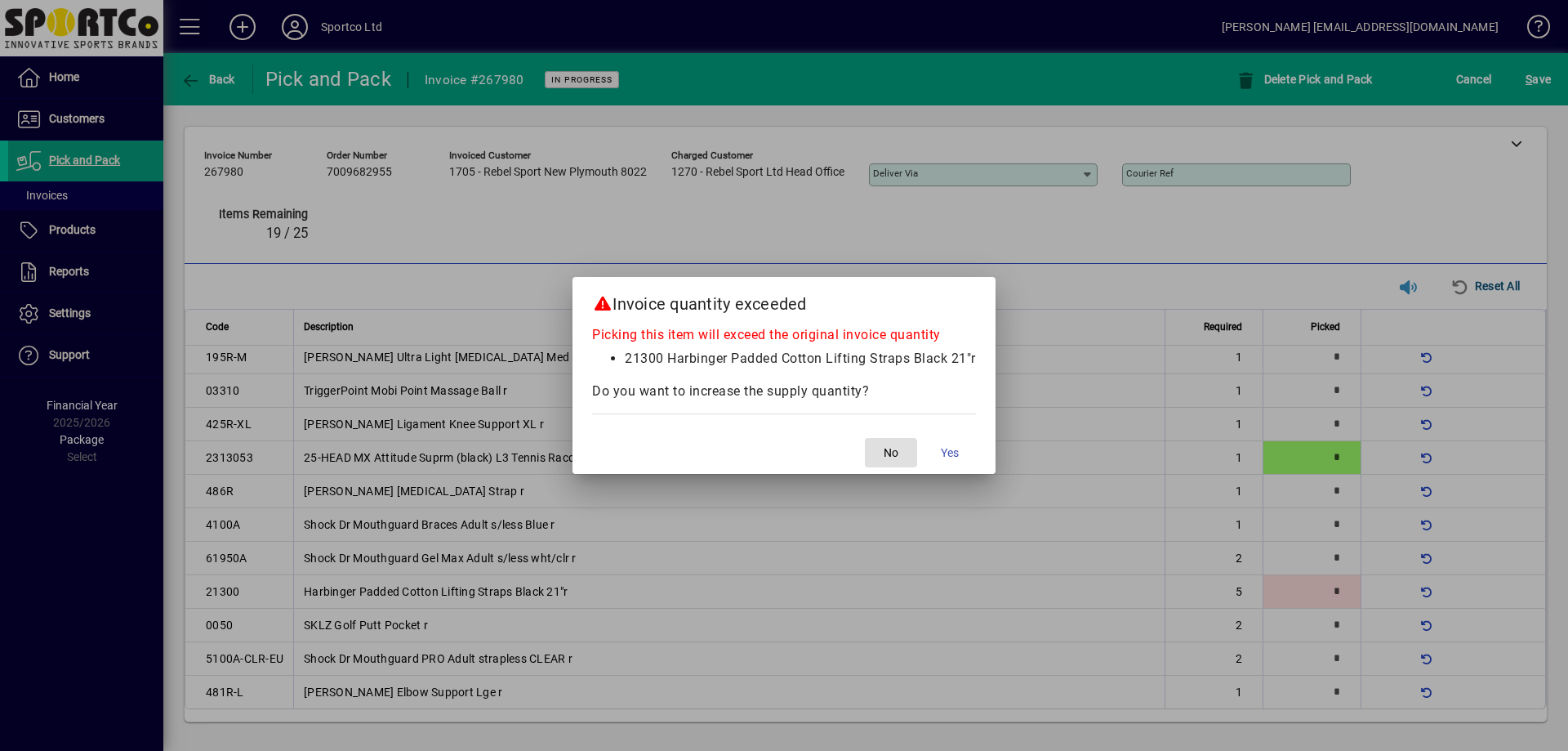
click at [865, 438] on button "No" at bounding box center [890, 452] width 53 height 29
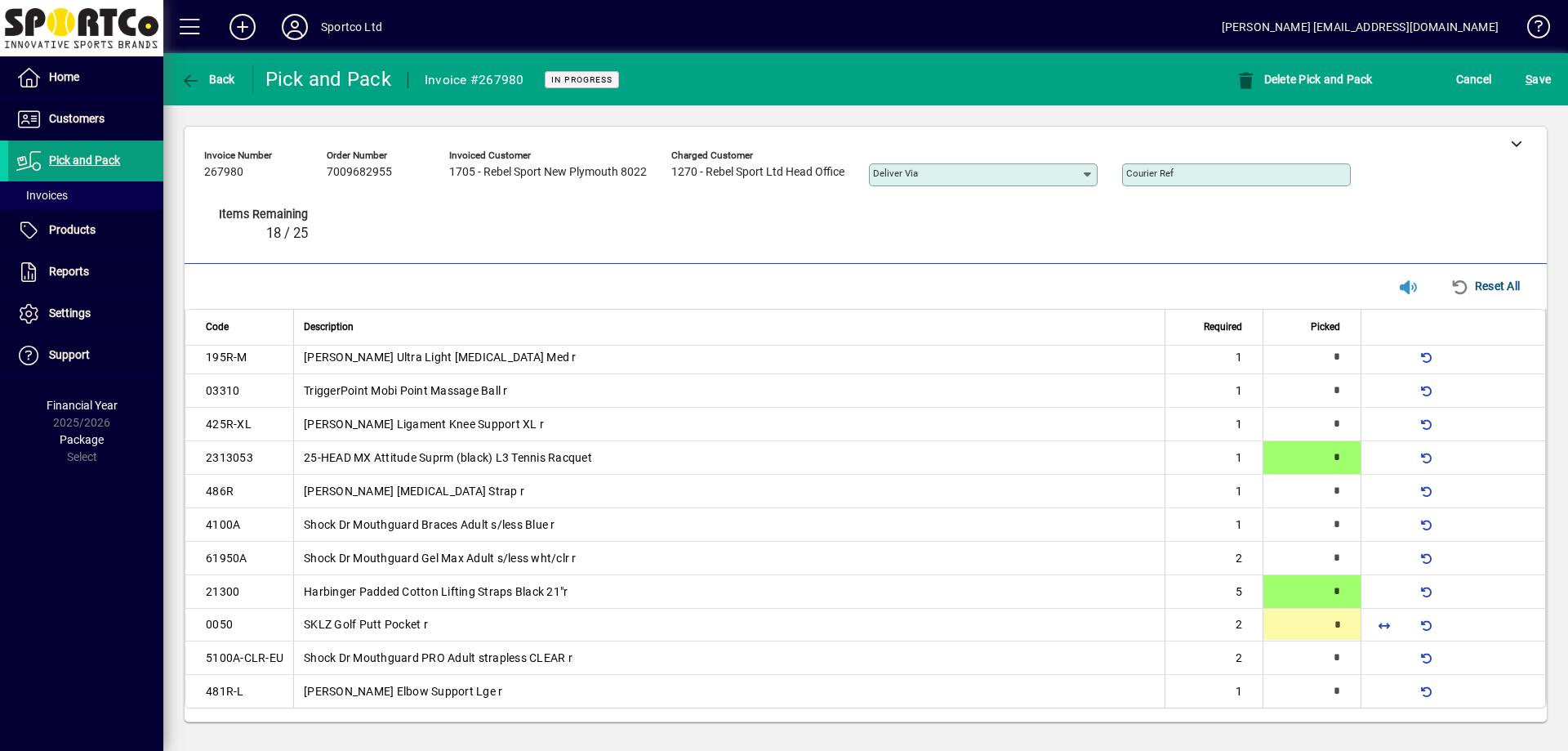
type input "*"
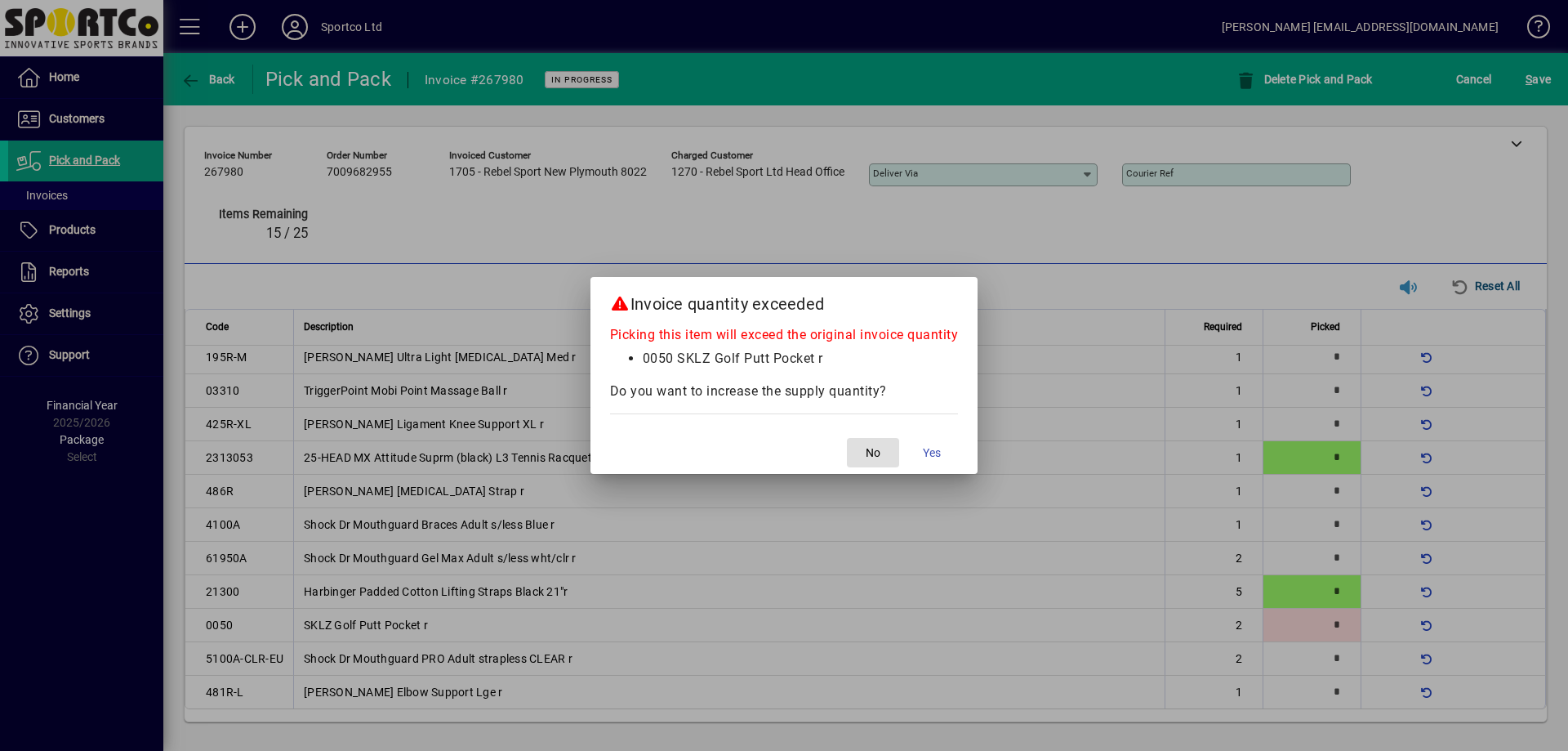
click at [847, 438] on button "No" at bounding box center [873, 452] width 53 height 29
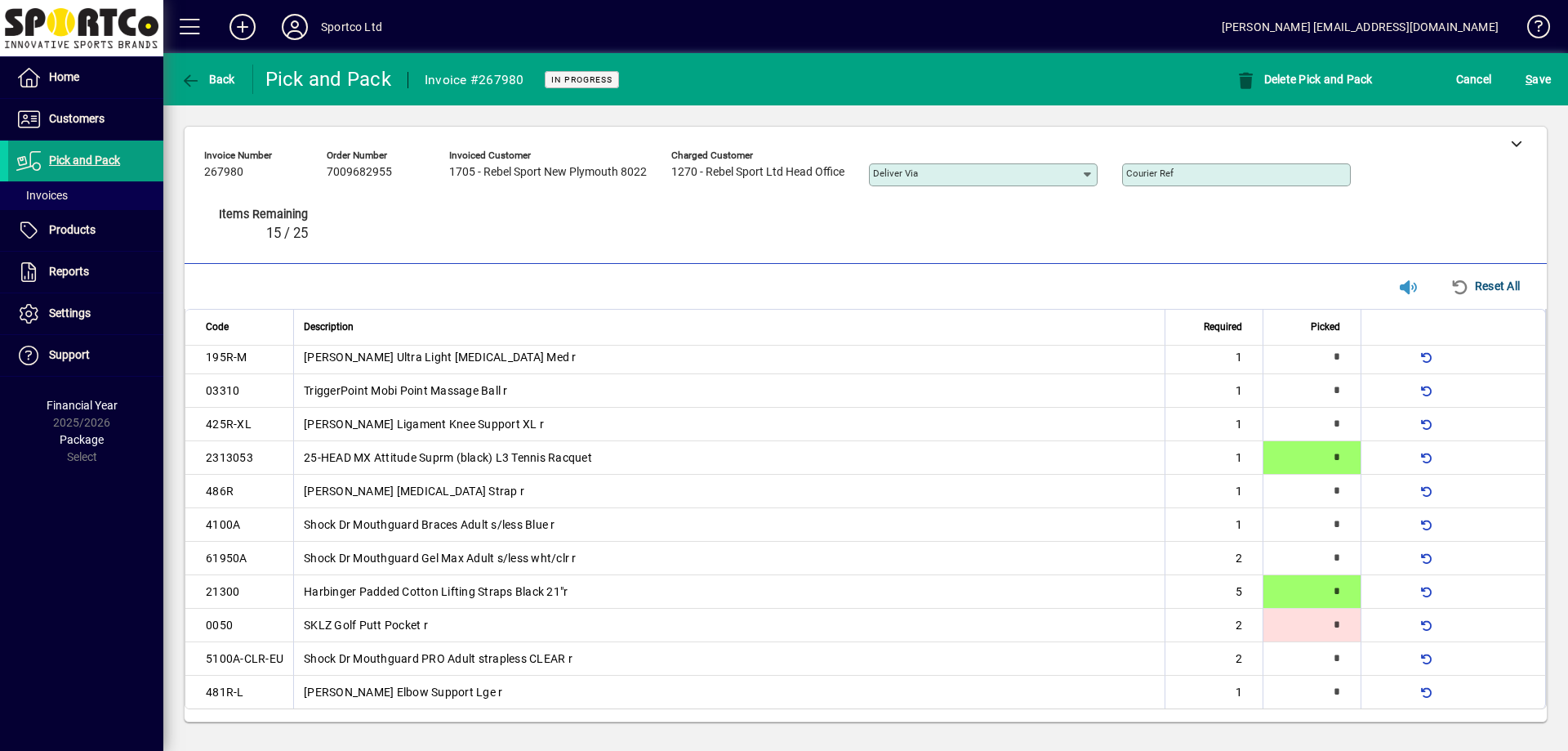
scroll to position [0, 0]
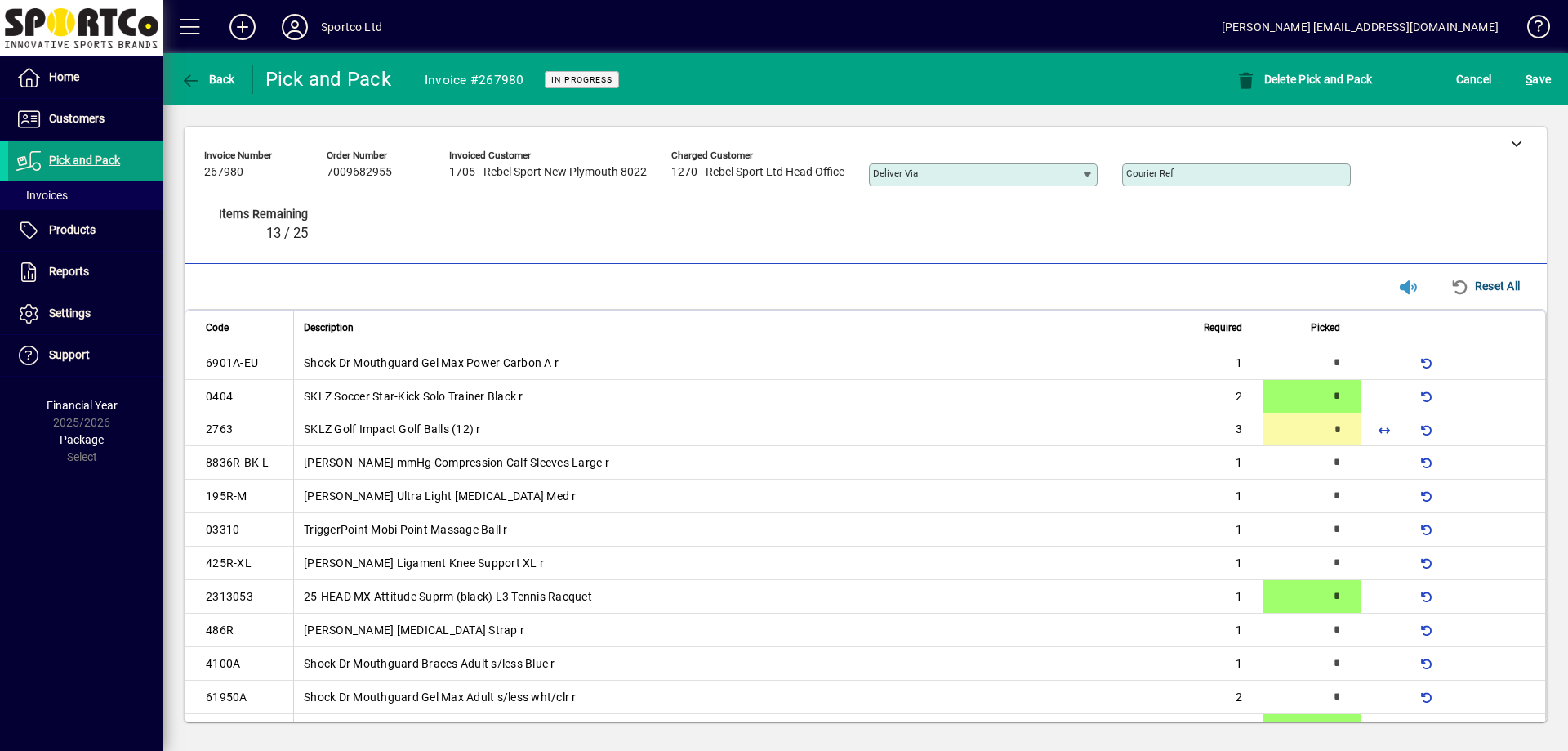
type input "*"
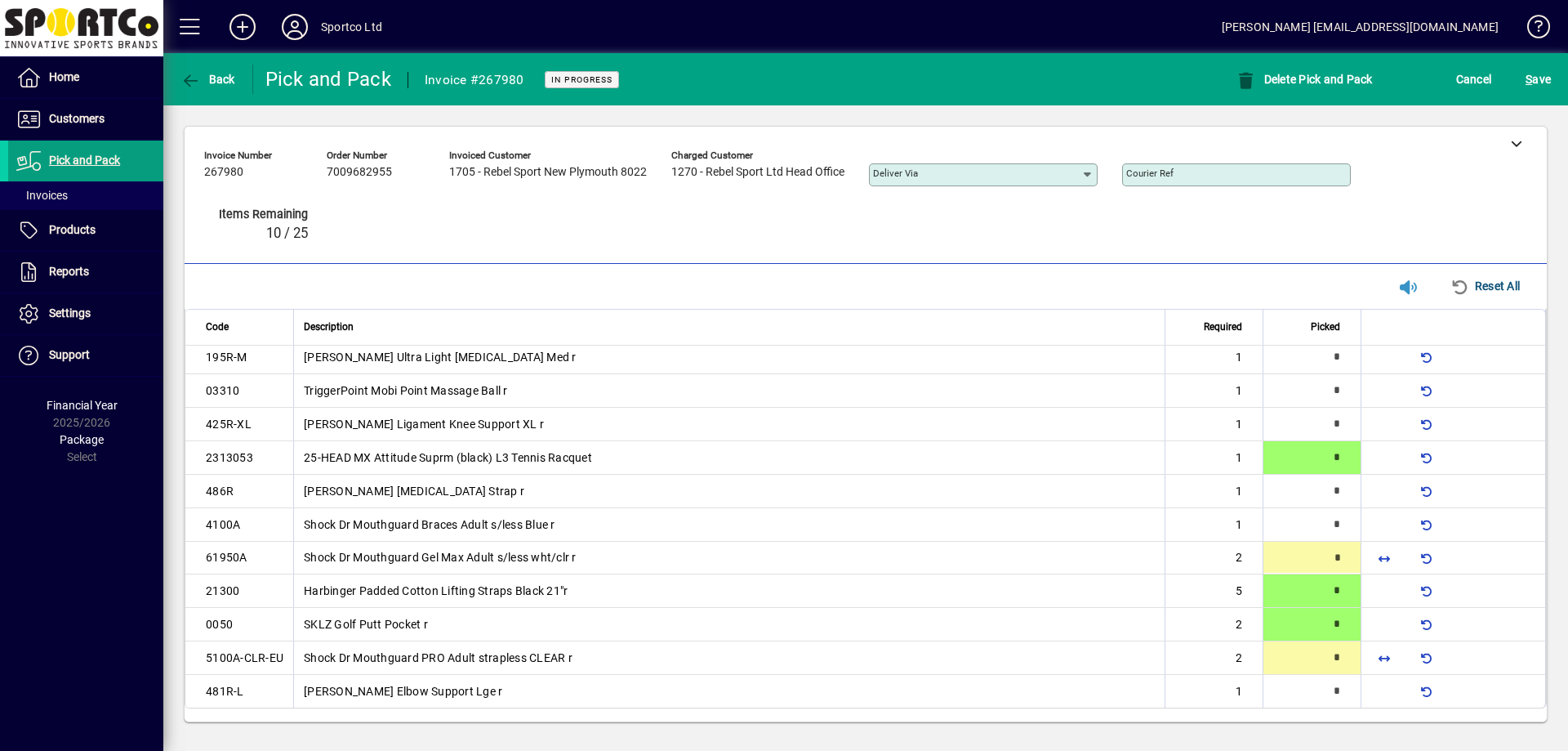
type input "*"
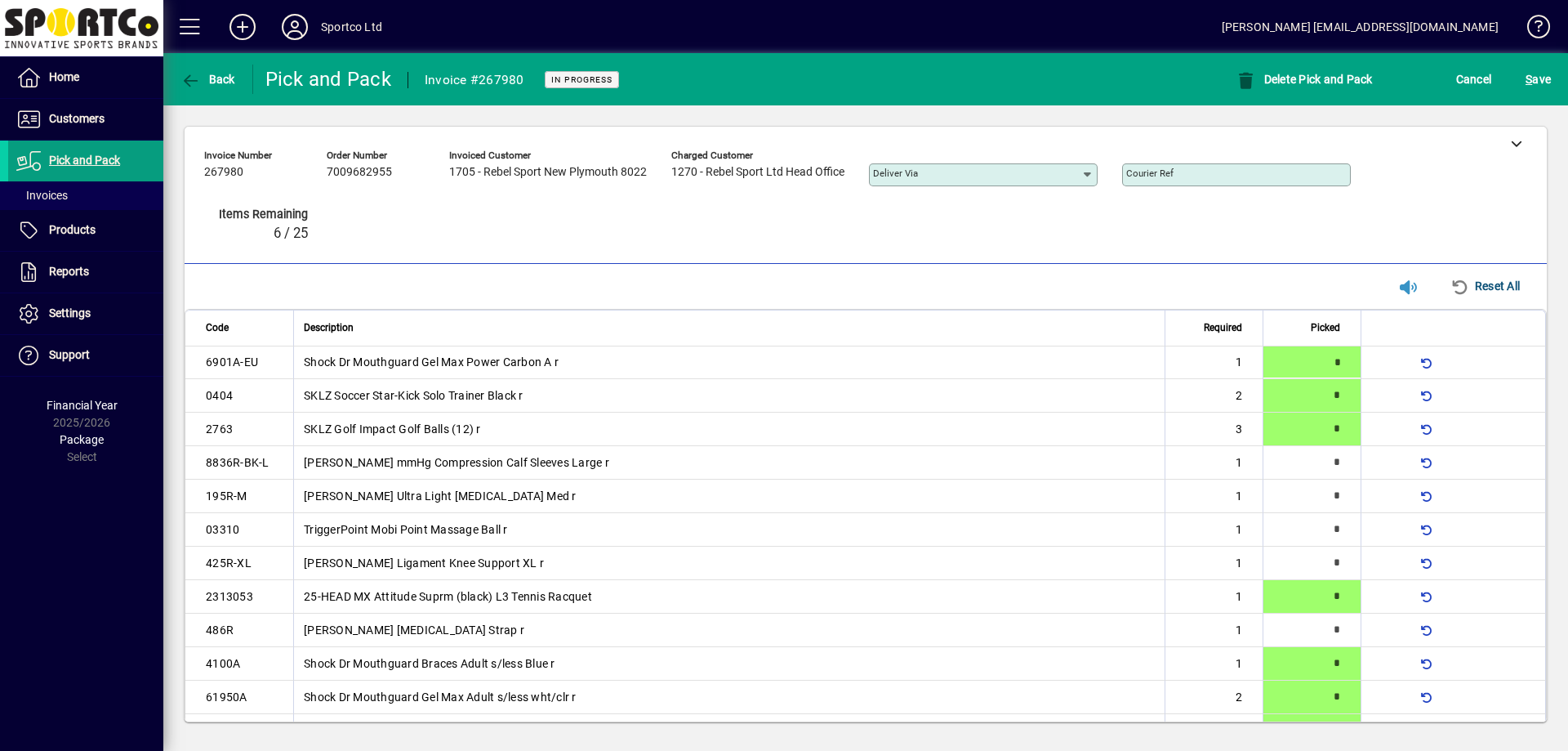
type input "*"
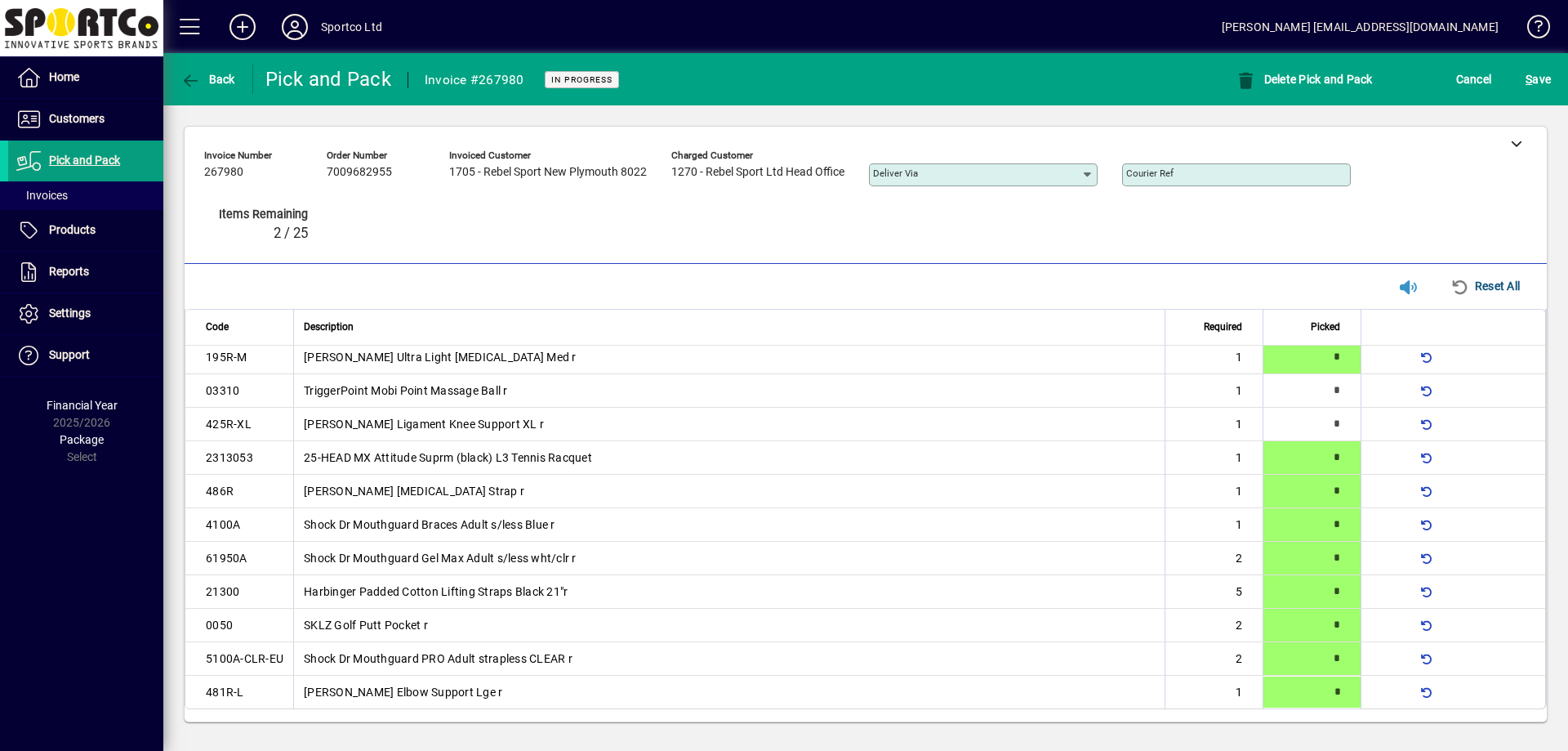
type input "*"
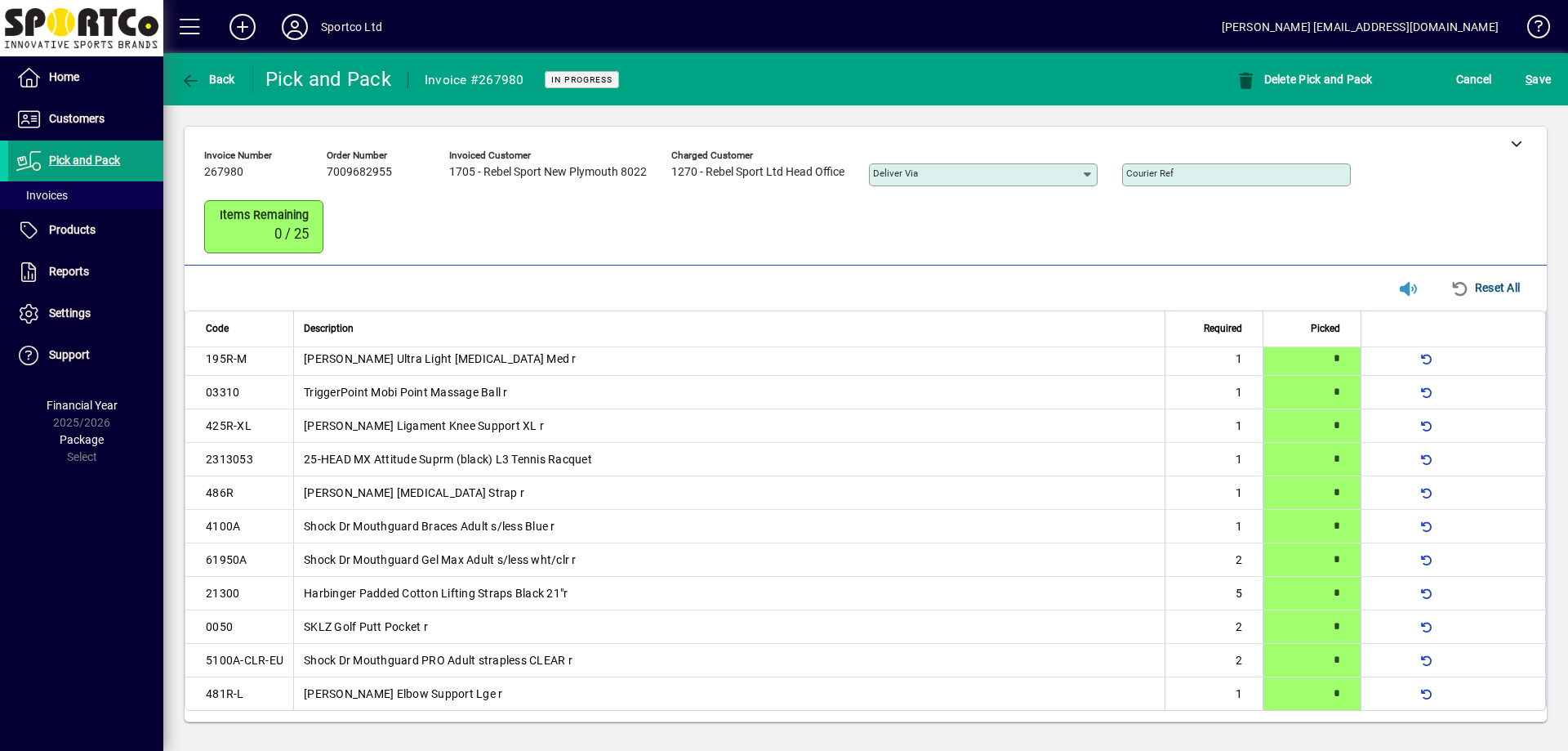
click at [1557, 85] on div "S ave" at bounding box center [1538, 79] width 59 height 29
click at [1546, 85] on span "S ave" at bounding box center [1538, 79] width 25 height 26
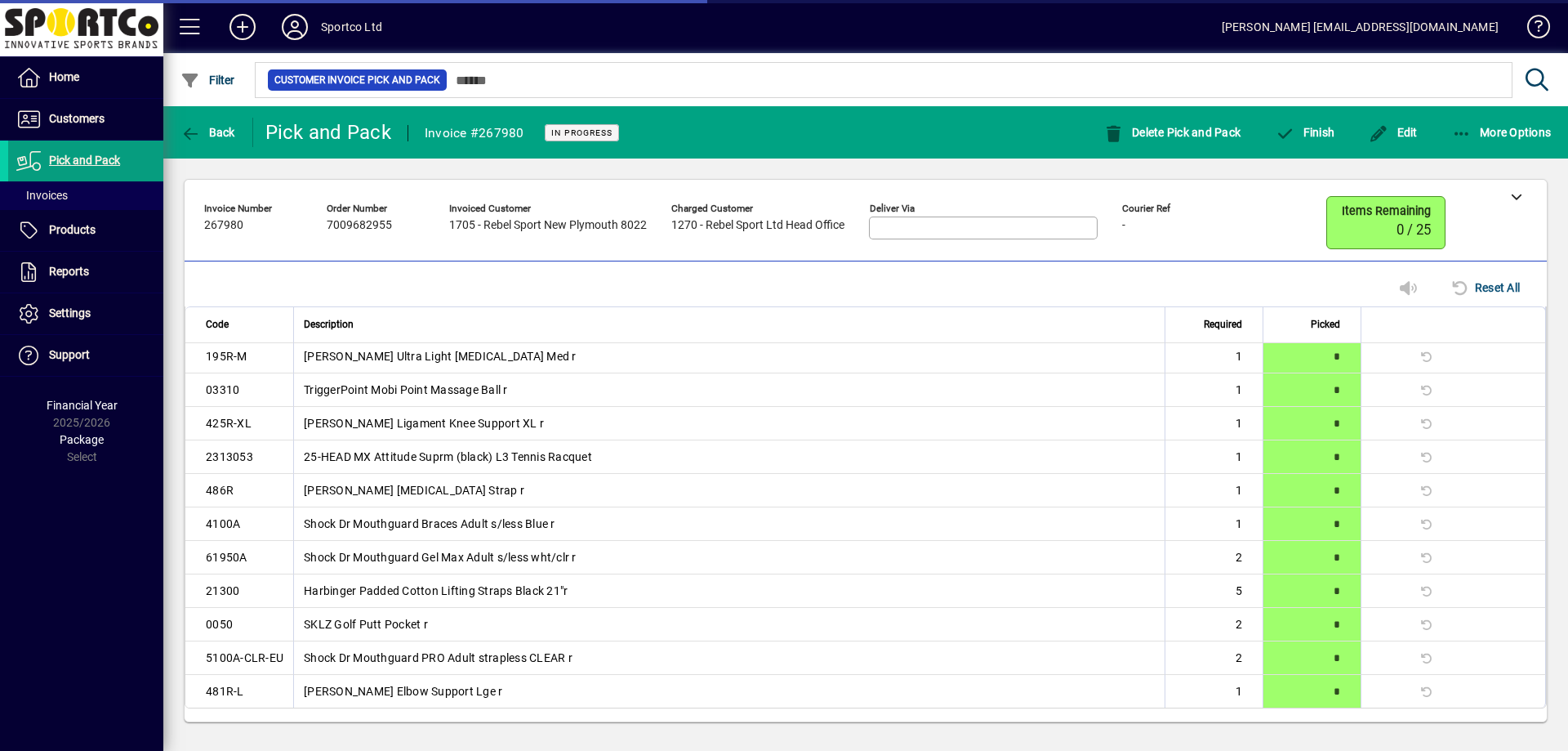
scroll to position [97, 0]
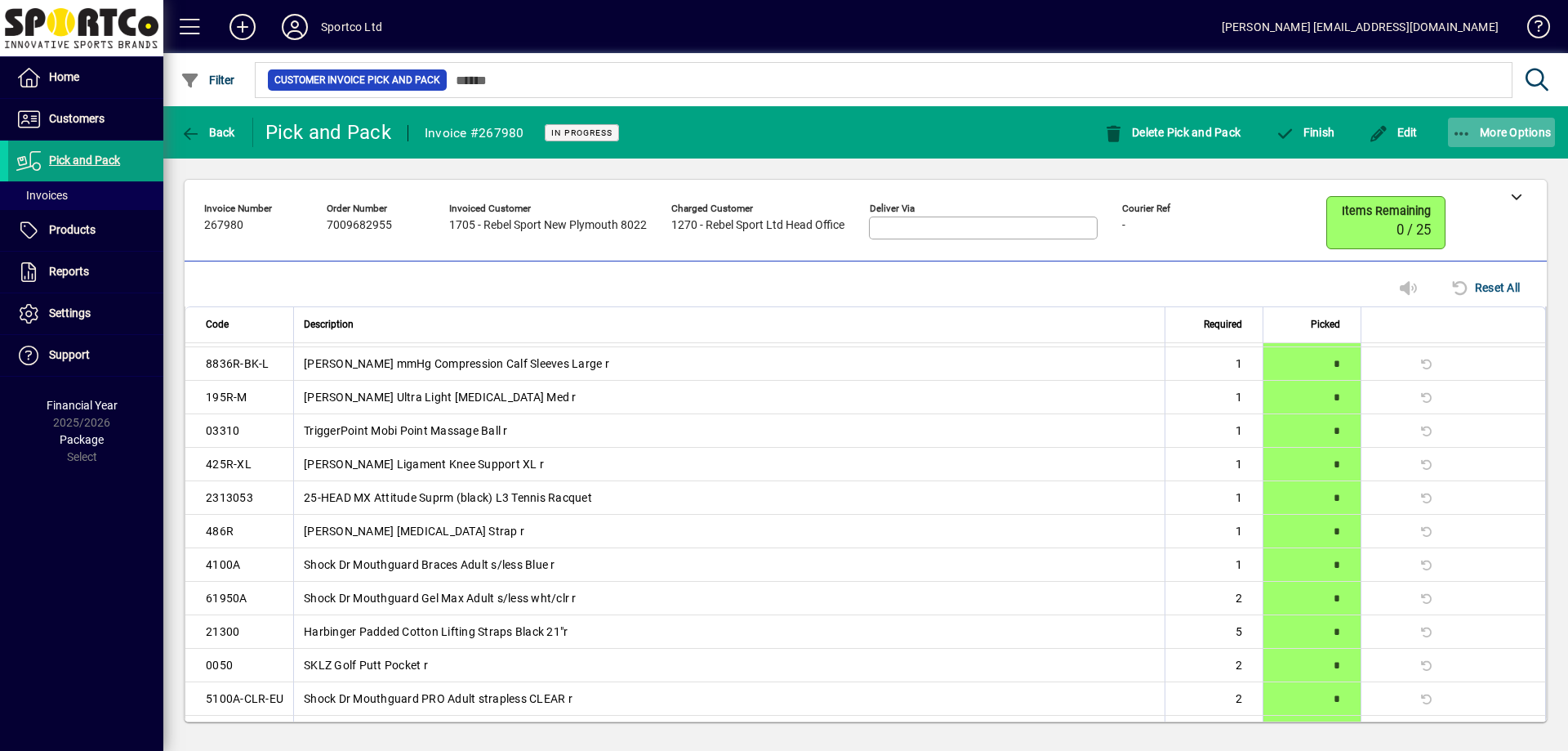
click at [1456, 151] on span "button" at bounding box center [1502, 133] width 108 height 40
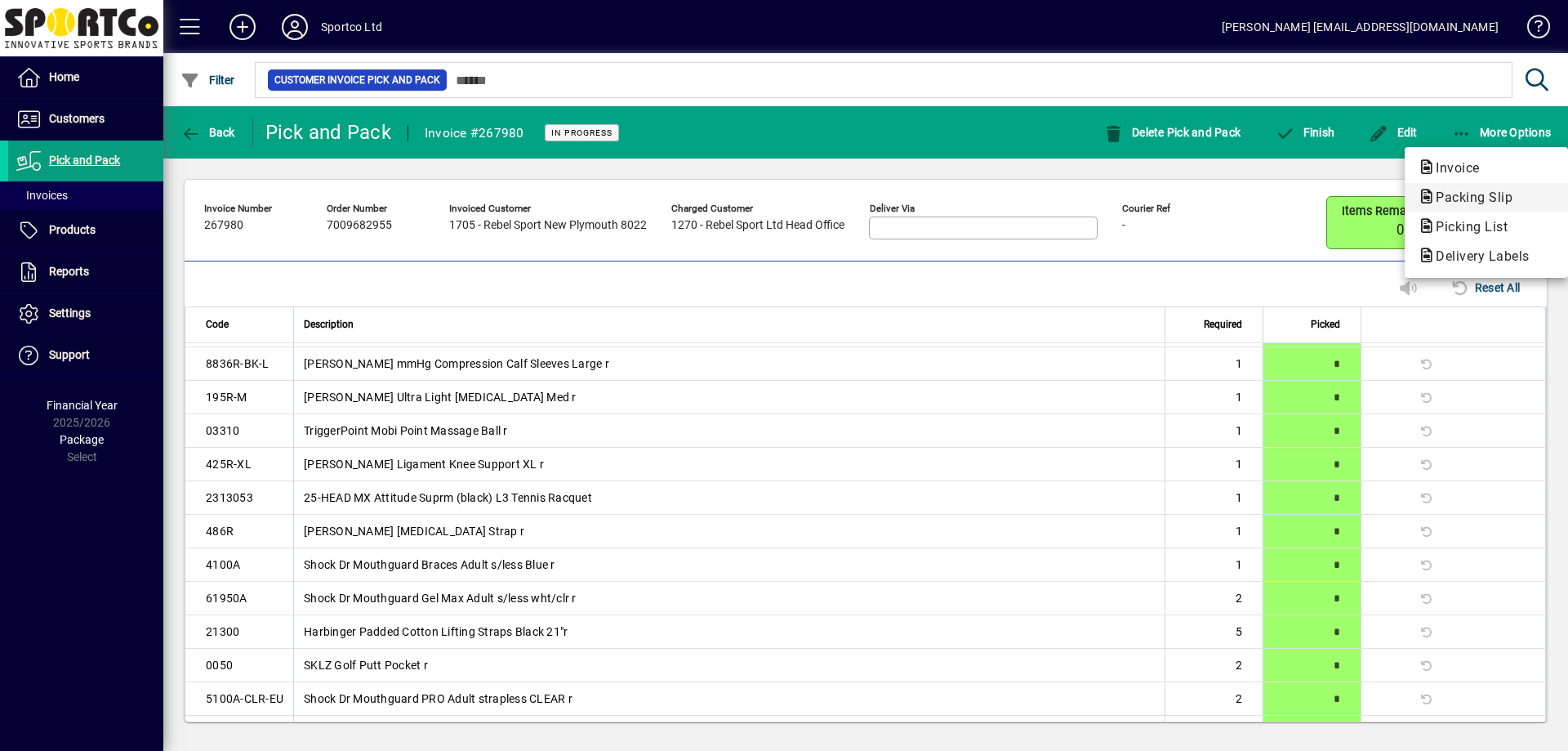
click at [1451, 210] on button "Packing Slip" at bounding box center [1486, 197] width 164 height 29
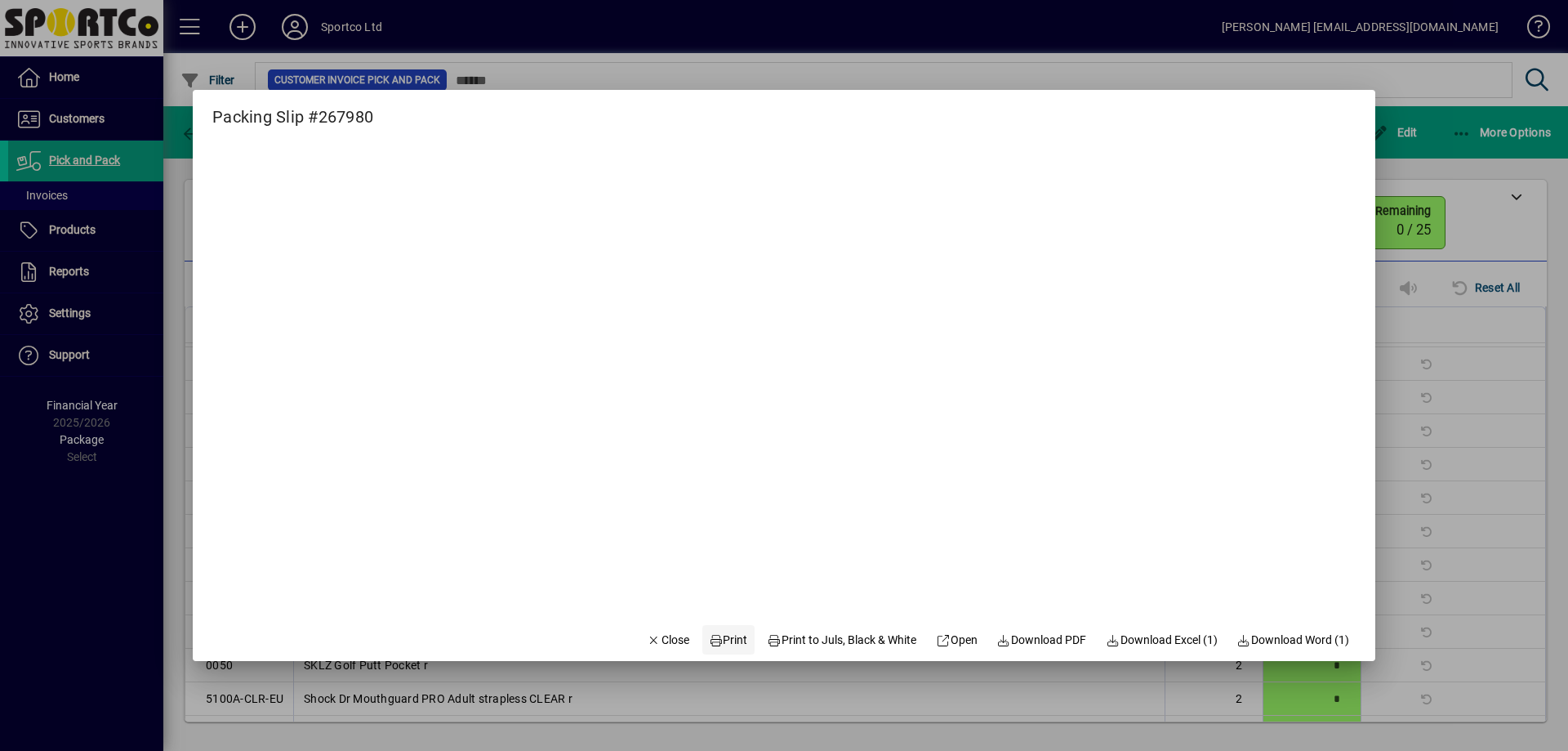
click at [721, 647] on span "Print" at bounding box center [728, 640] width 40 height 17
click at [670, 636] on span "Close" at bounding box center [667, 640] width 42 height 17
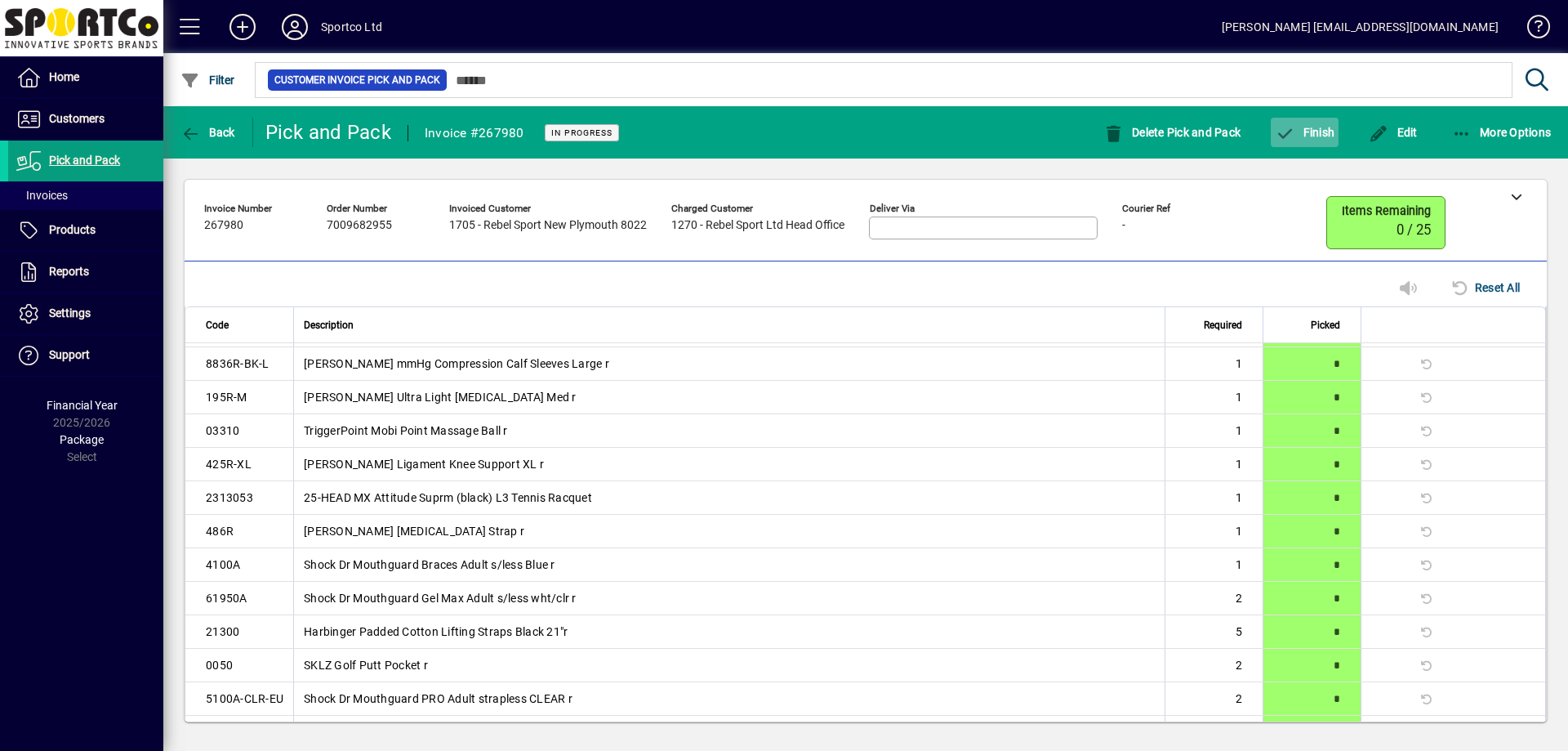
click at [1322, 133] on span "Finish" at bounding box center [1304, 132] width 59 height 13
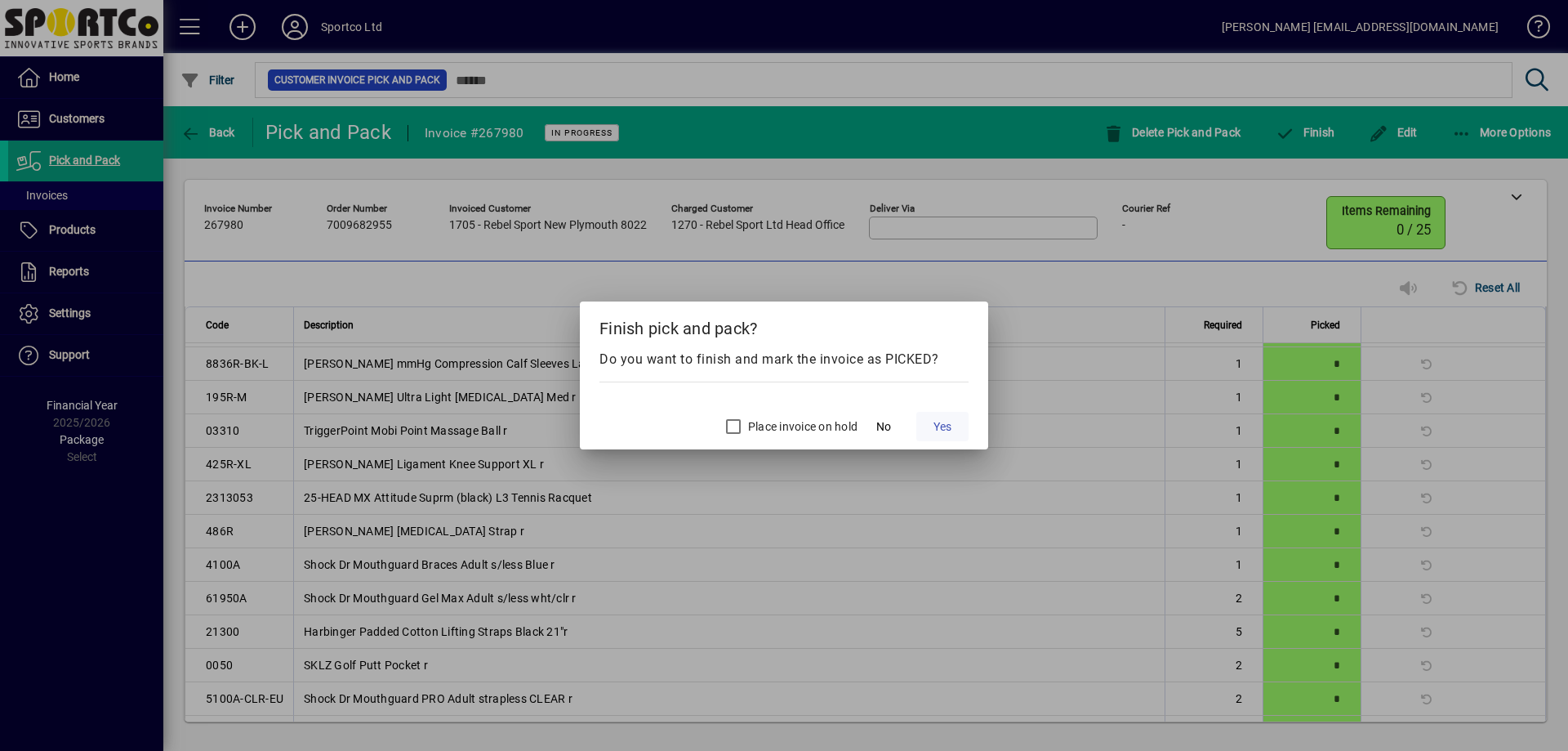
click at [942, 430] on span "Yes" at bounding box center [942, 427] width 18 height 17
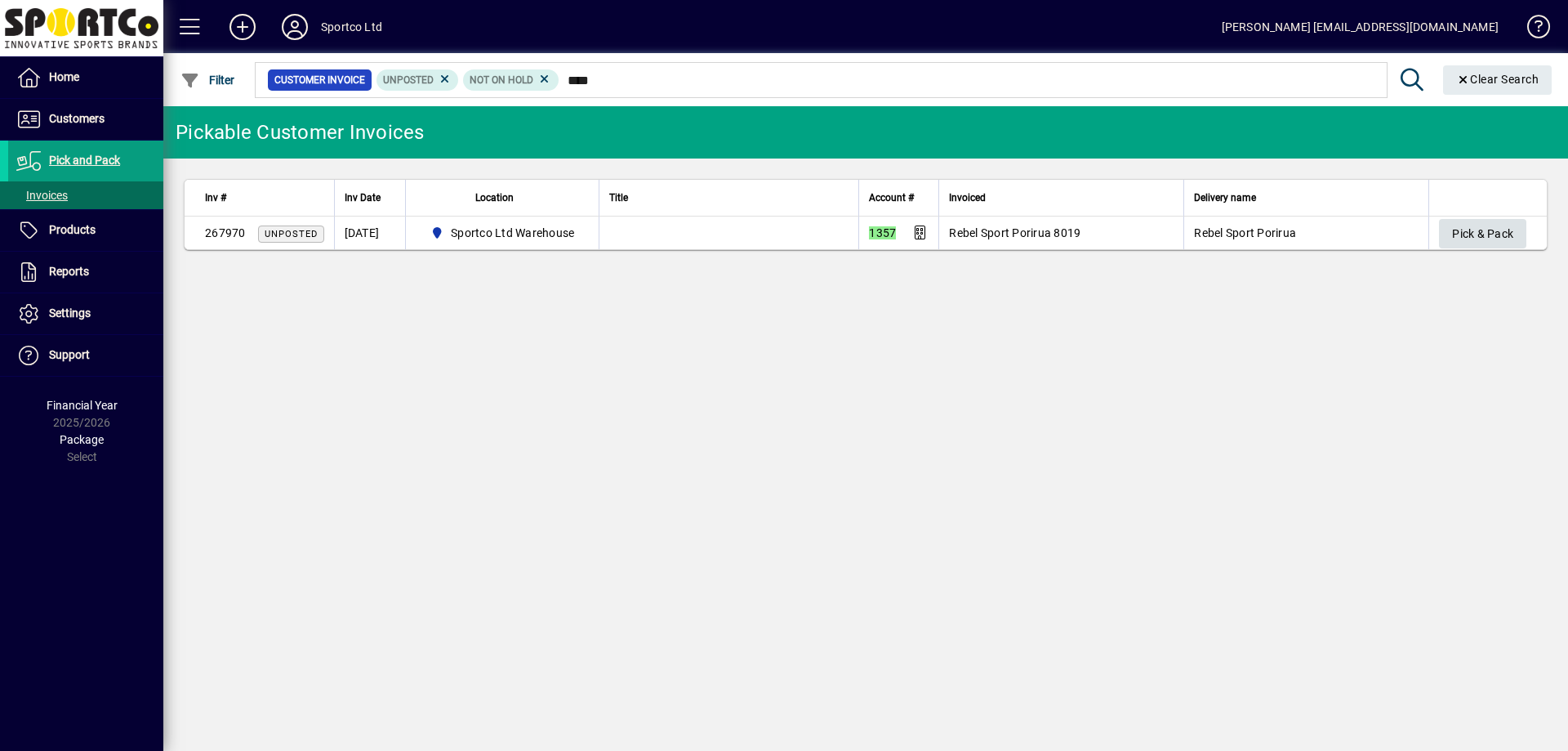
type input "****"
click at [1491, 231] on span "Pick & Pack" at bounding box center [1482, 233] width 61 height 27
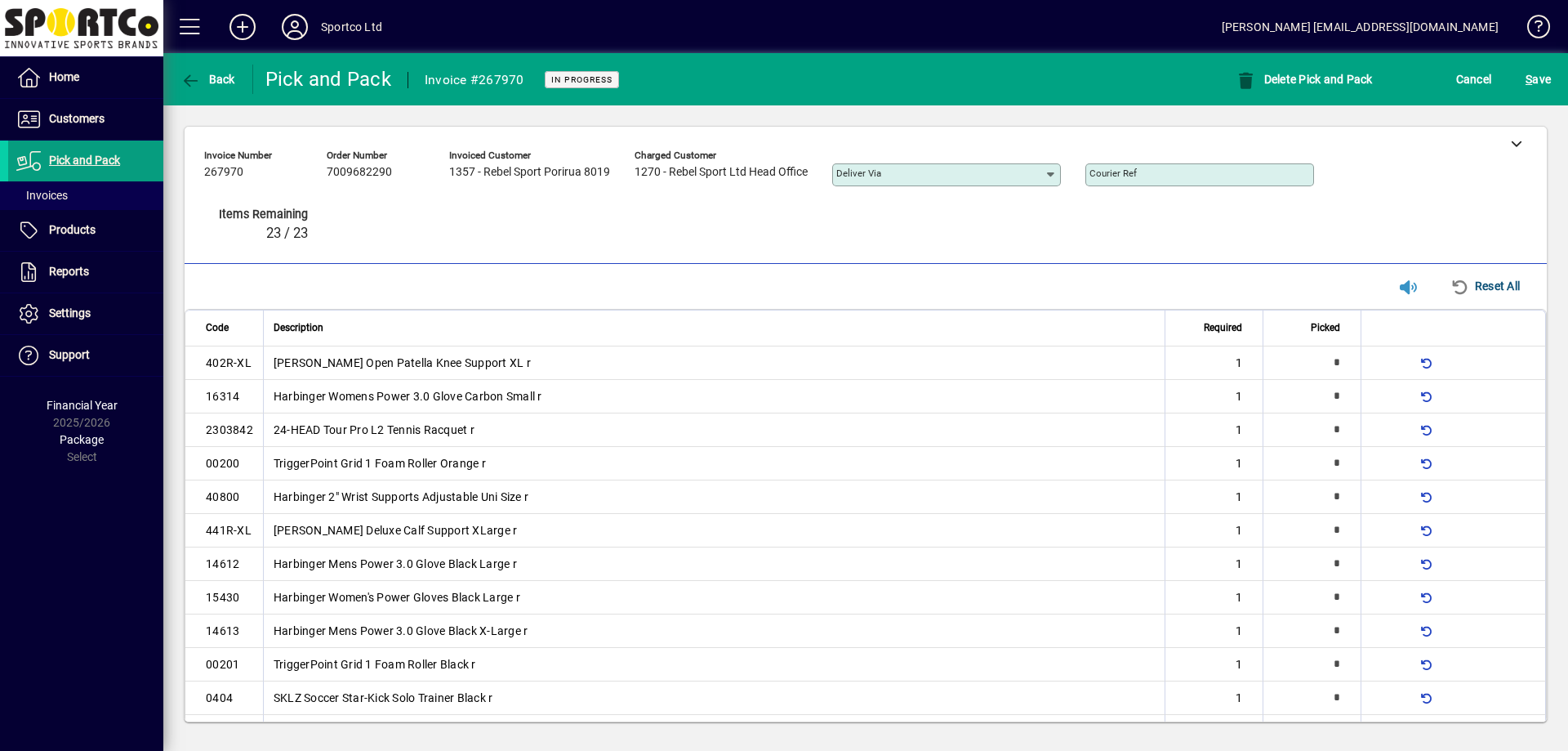
type input "*"
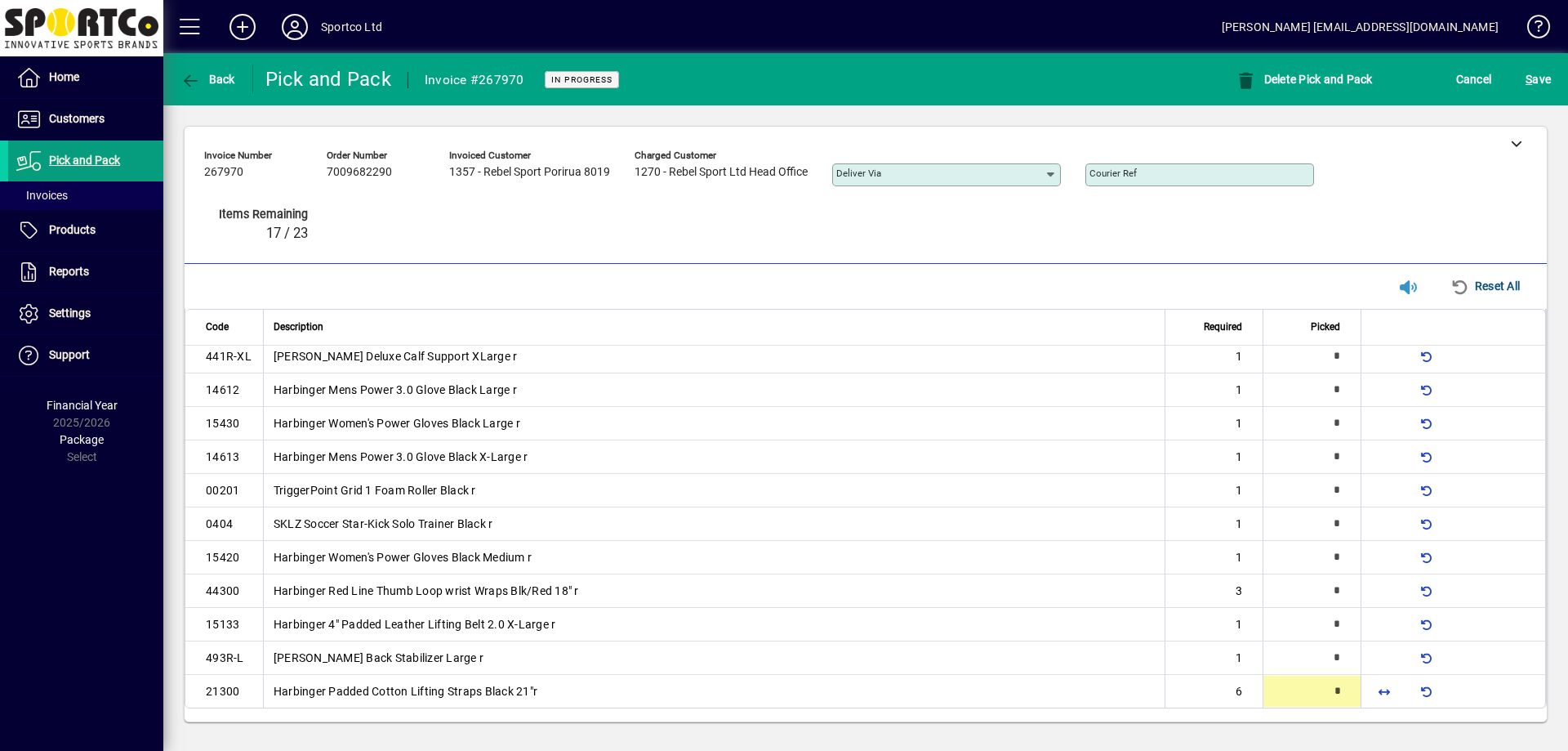
type input "*"
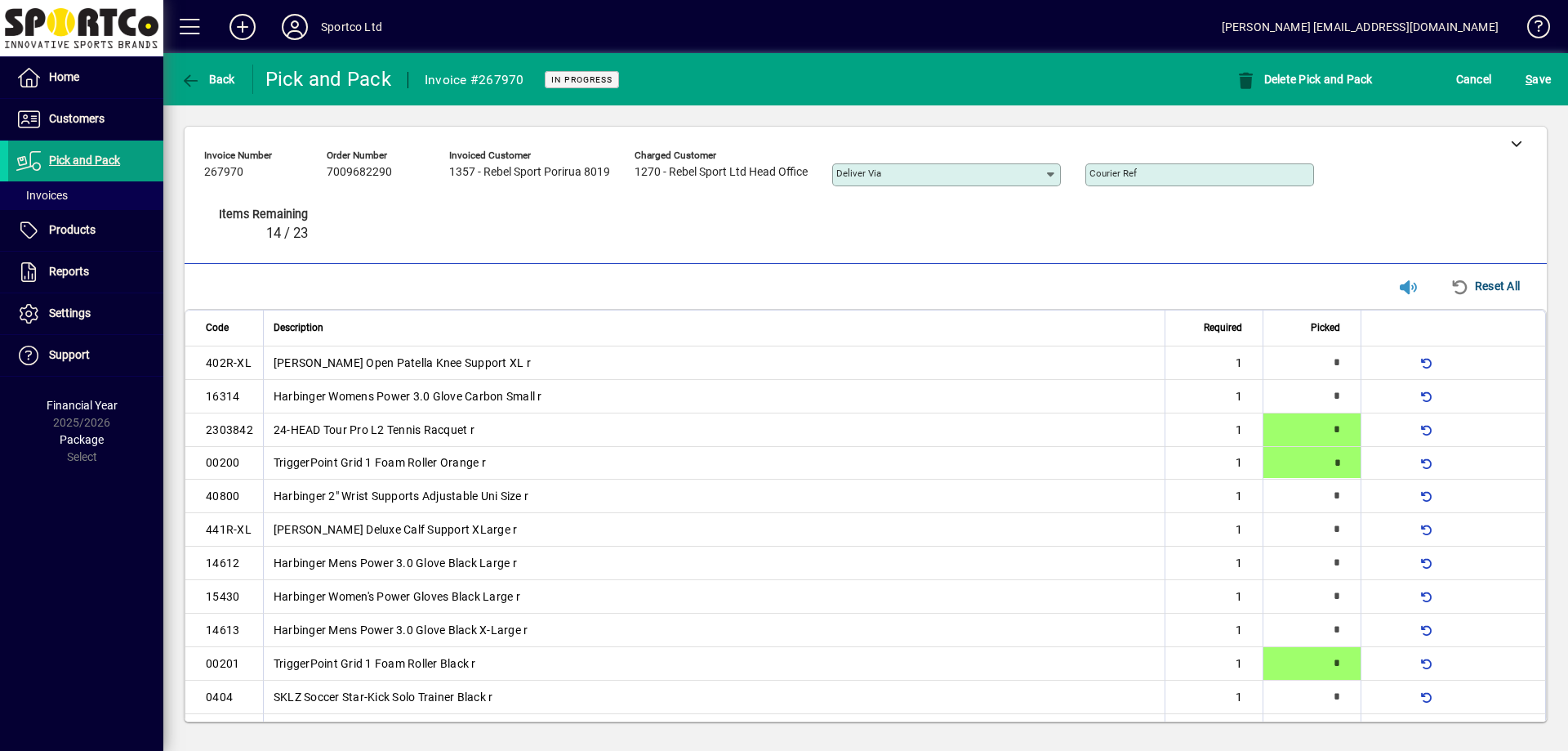
type input "*"
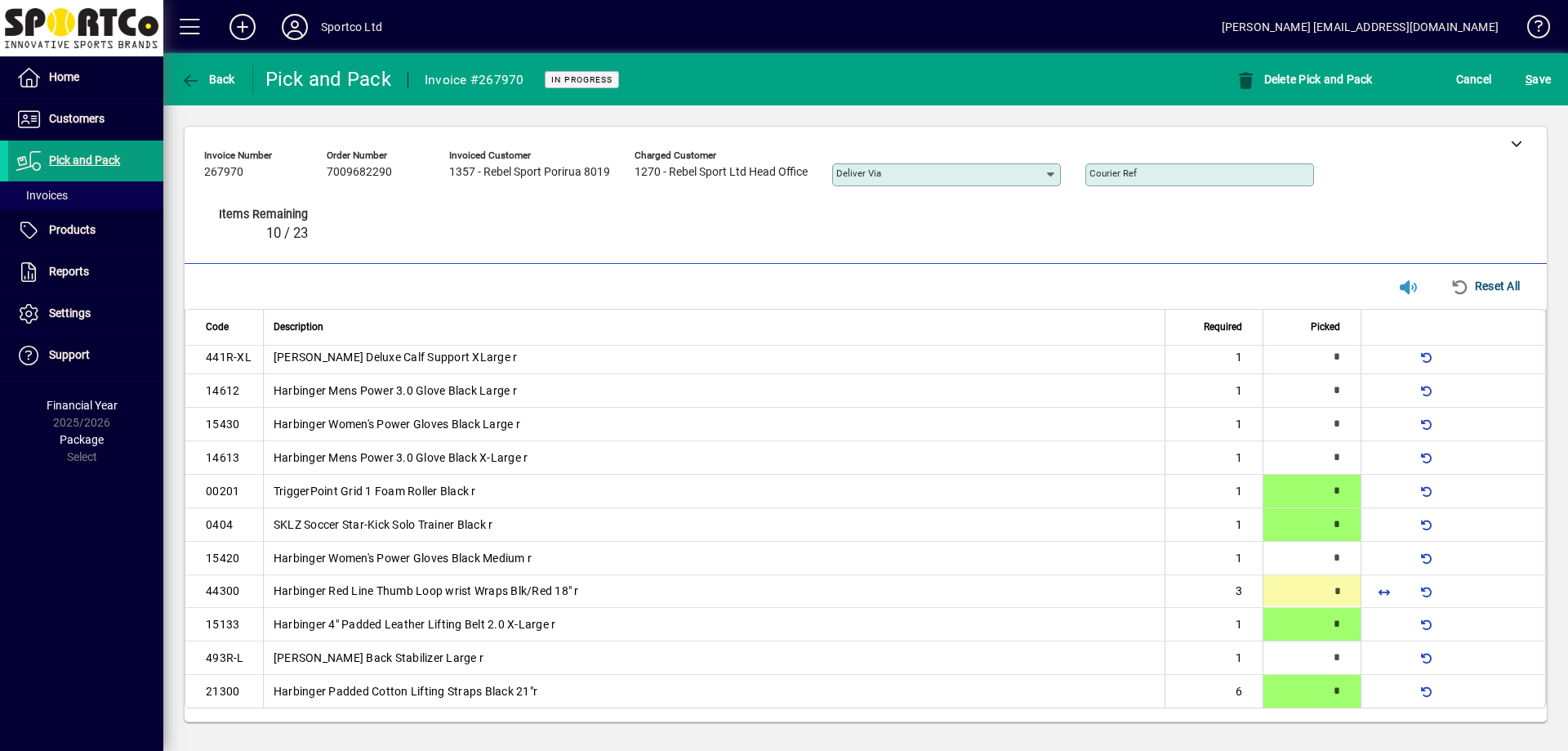
type input "*"
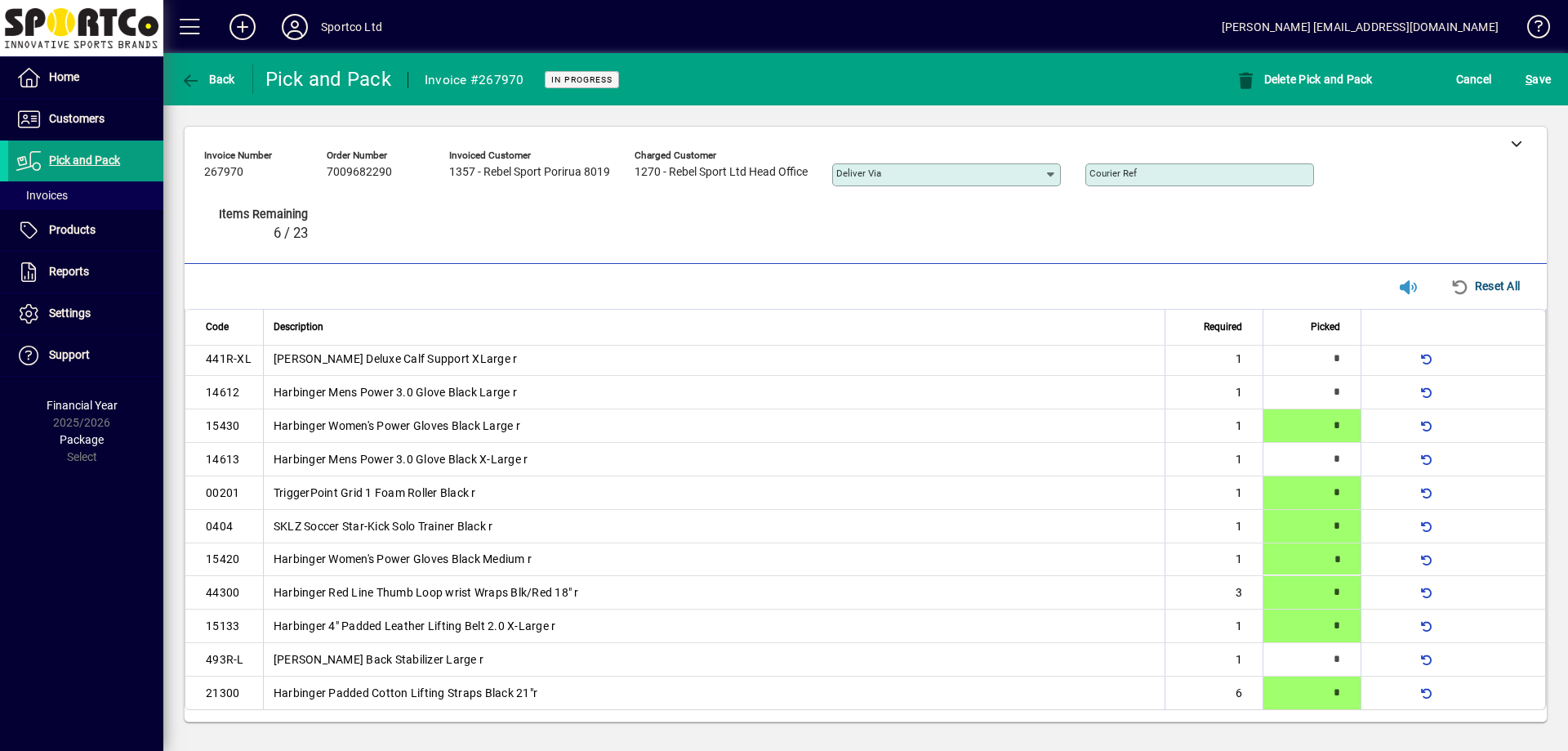
type input "*"
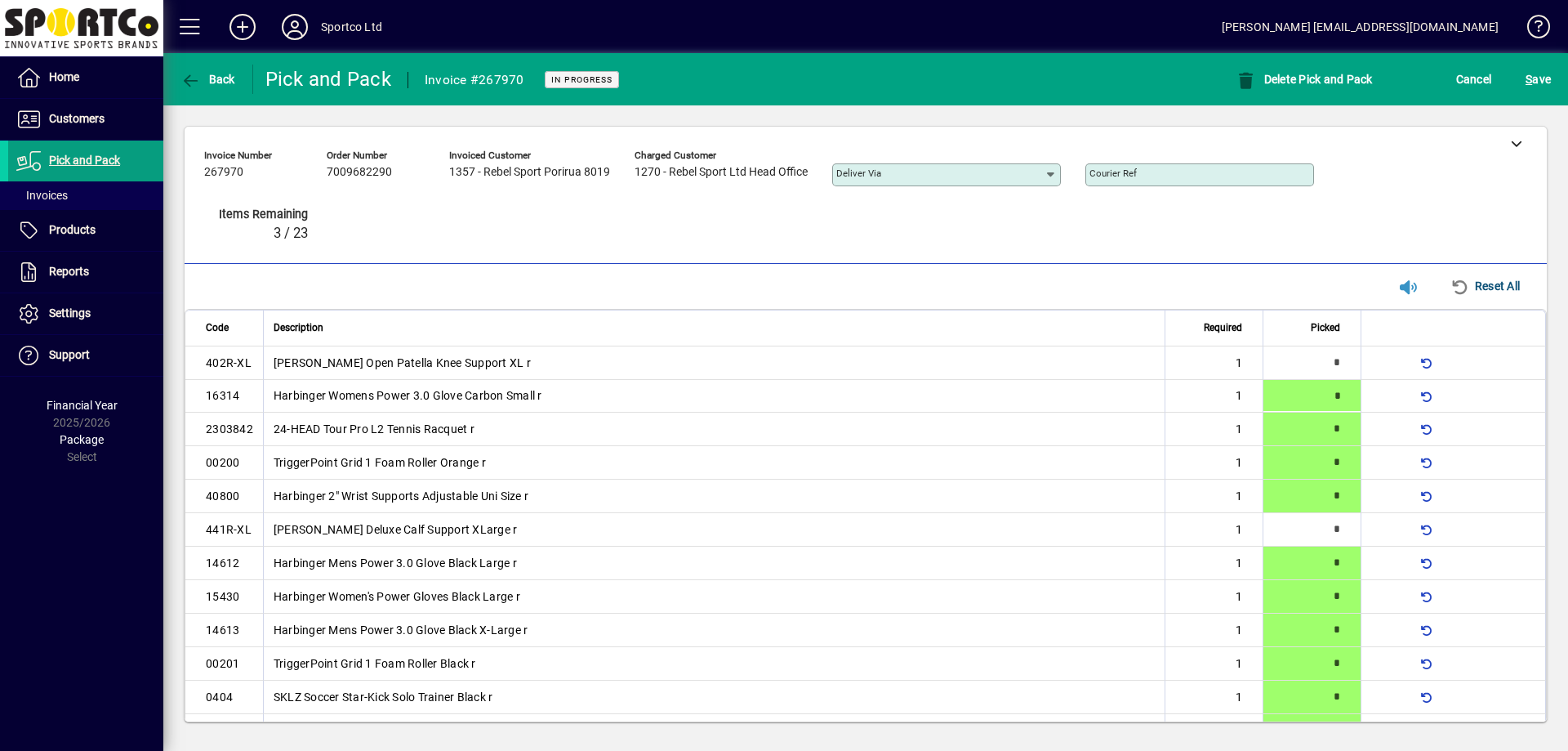
type input "*"
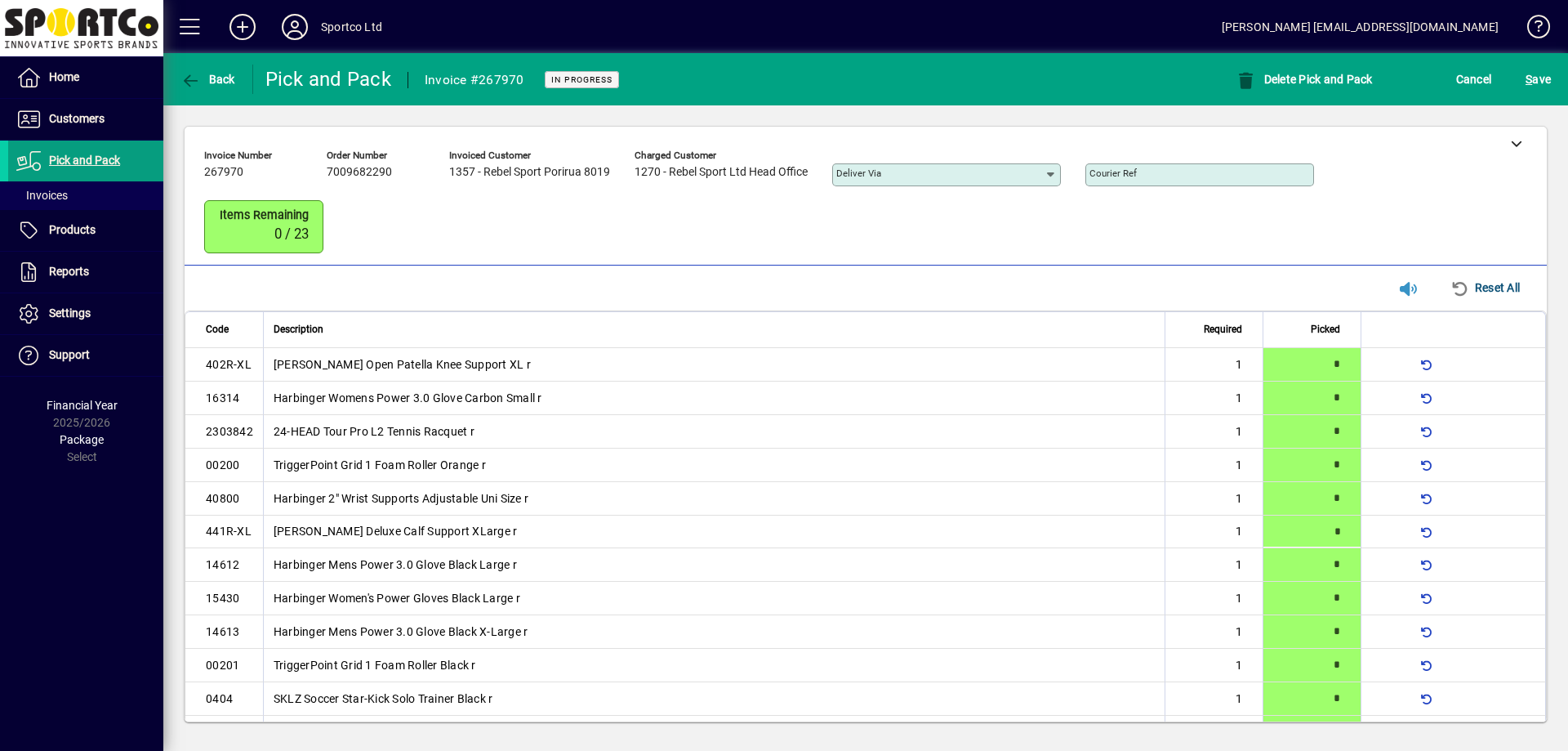
scroll to position [175, 0]
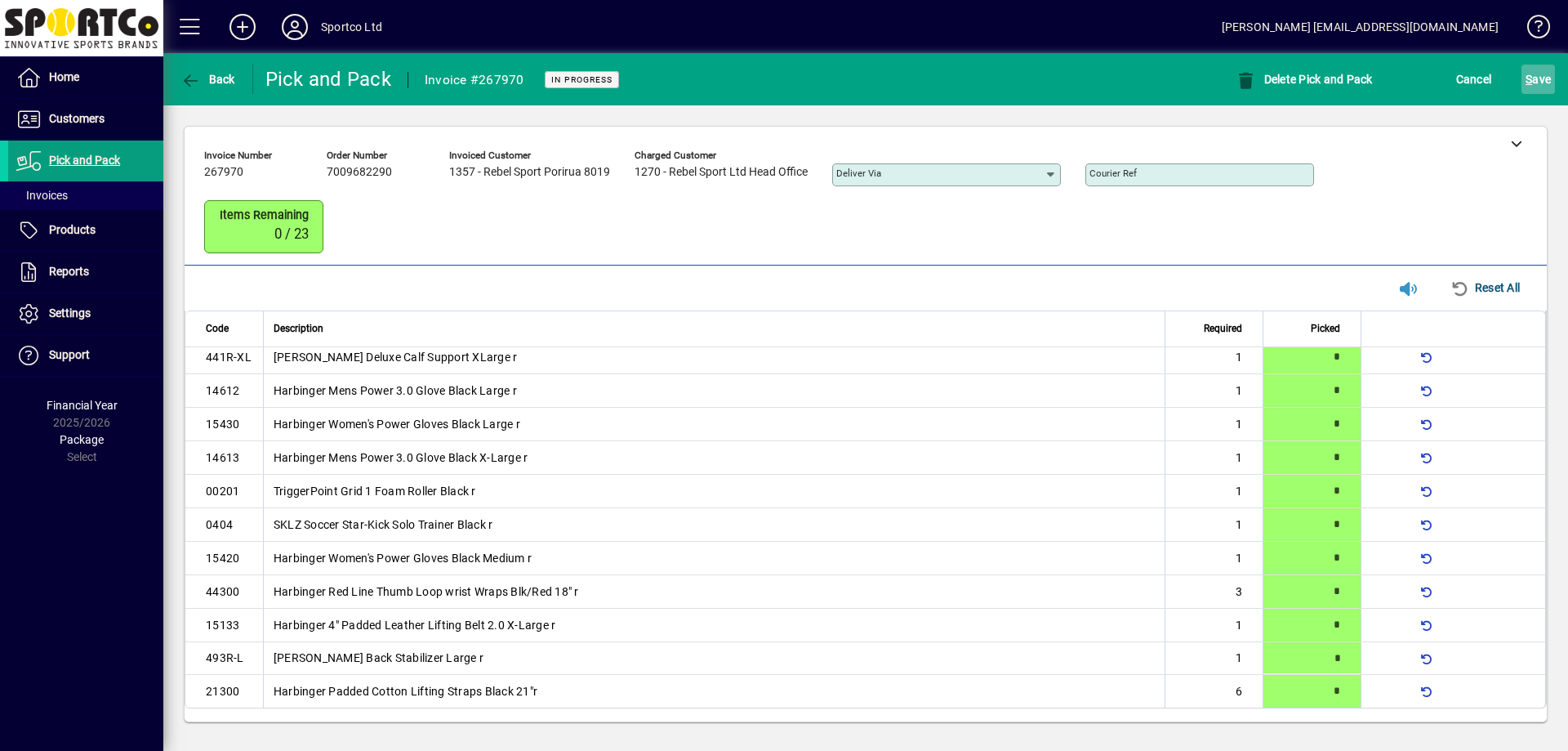
click at [1546, 84] on span "S ave" at bounding box center [1538, 79] width 25 height 26
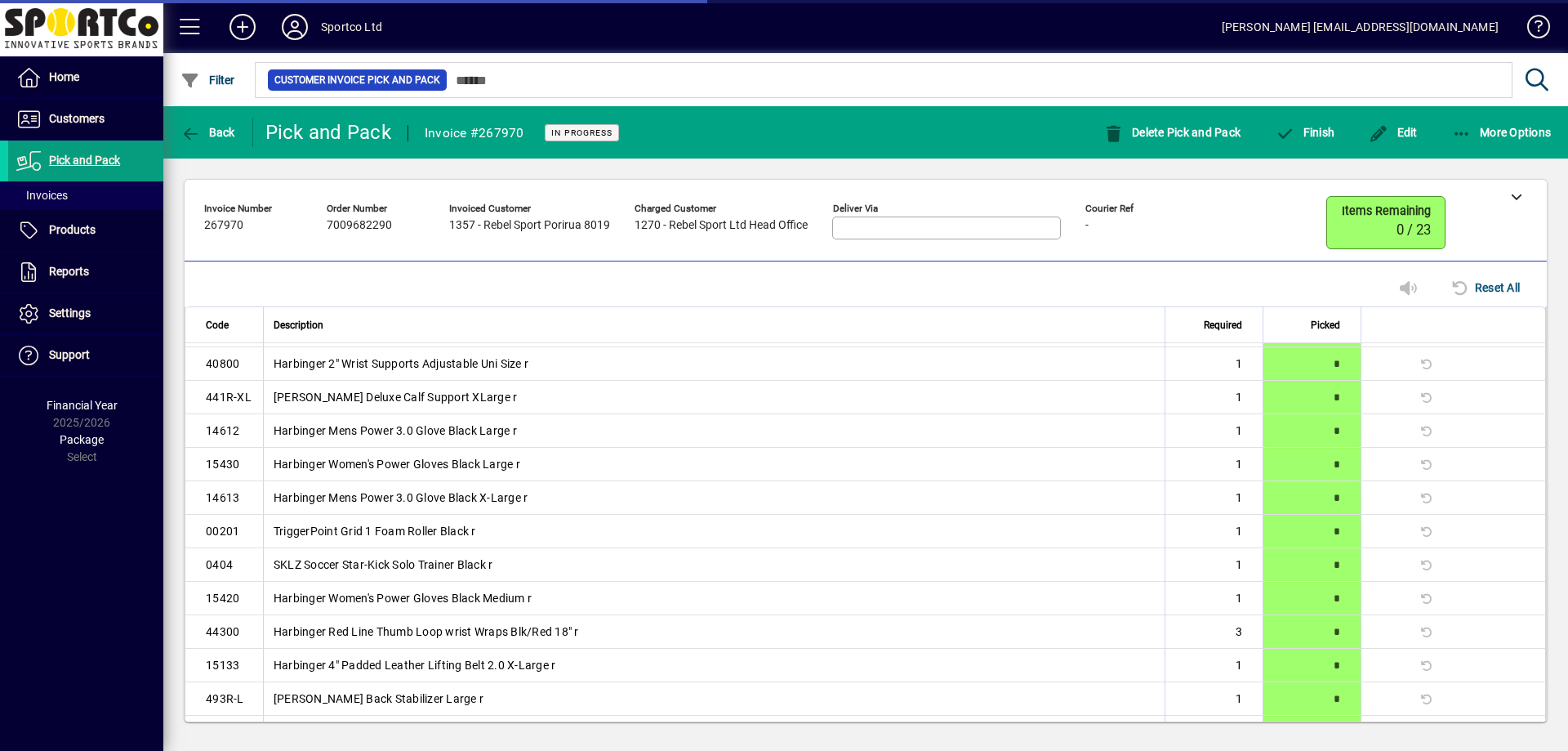
scroll to position [146, 0]
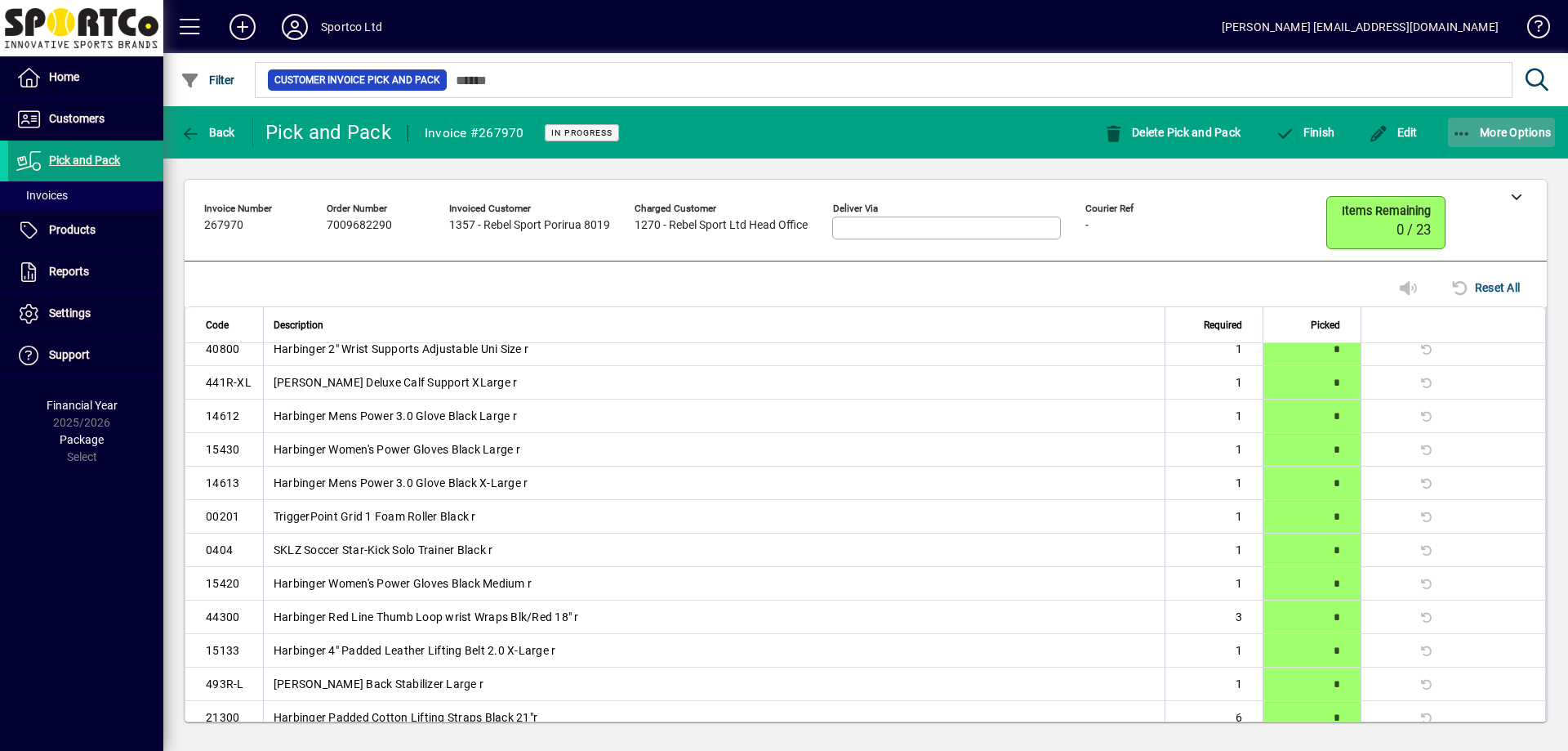
click at [1453, 136] on icon "button" at bounding box center [1462, 133] width 21 height 16
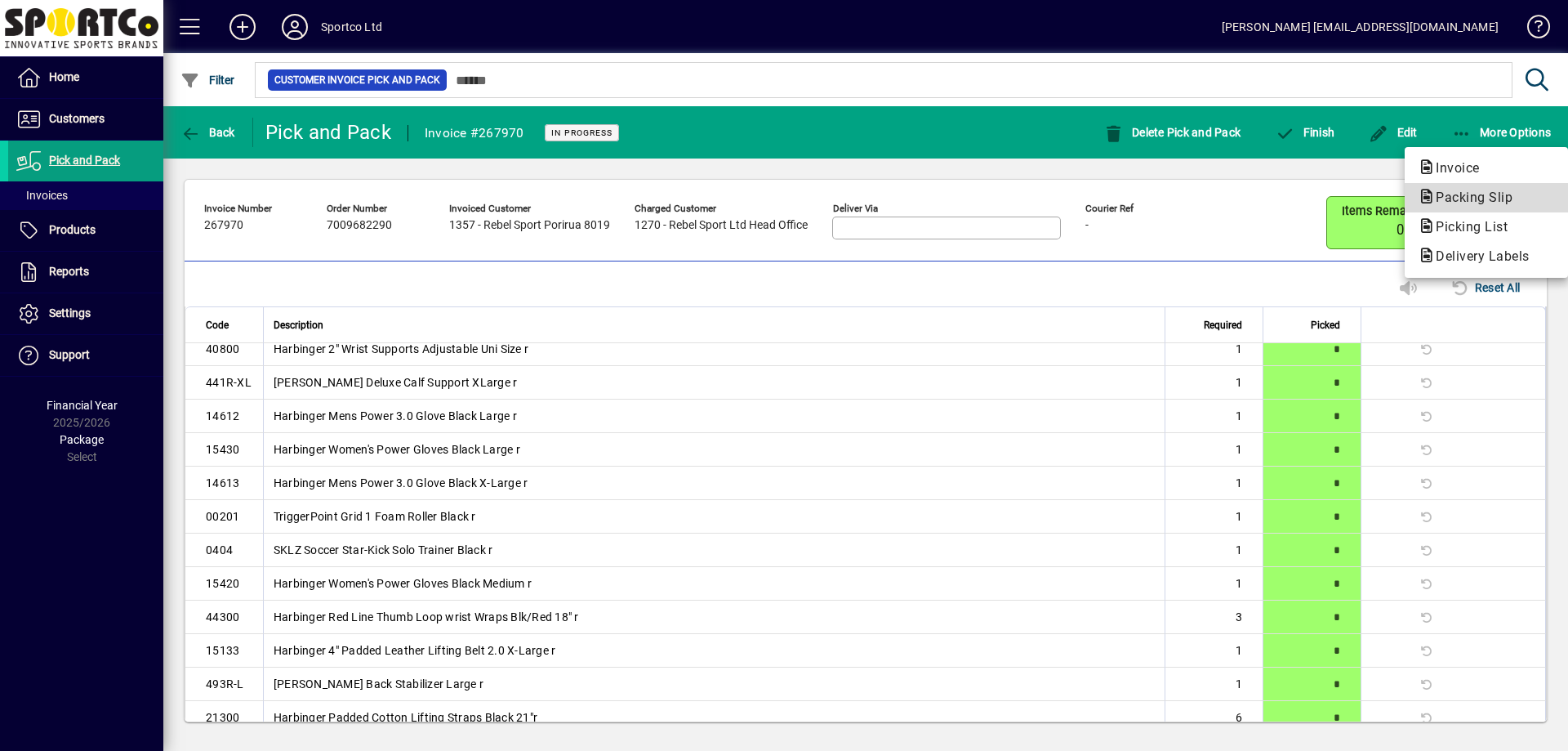
click at [1472, 198] on span "Packing Slip" at bounding box center [1469, 197] width 103 height 16
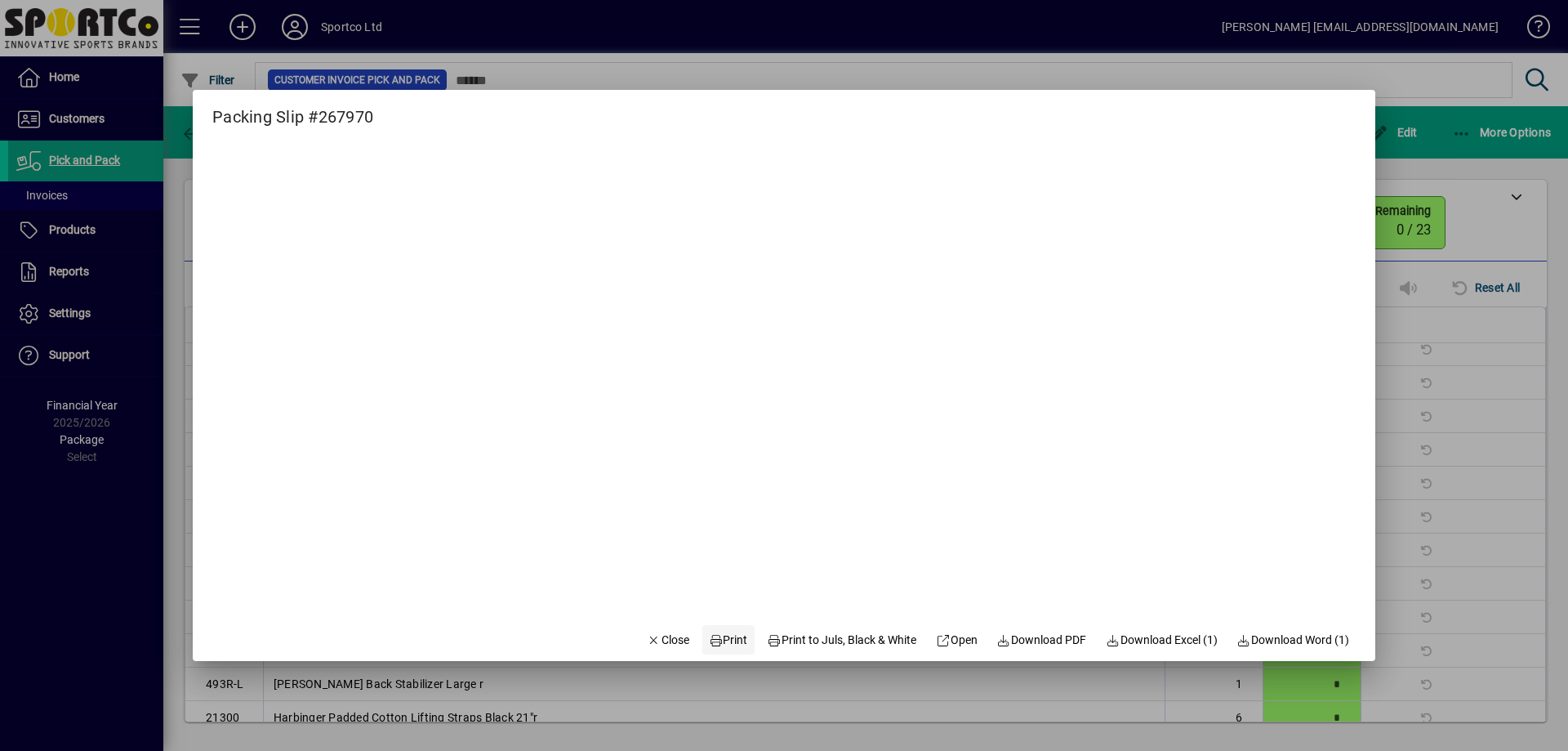
click at [730, 631] on span "Print" at bounding box center [728, 640] width 40 height 17
click at [647, 639] on span "Close" at bounding box center [667, 640] width 42 height 17
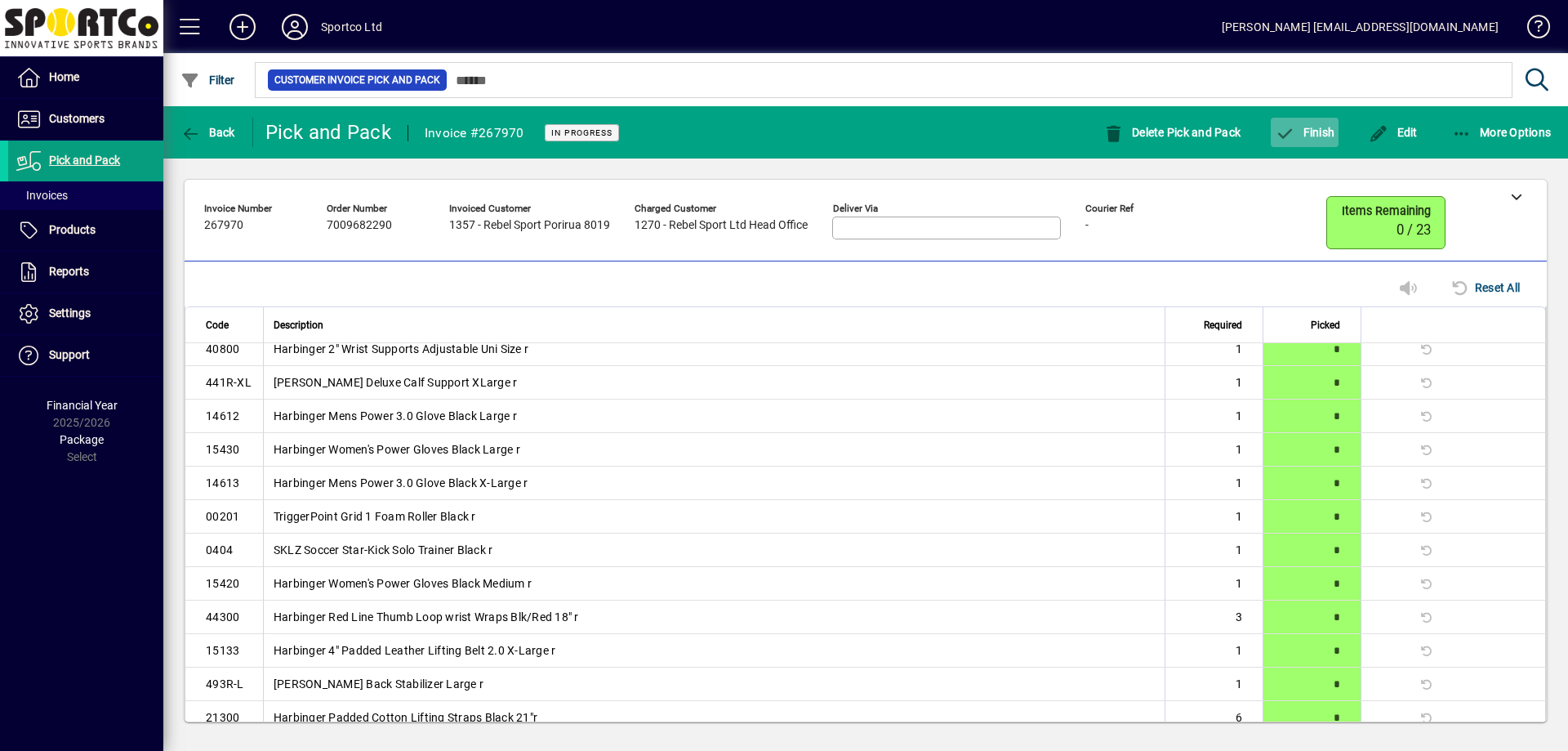
click at [1286, 134] on icon "button" at bounding box center [1285, 133] width 21 height 16
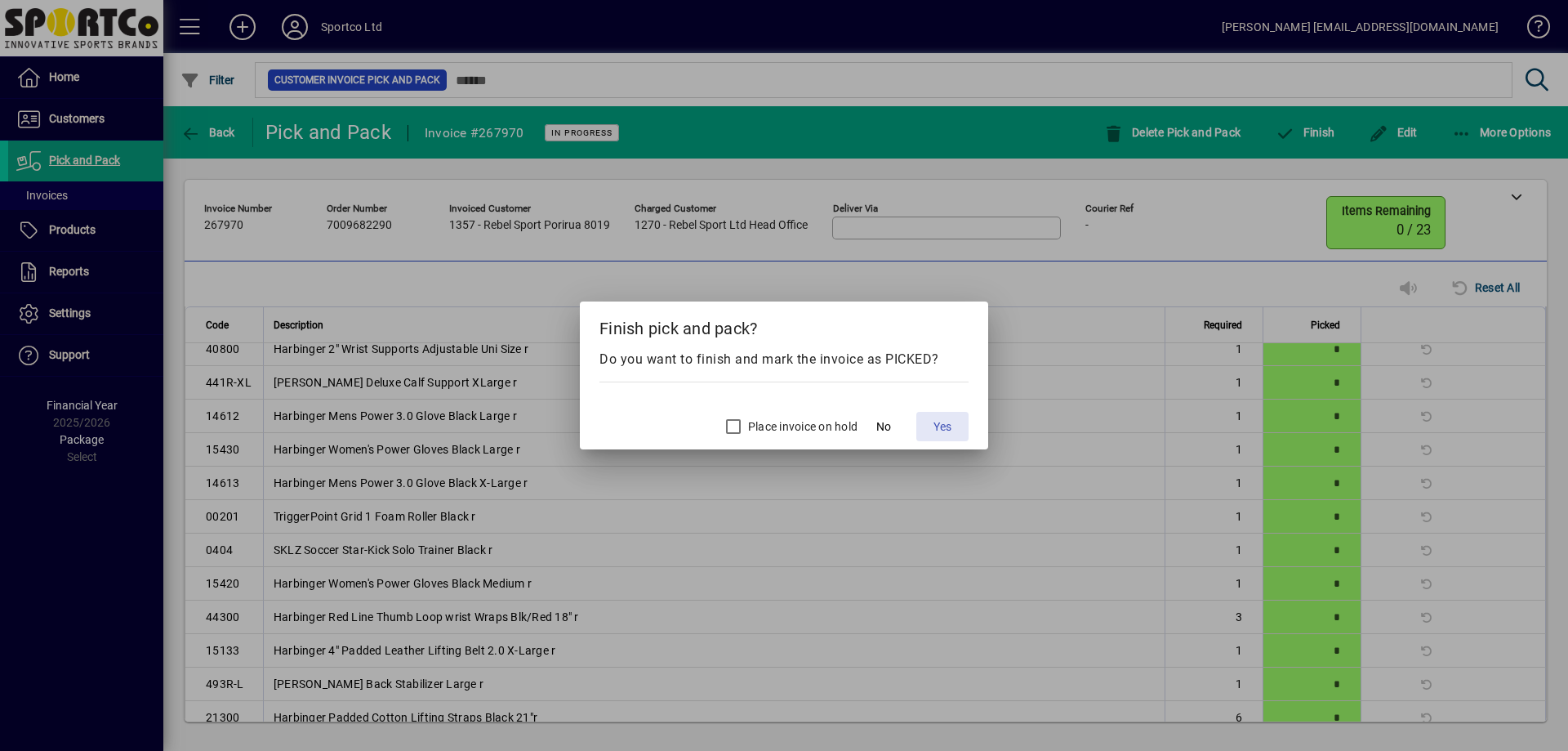
click at [947, 431] on span "Yes" at bounding box center [942, 427] width 18 height 17
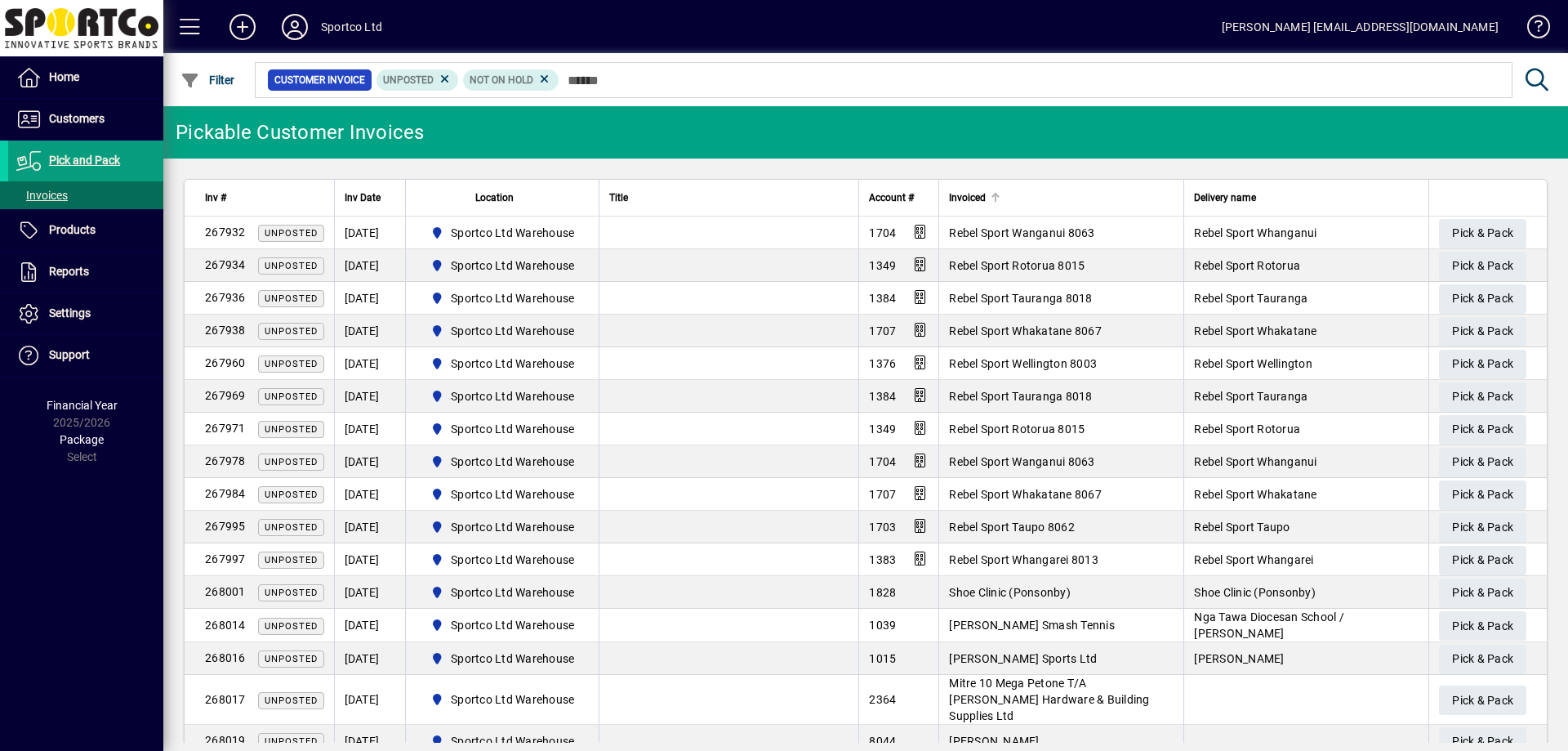
scroll to position [82, 0]
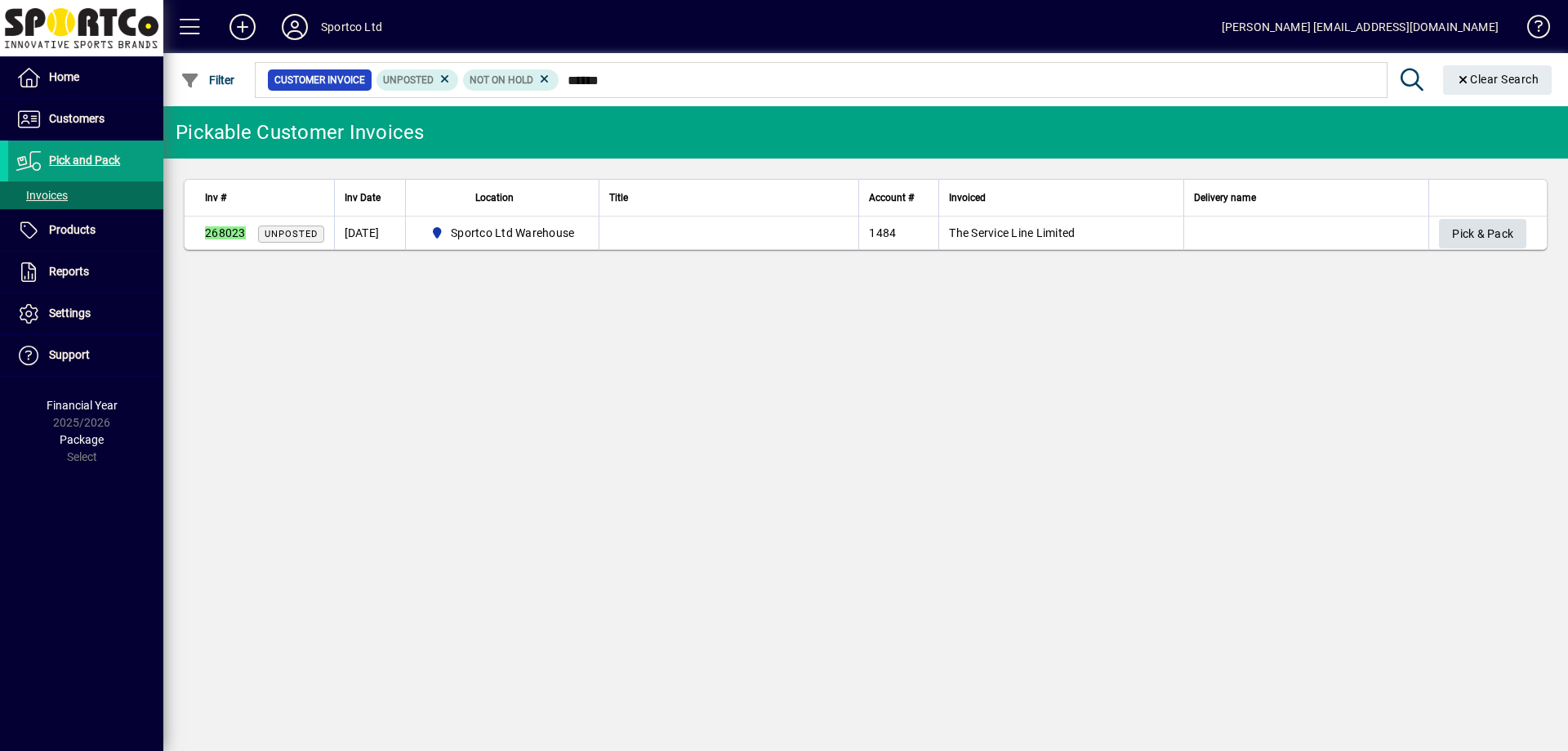
type input "******"
click at [1503, 231] on span "Pick & Pack" at bounding box center [1482, 233] width 61 height 27
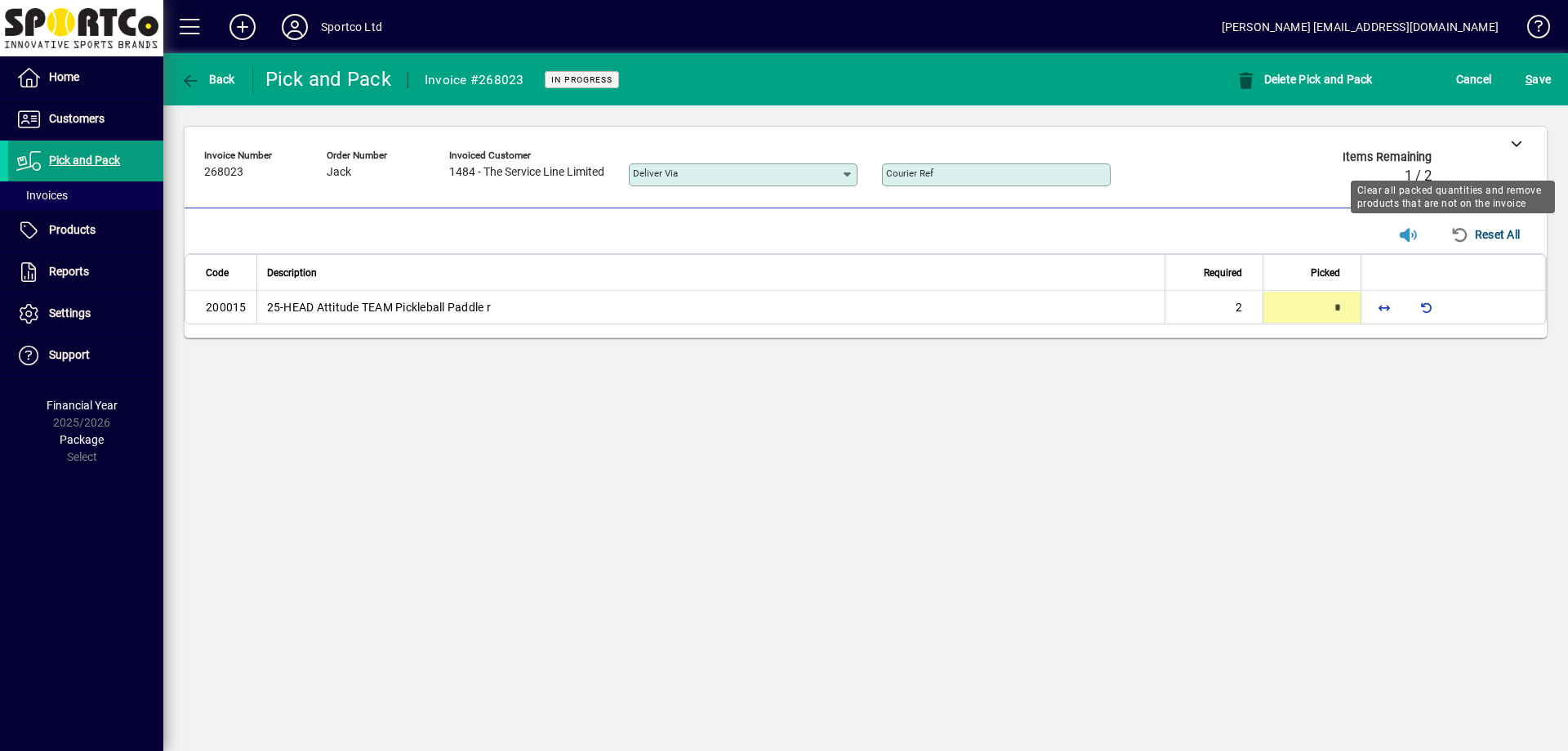
type input "*"
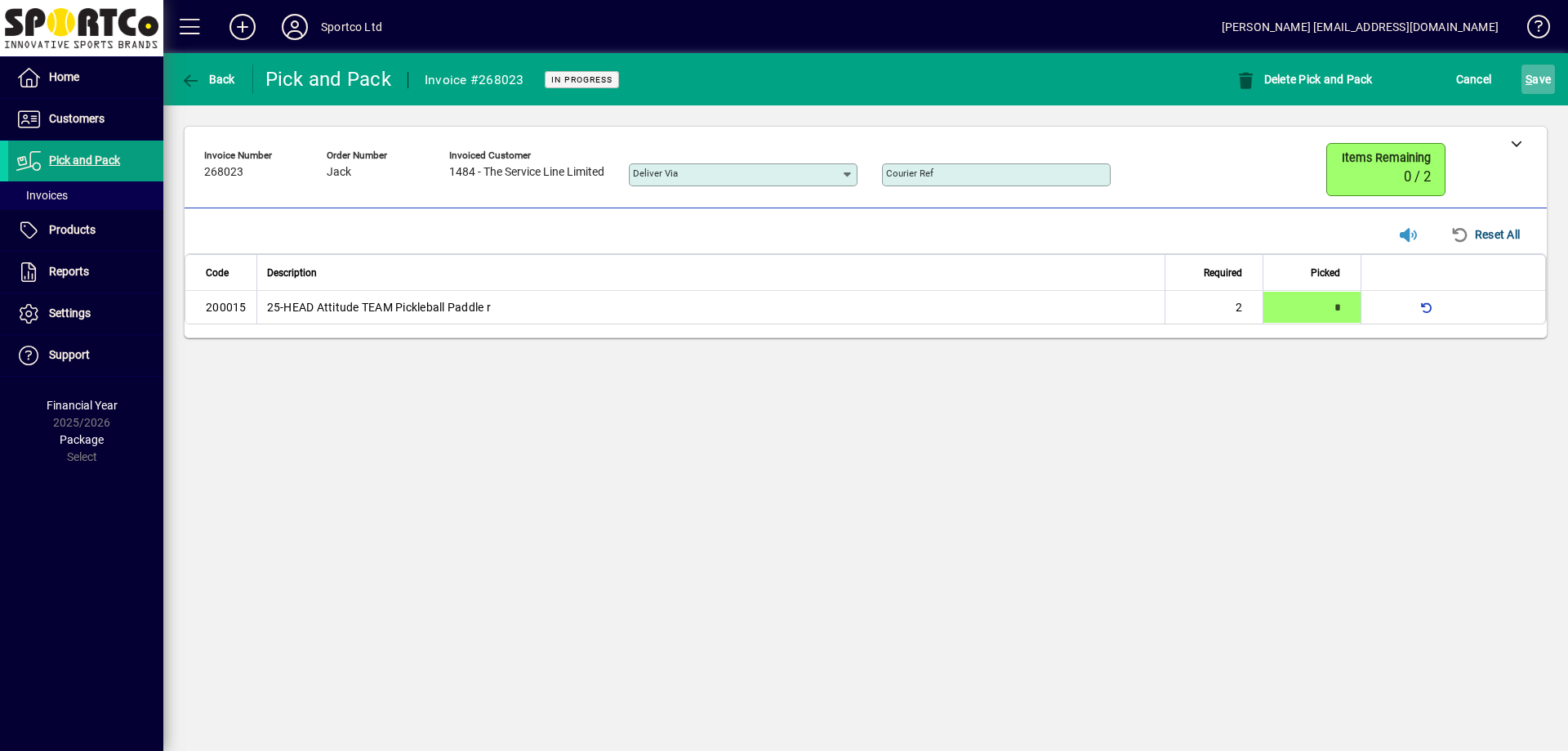
click at [1531, 78] on span "S" at bounding box center [1529, 78] width 7 height 13
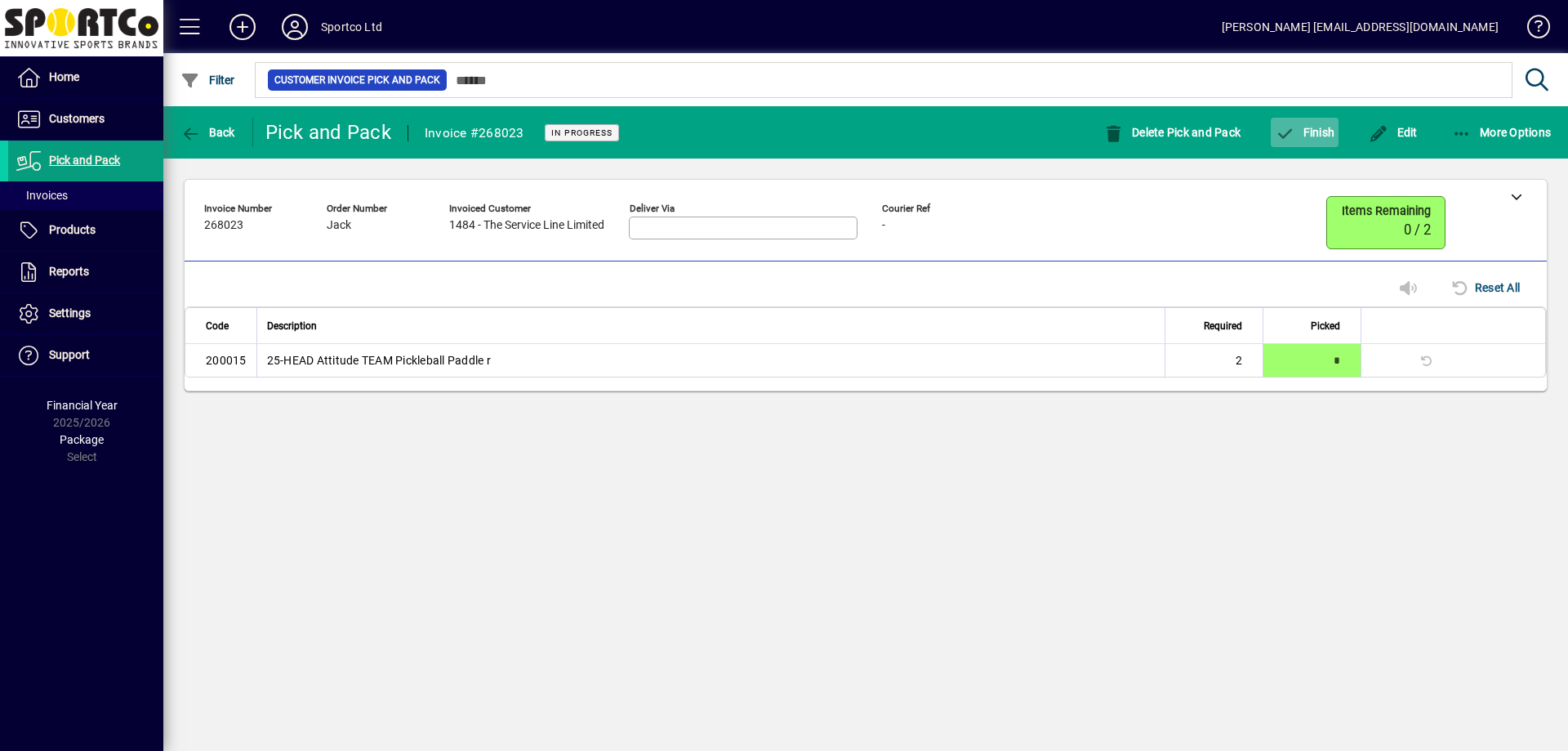
click at [1317, 142] on span "button" at bounding box center [1305, 133] width 68 height 40
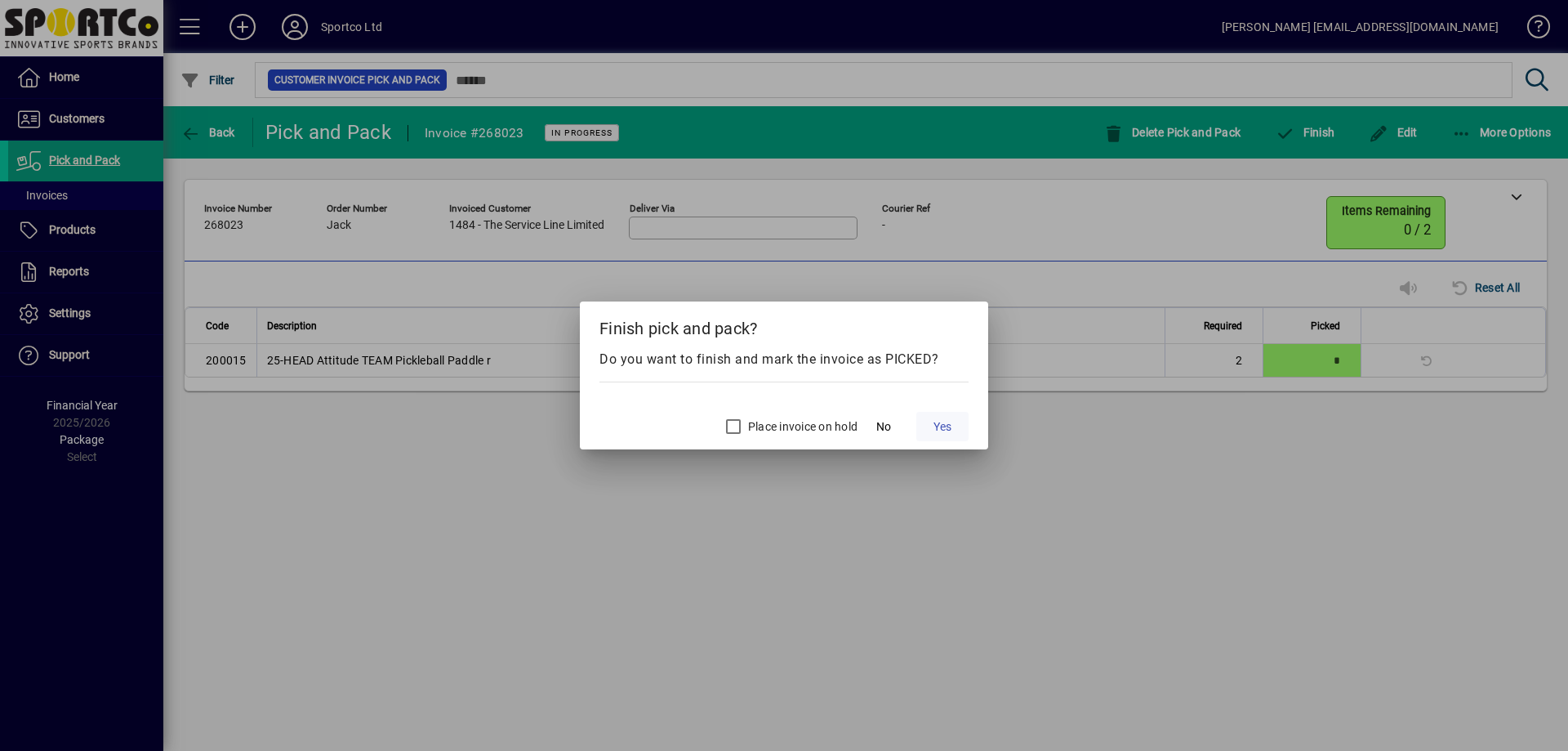
click at [952, 419] on span at bounding box center [942, 426] width 53 height 40
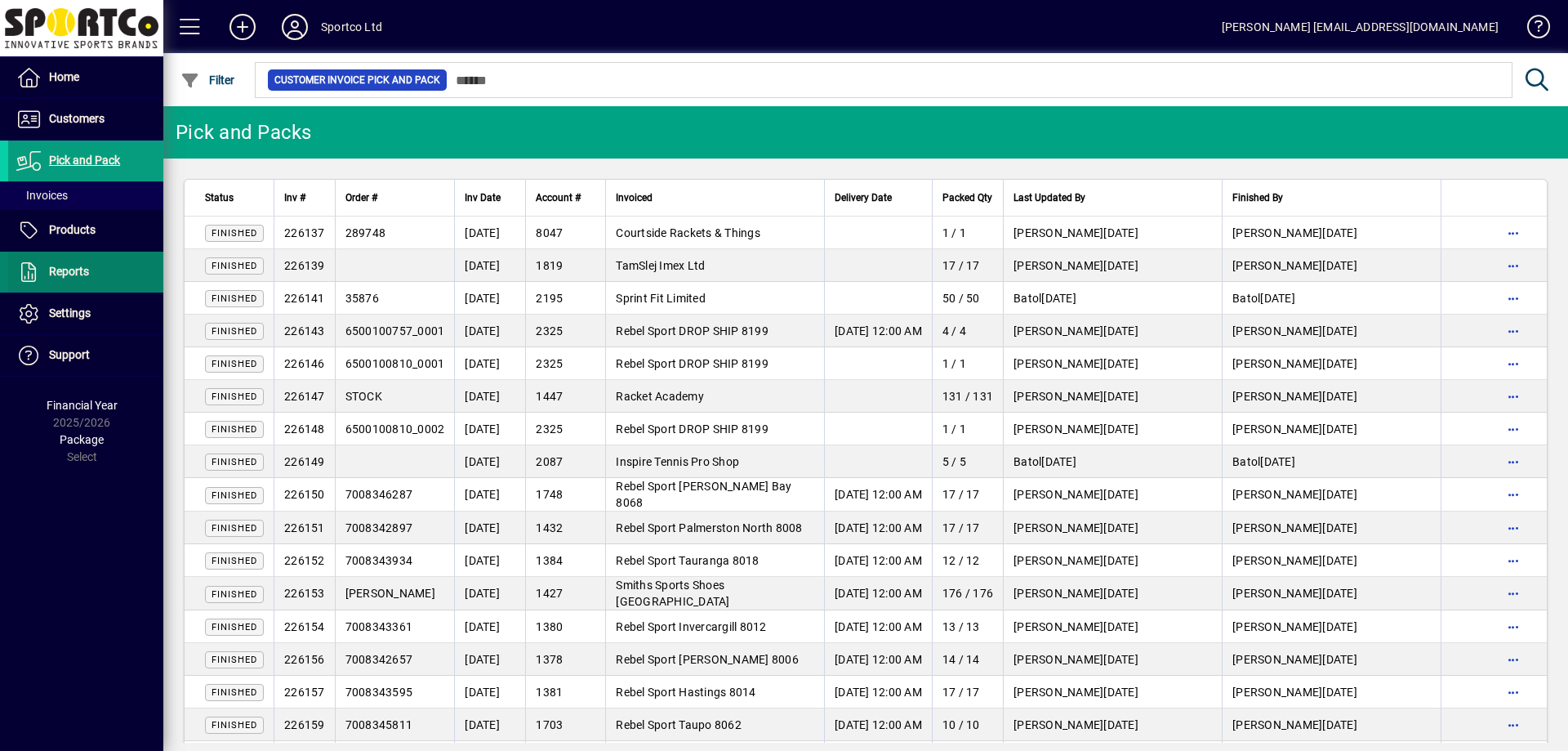
click at [87, 253] on span at bounding box center [85, 272] width 155 height 40
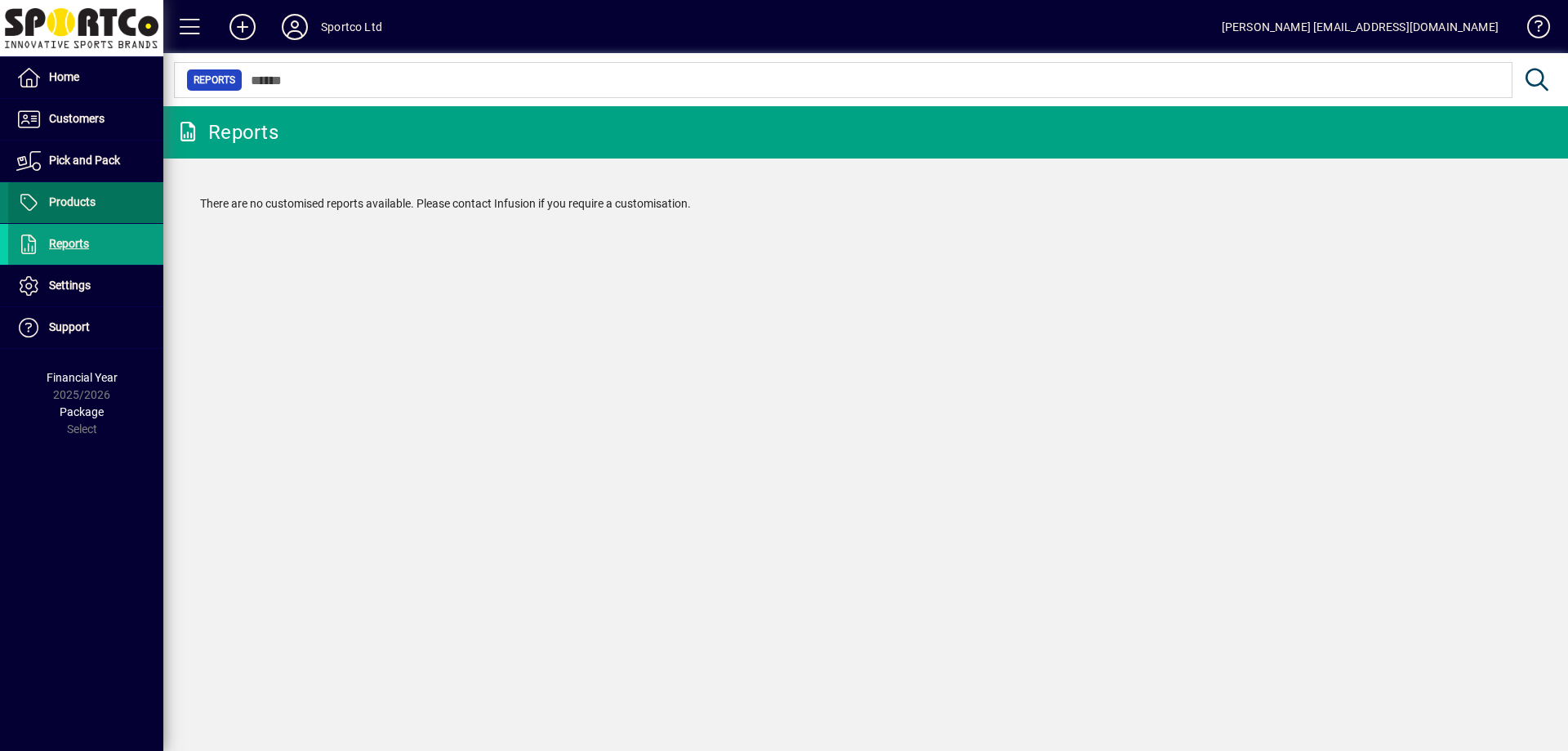
click at [92, 213] on span "Products" at bounding box center [51, 202] width 87 height 20
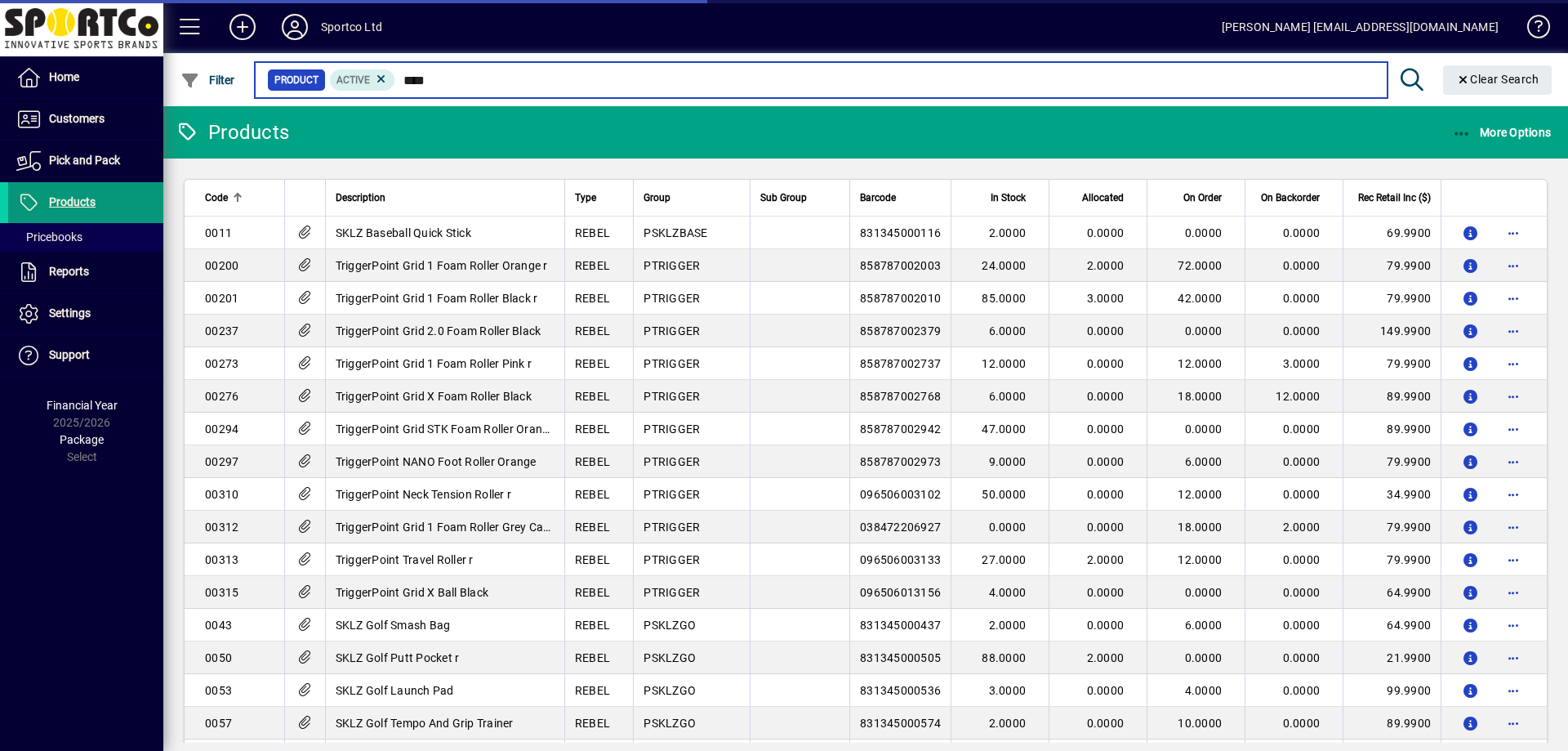
type input "*****"
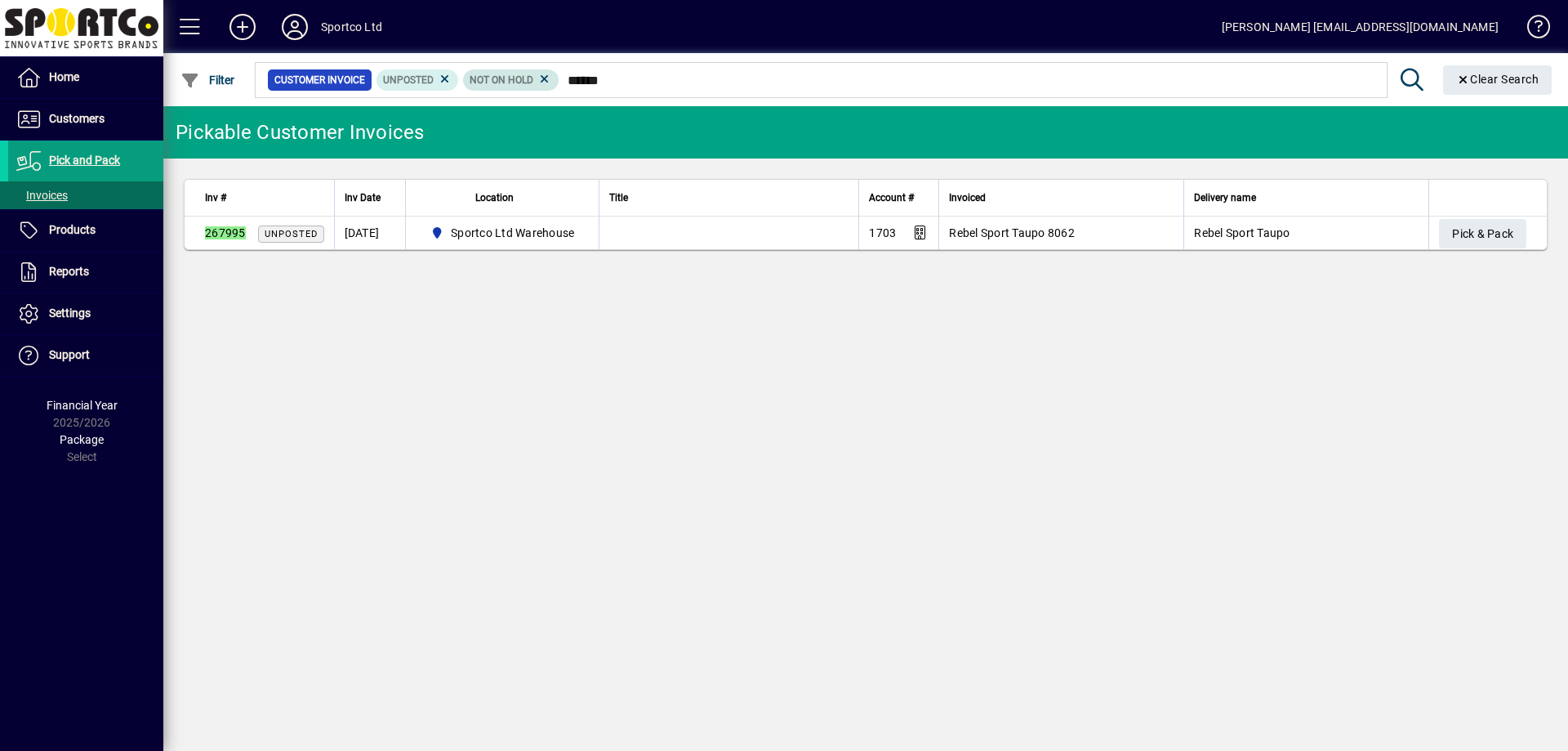
drag, startPoint x: 623, startPoint y: 81, endPoint x: 531, endPoint y: 71, distance: 92.5
click at [531, 71] on div "Customer Invoice Unposted Not On Hold ******" at bounding box center [821, 80] width 1107 height 23
type input "****"
click at [1467, 232] on span "Pick & Pack" at bounding box center [1482, 233] width 61 height 27
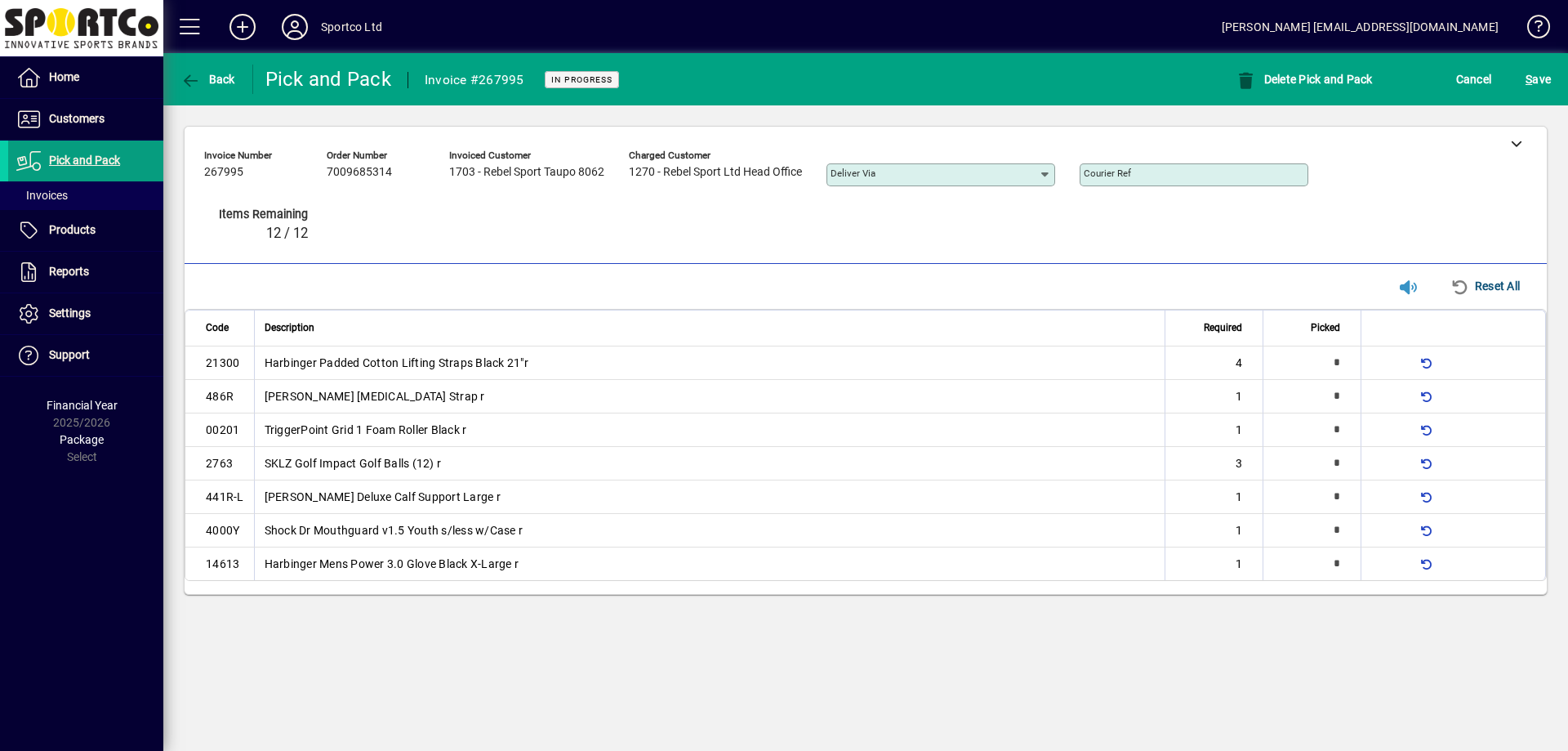
type input "*"
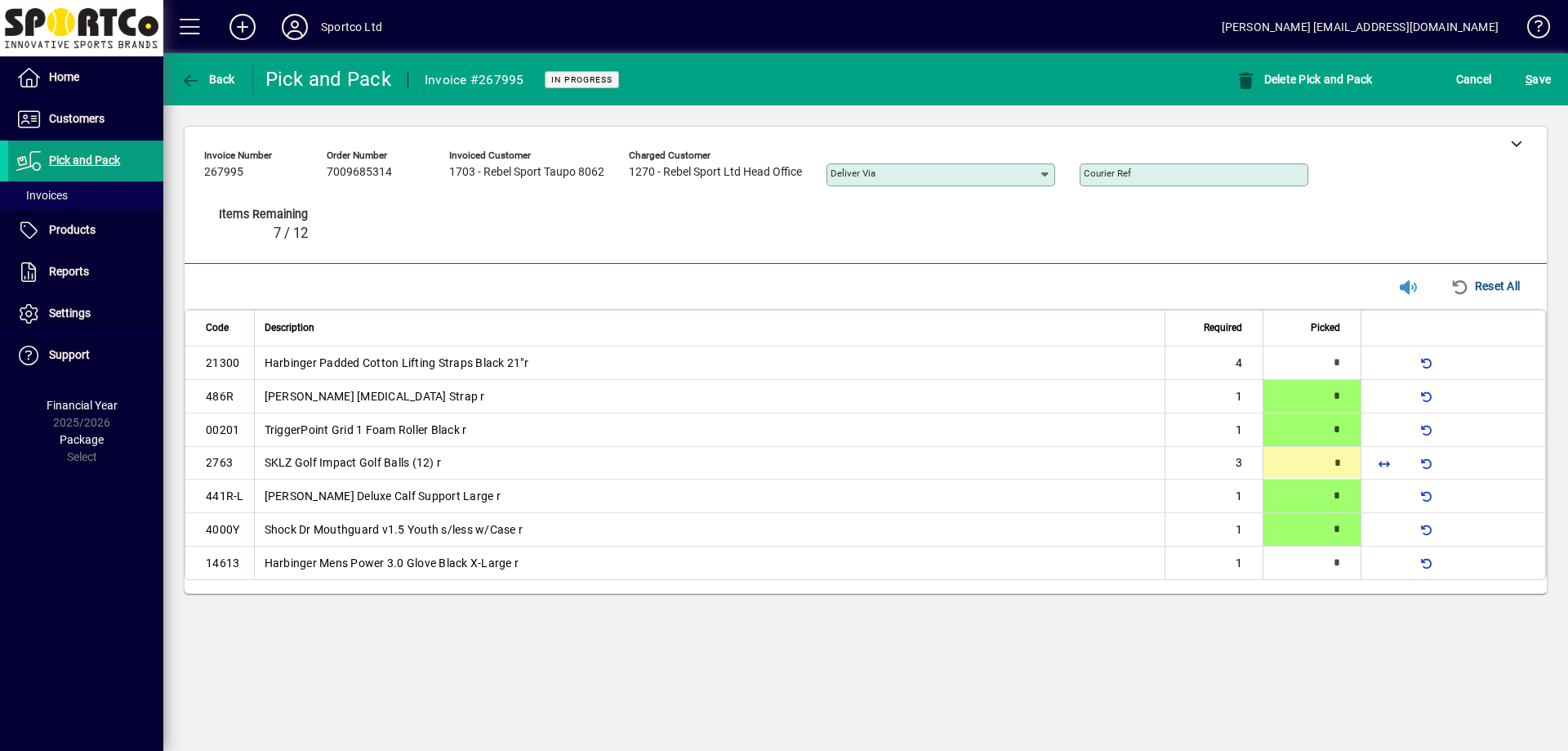
type input "*"
click at [1532, 71] on span "S ave" at bounding box center [1538, 79] width 25 height 26
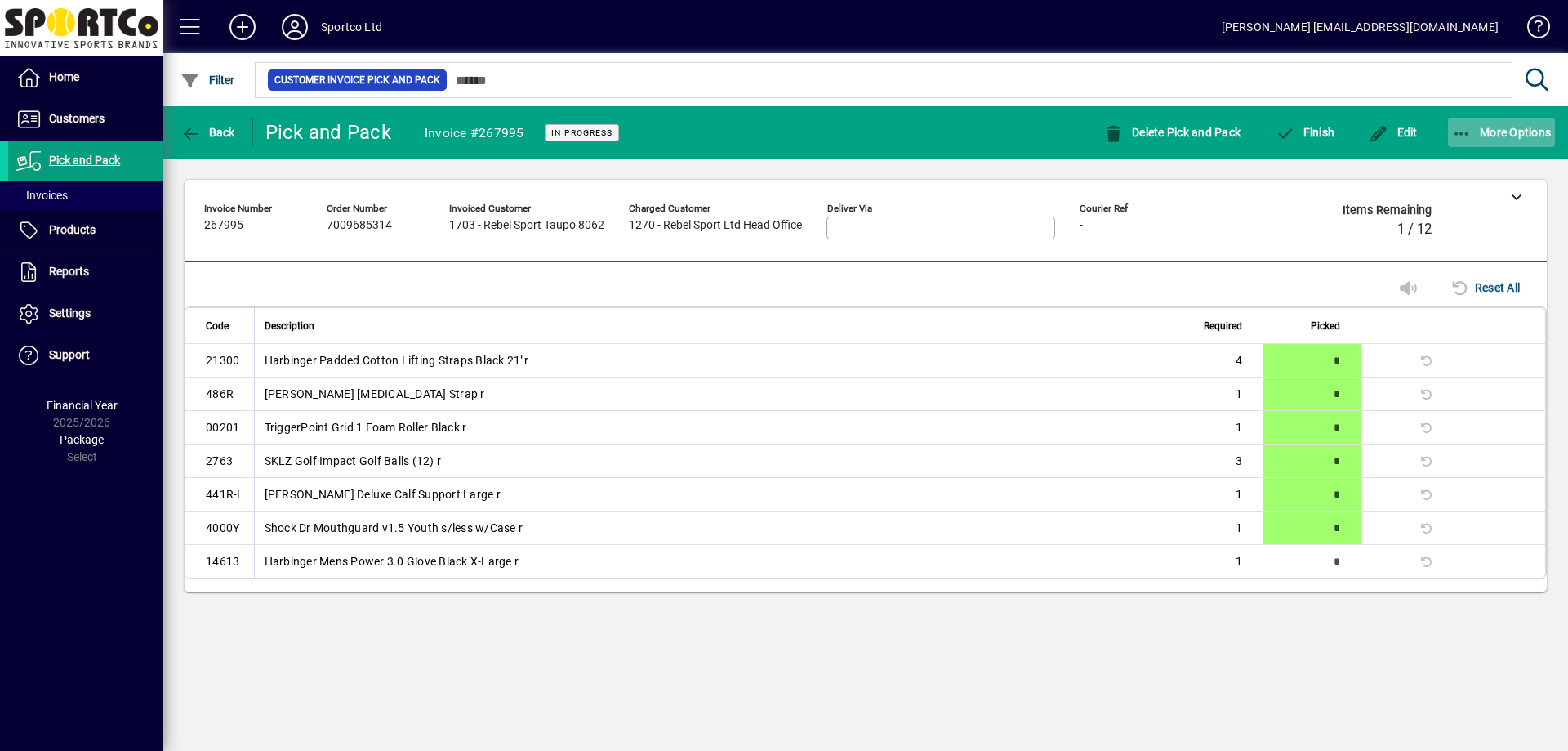
click at [1465, 140] on icon "button" at bounding box center [1462, 133] width 21 height 16
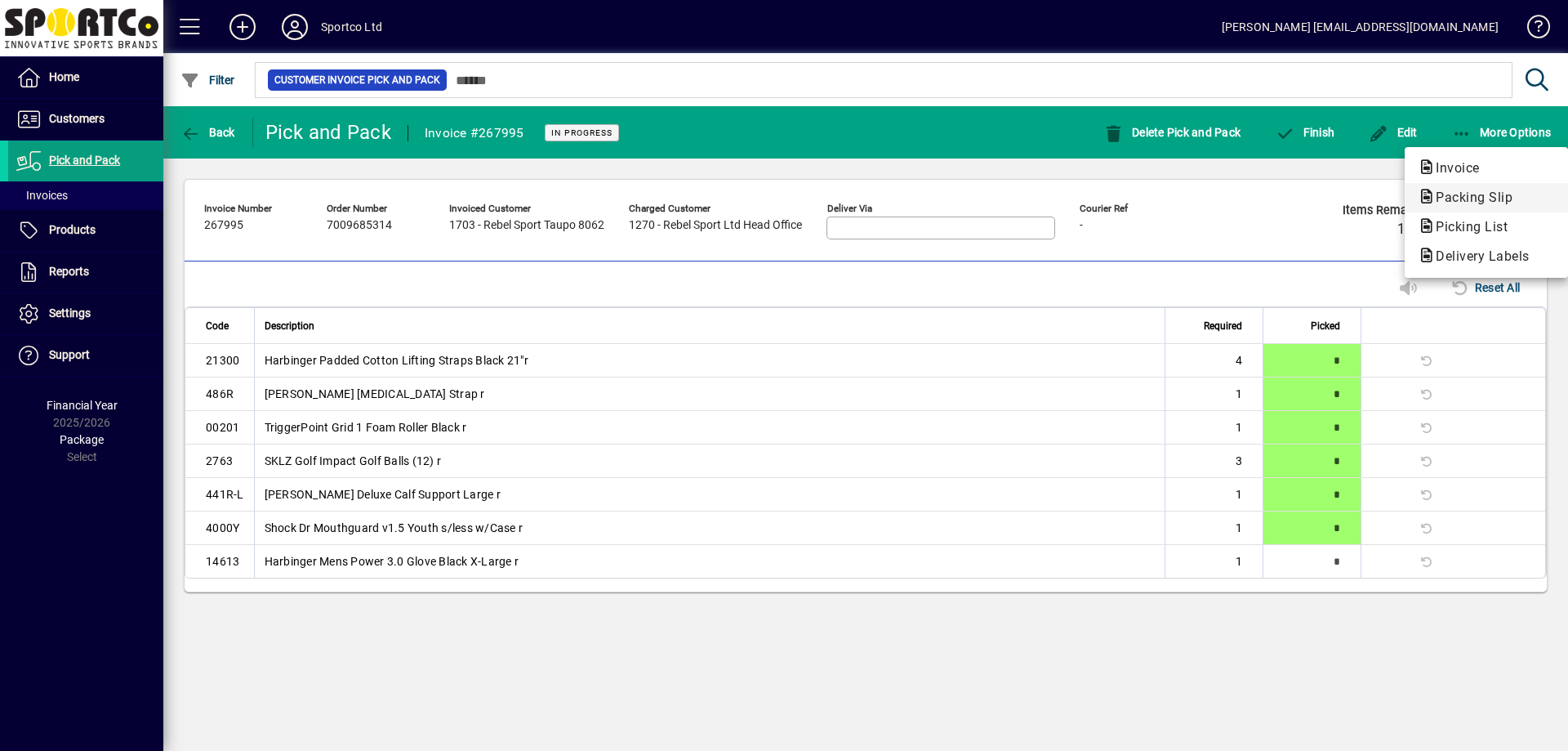
click at [1450, 197] on span "Packing Slip" at bounding box center [1469, 197] width 103 height 16
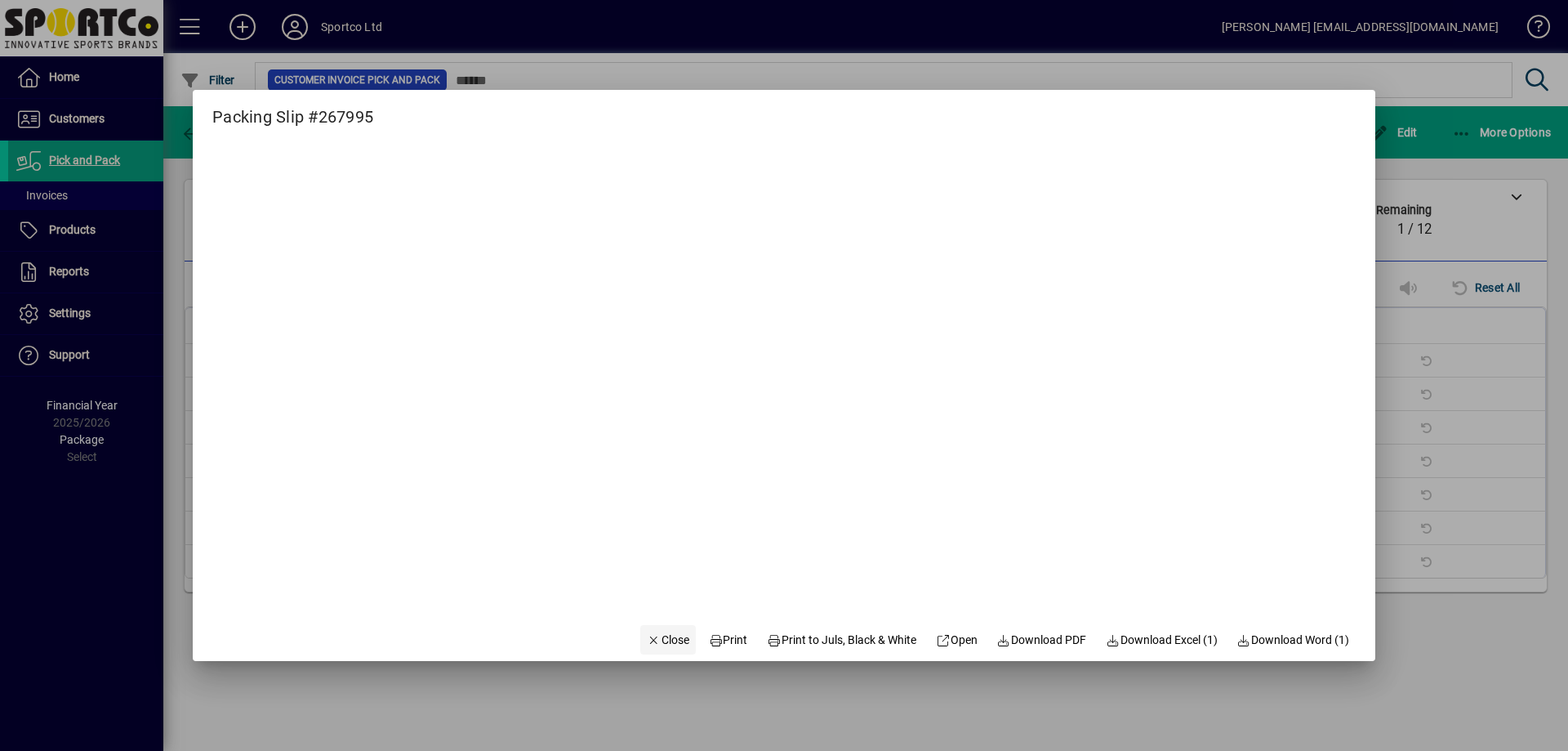
click at [647, 643] on icon "button" at bounding box center [654, 640] width 15 height 11
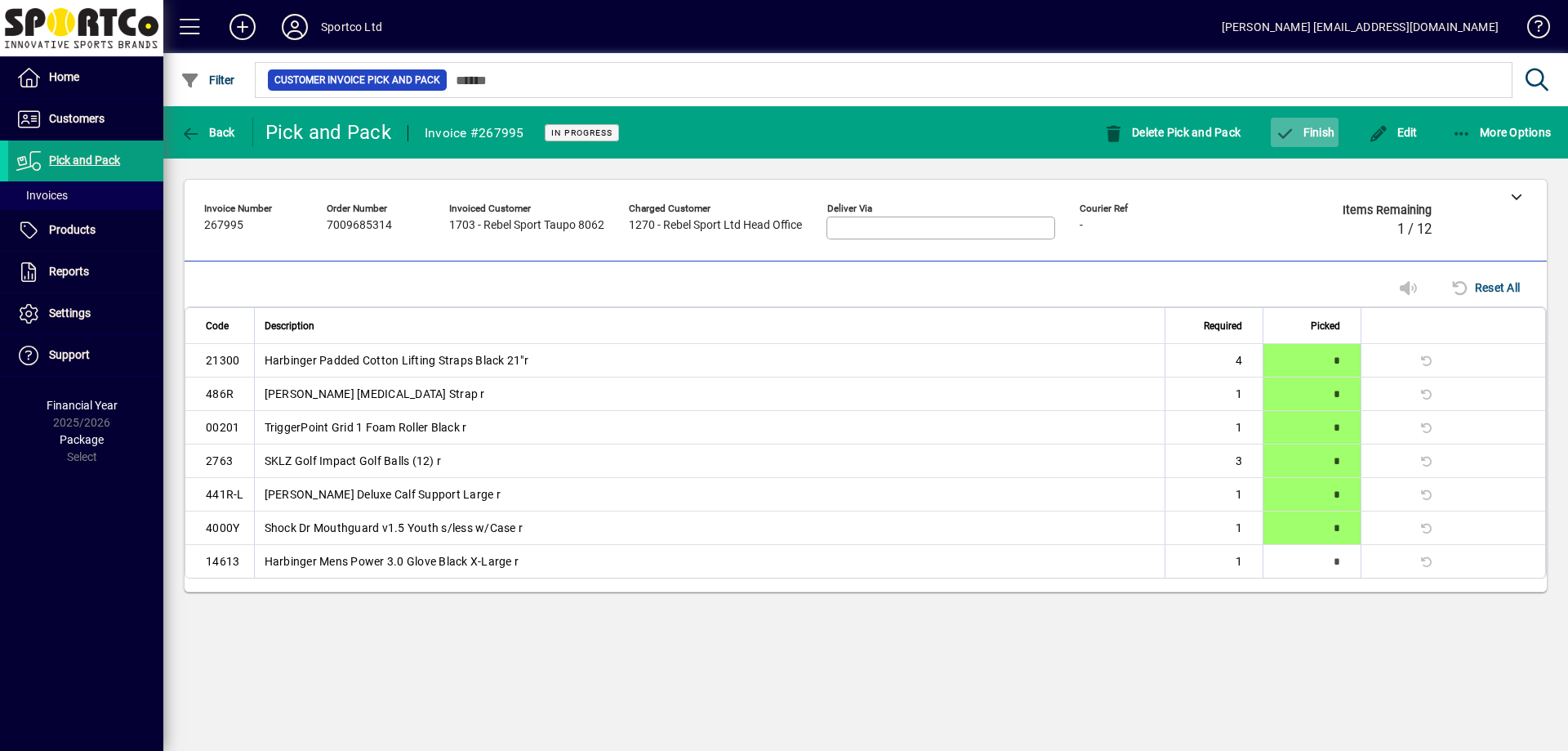
click at [1322, 133] on span "Finish" at bounding box center [1304, 132] width 59 height 13
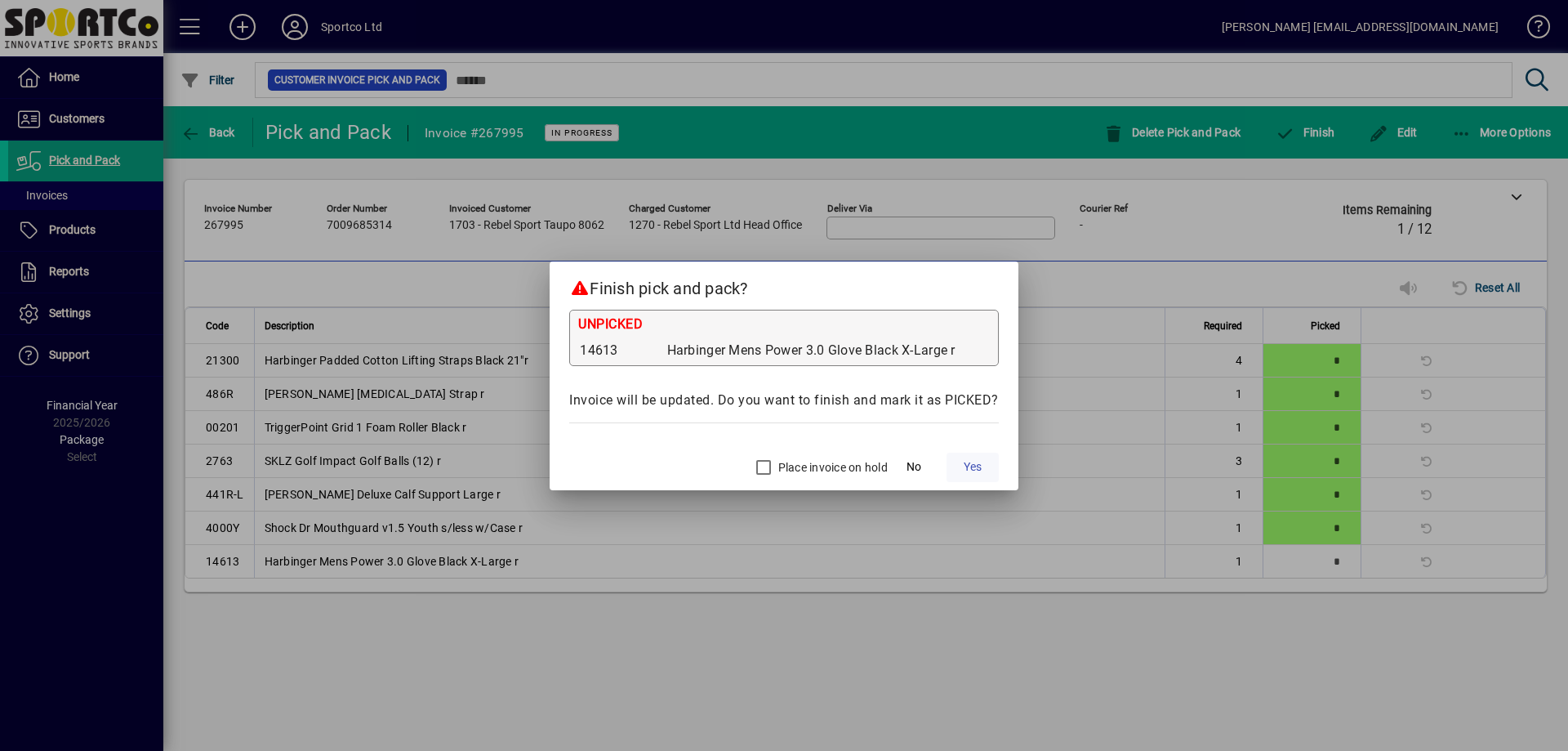
click at [965, 467] on span "Yes" at bounding box center [972, 467] width 18 height 17
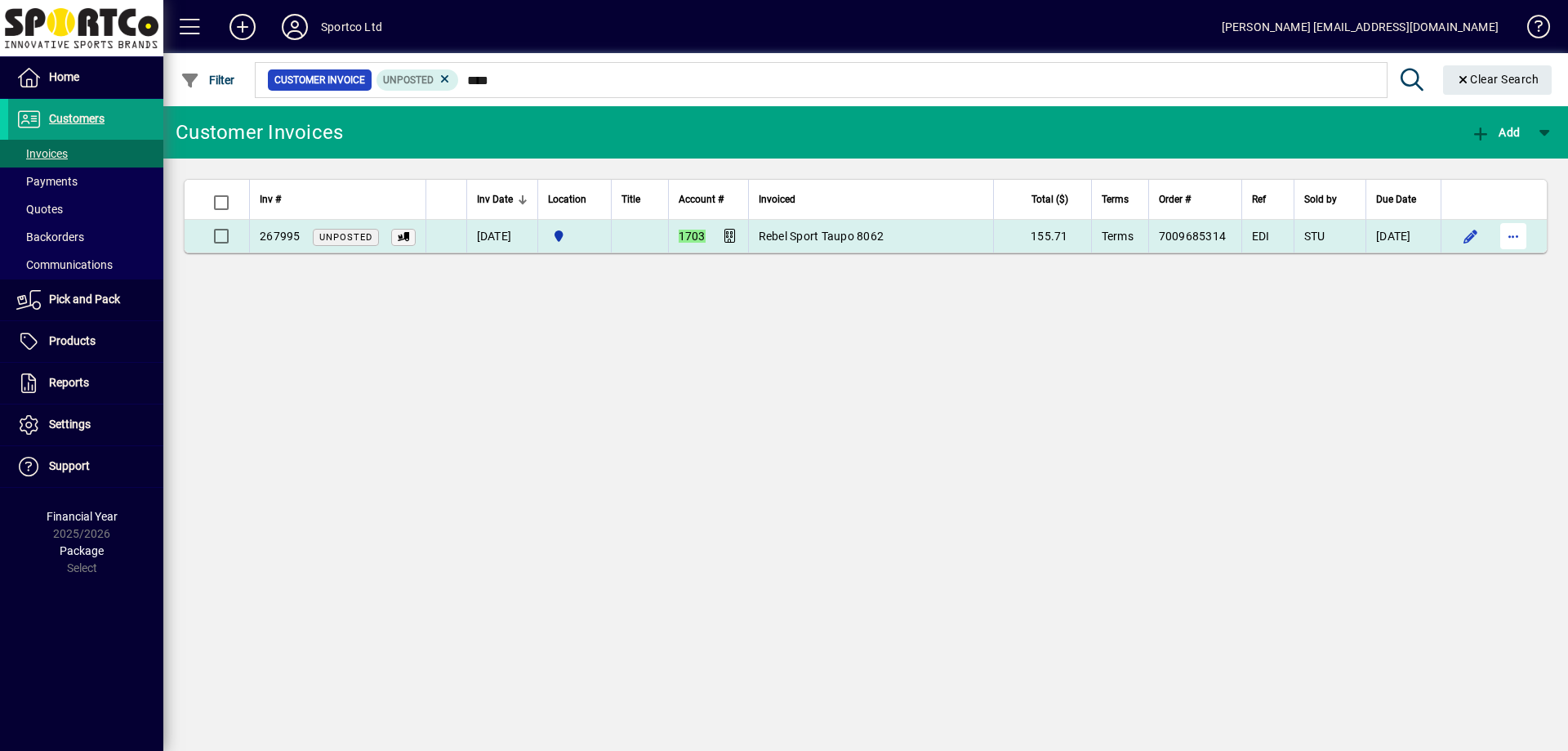
type input "****"
click at [1499, 234] on span "button" at bounding box center [1514, 236] width 40 height 40
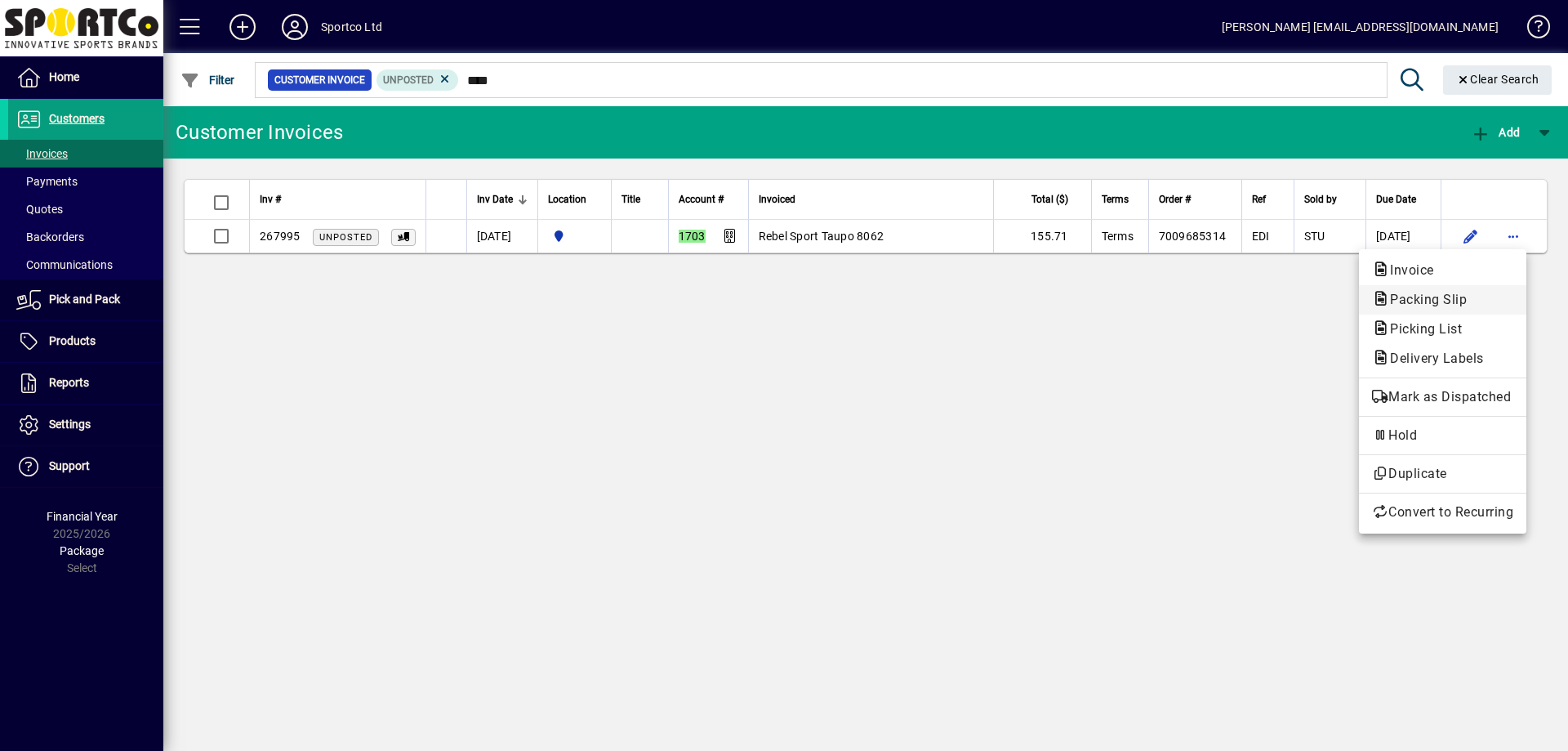
click at [1485, 293] on span "Packing Slip" at bounding box center [1442, 300] width 141 height 20
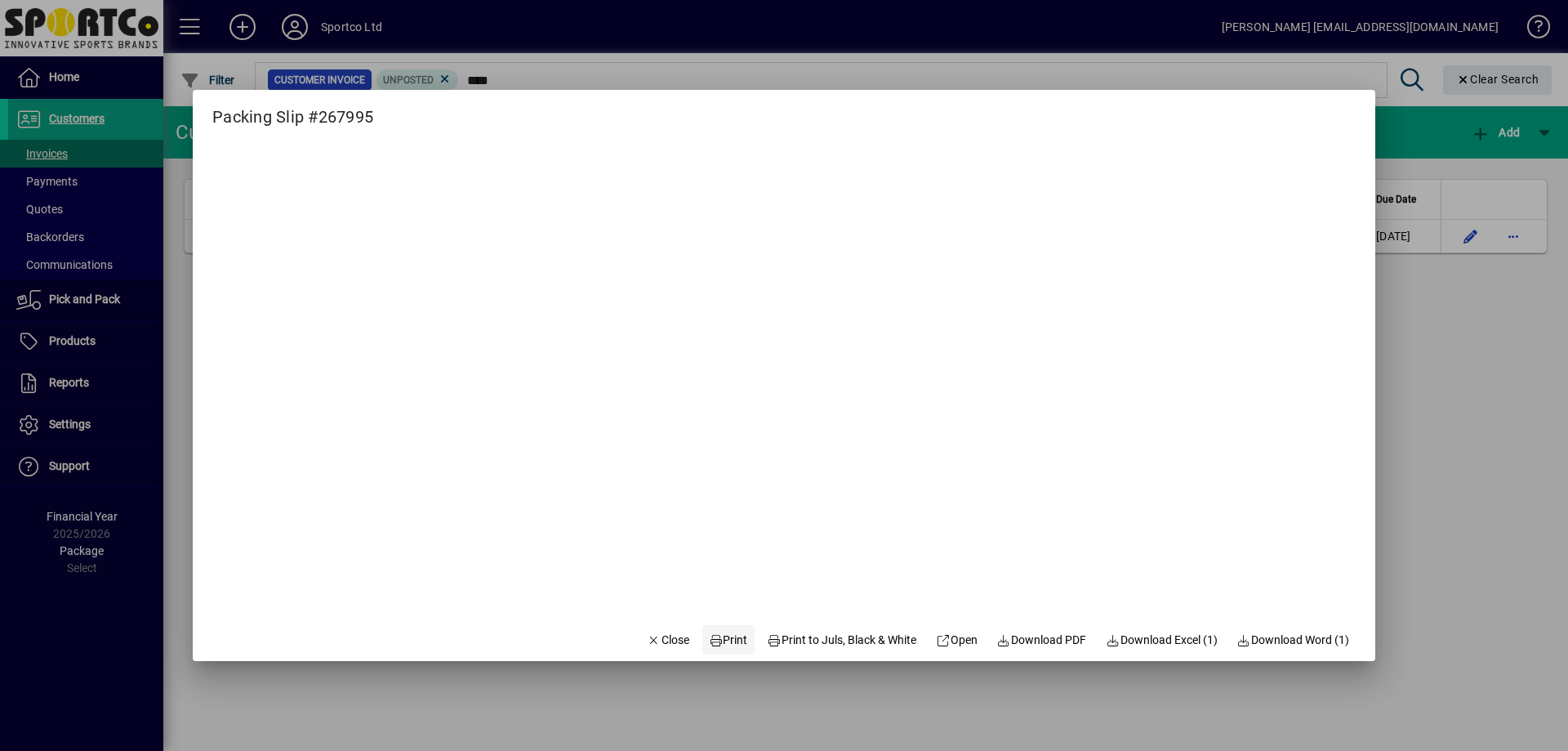
click at [728, 641] on span "Print" at bounding box center [728, 640] width 40 height 17
click at [647, 635] on icon "button" at bounding box center [654, 640] width 15 height 11
